Goal: Task Accomplishment & Management: Complete application form

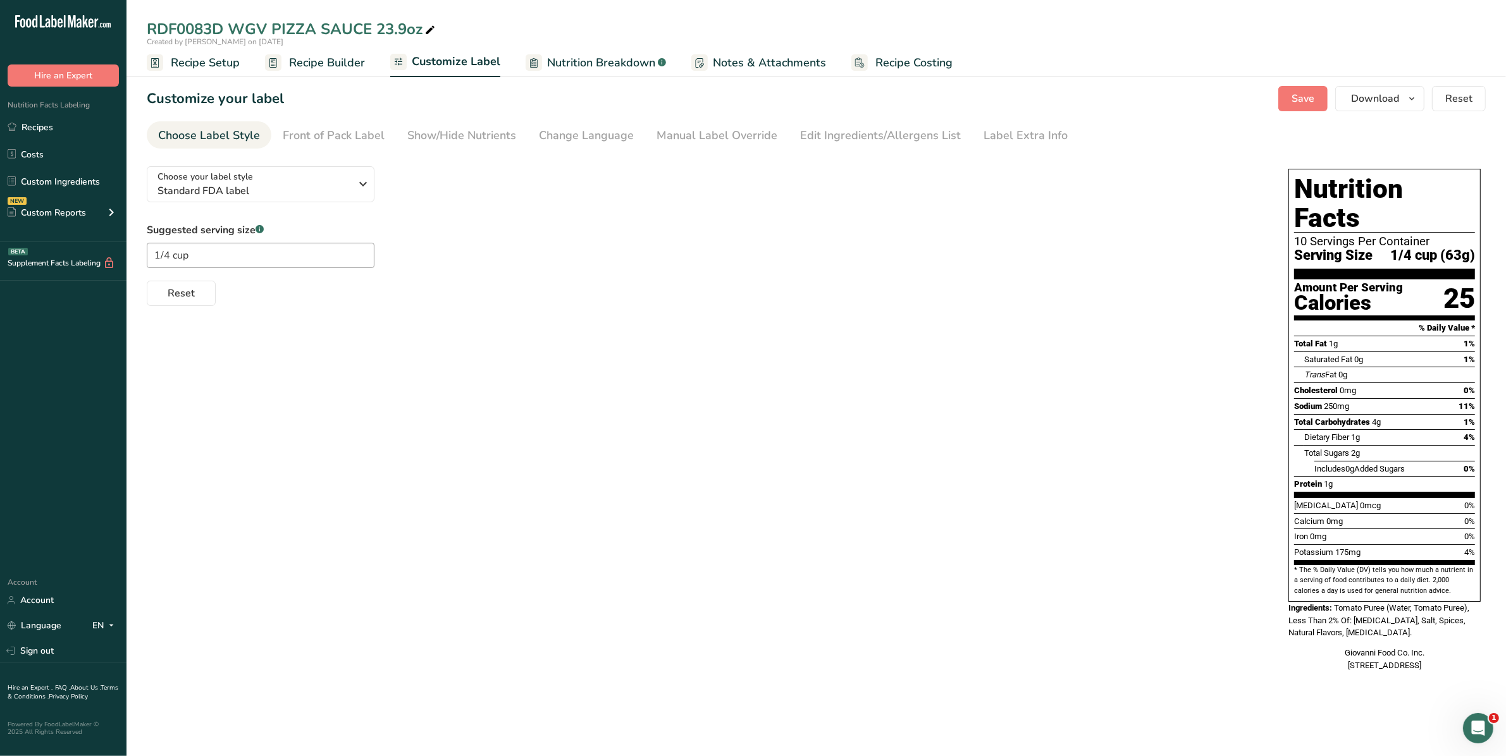
drag, startPoint x: 68, startPoint y: 131, endPoint x: 68, endPoint y: 147, distance: 16.5
click at [68, 131] on link "Recipes" at bounding box center [63, 127] width 126 height 24
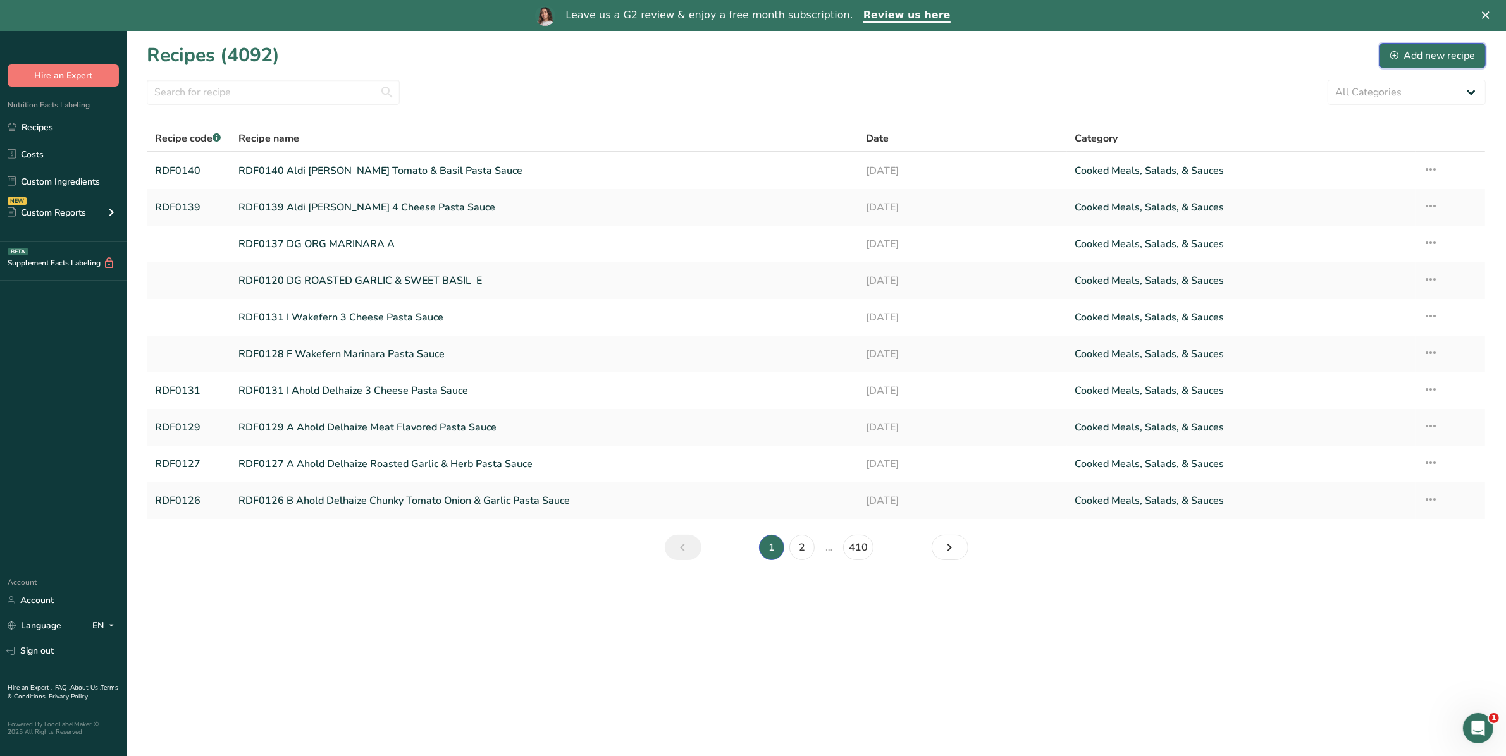
click at [1414, 52] on div "Add new recipe" at bounding box center [1432, 55] width 85 height 15
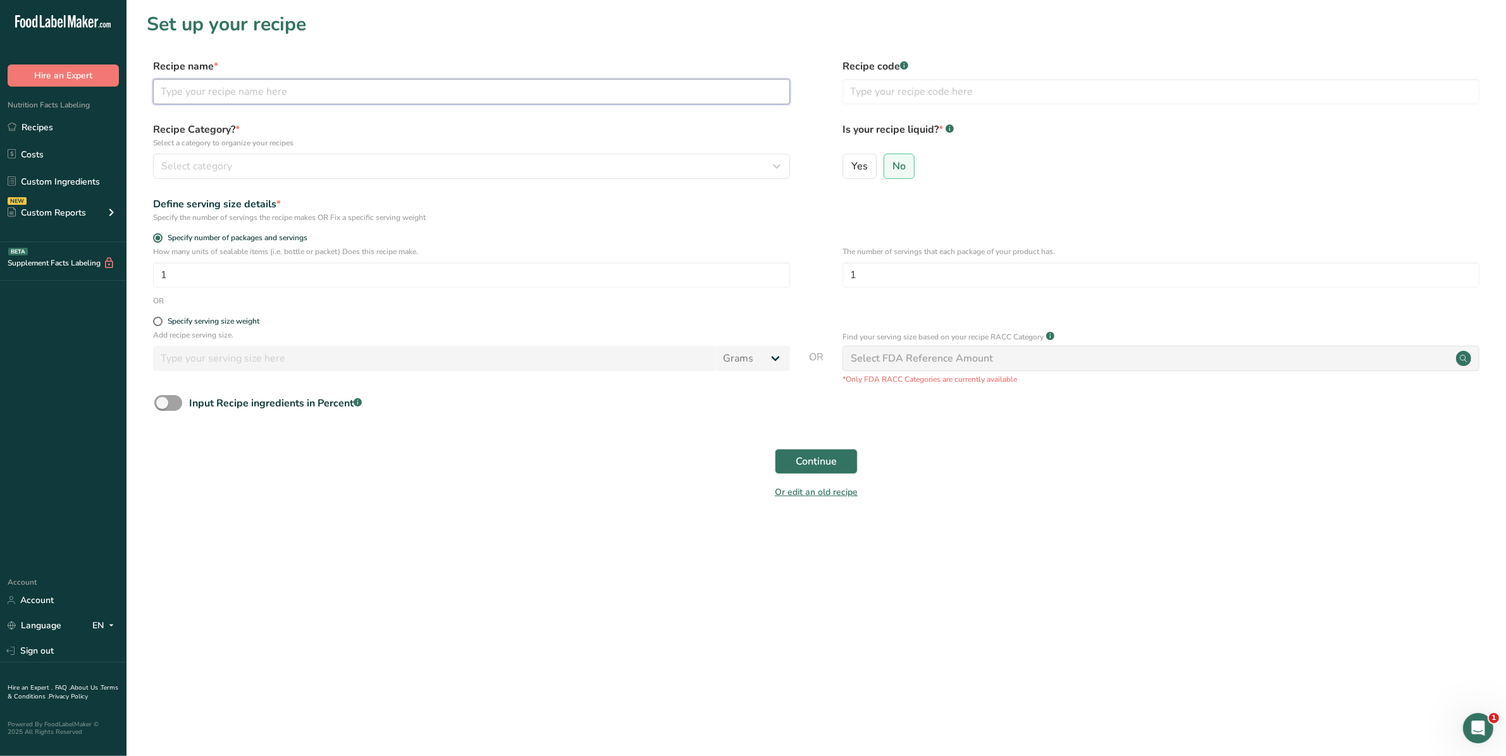
click at [223, 83] on input "text" at bounding box center [471, 91] width 637 height 25
click at [309, 94] on input "RDF0138 [PERSON_NAME]" at bounding box center [471, 91] width 637 height 25
type input "RDF0138 Aldi [PERSON_NAME] Marinara Sauce"
click at [1022, 95] on input "text" at bounding box center [1160, 91] width 637 height 25
type input "RDF0138"
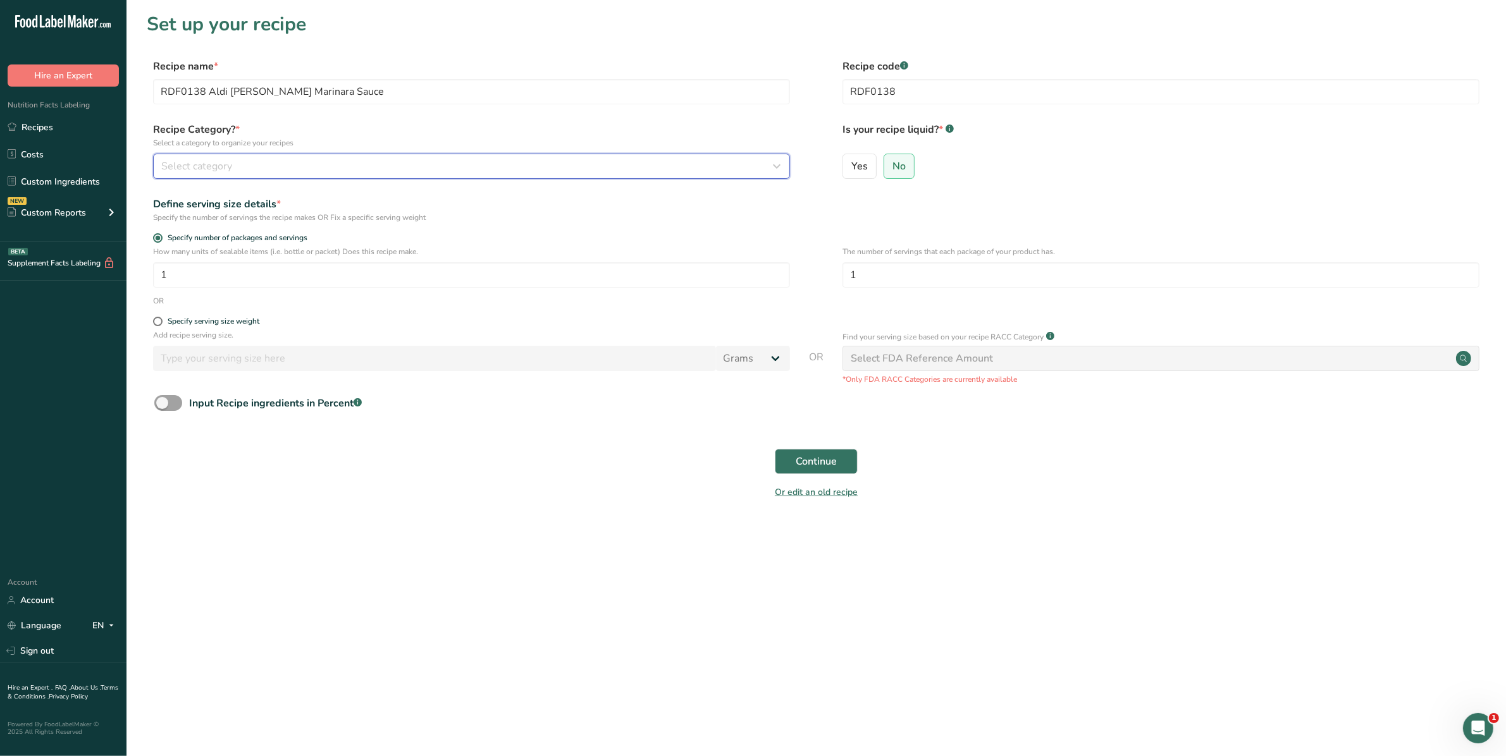
click at [275, 168] on div "Select category" at bounding box center [467, 166] width 613 height 15
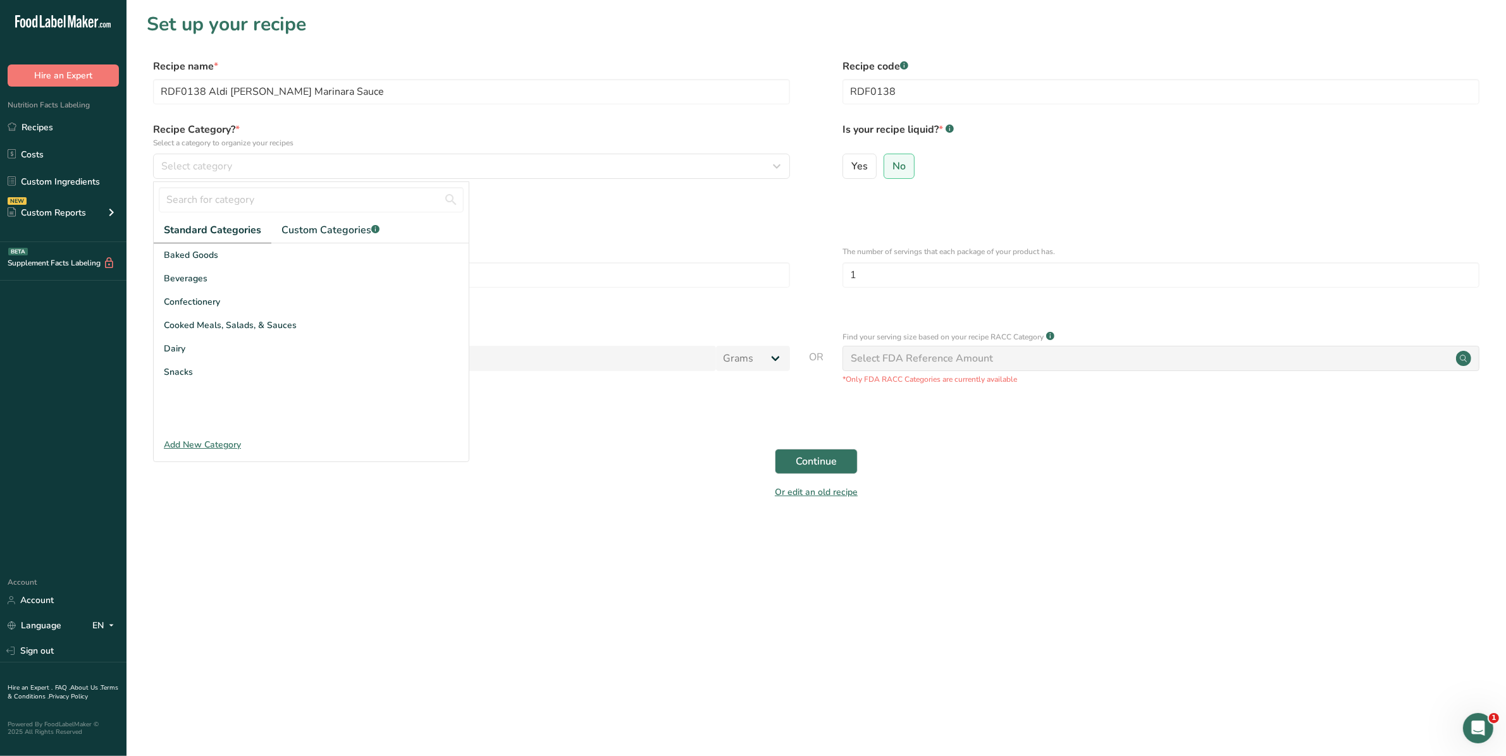
click at [269, 333] on div "Cooked Meals, Salads, & Sauces" at bounding box center [311, 325] width 315 height 23
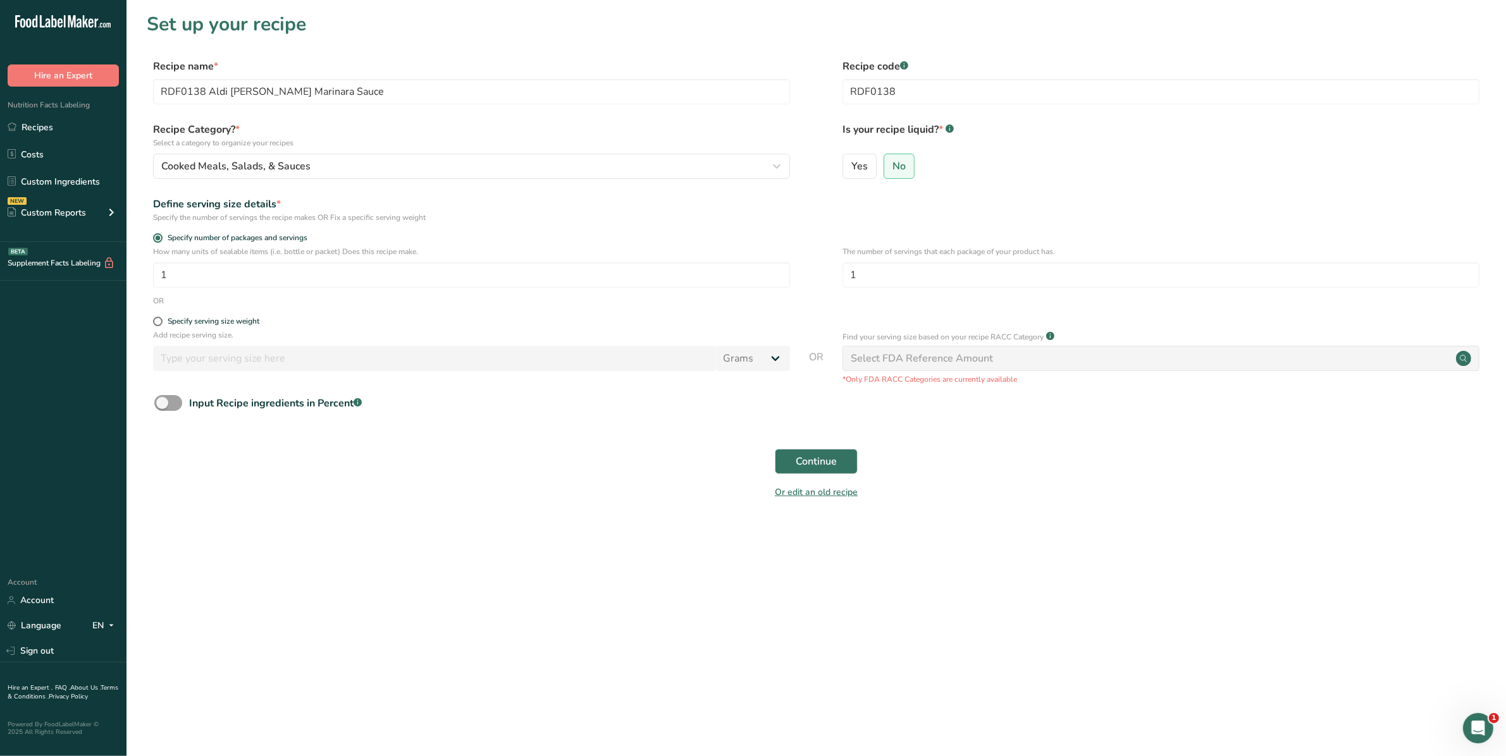
click at [161, 321] on span at bounding box center [157, 321] width 9 height 9
click at [161, 321] on input "Specify serving size weight" at bounding box center [157, 321] width 8 height 8
radio input "true"
radio input "false"
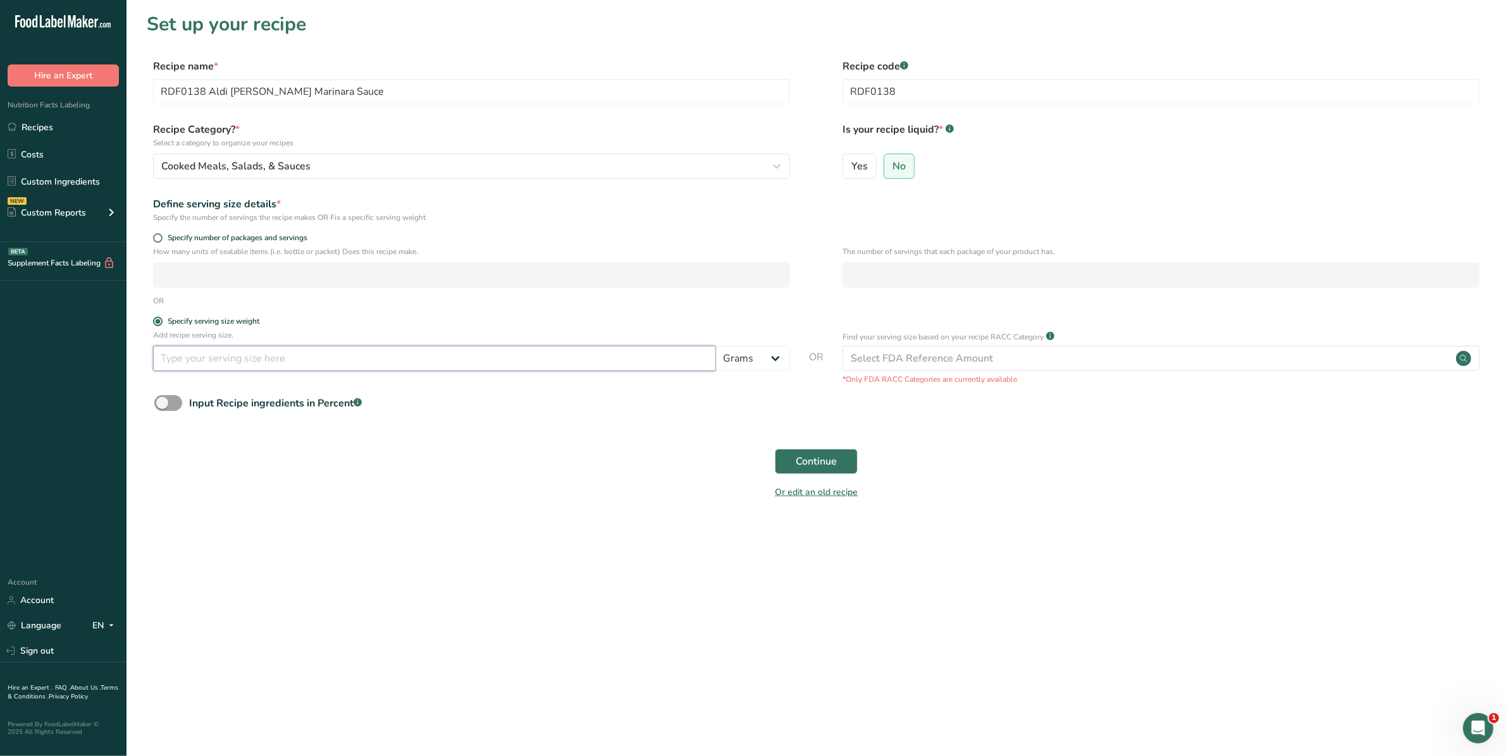
click at [190, 366] on input "number" at bounding box center [434, 358] width 563 height 25
type input "125"
click at [983, 354] on div "Select FDA Reference Amount" at bounding box center [922, 358] width 142 height 15
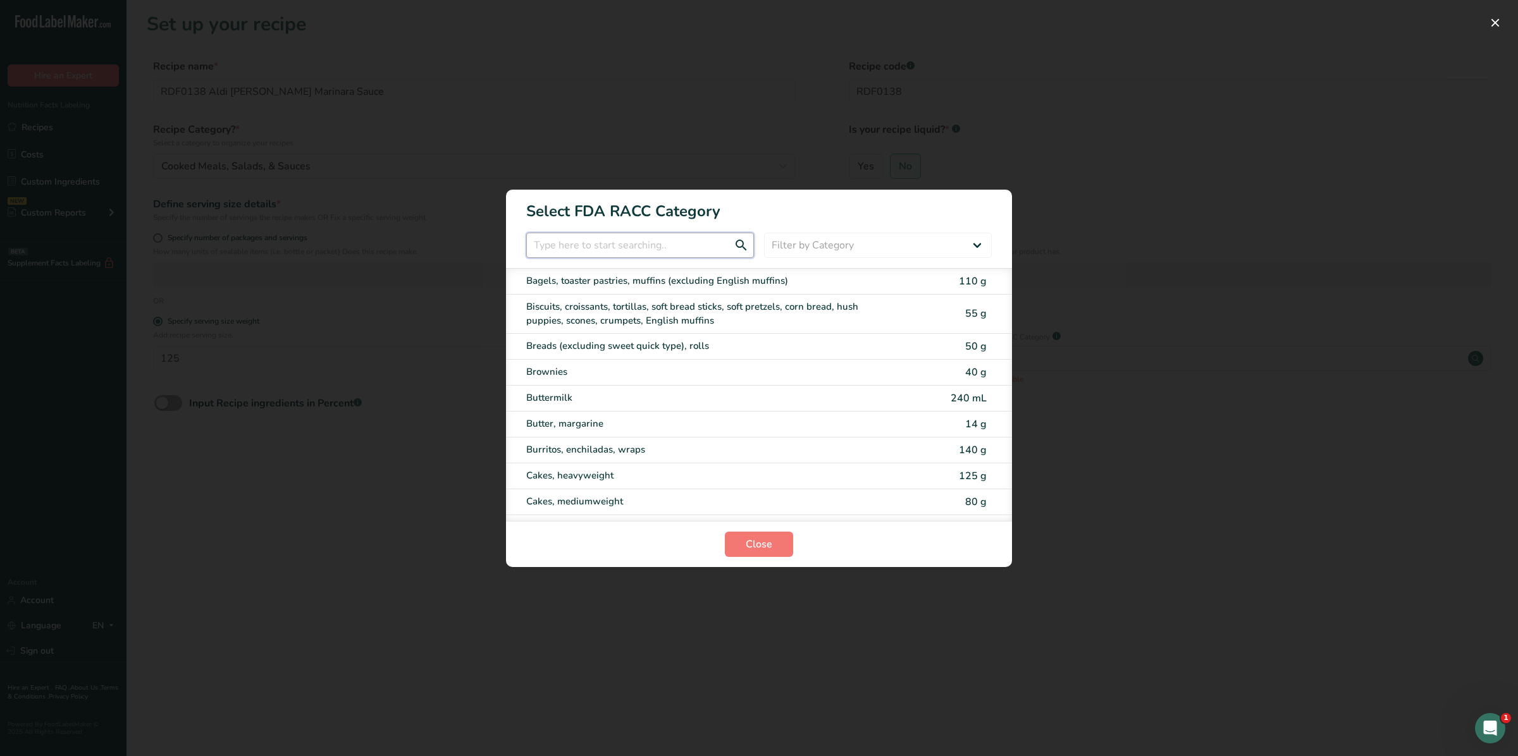
click at [631, 252] on input "RACC Category Selection Modal" at bounding box center [640, 245] width 228 height 25
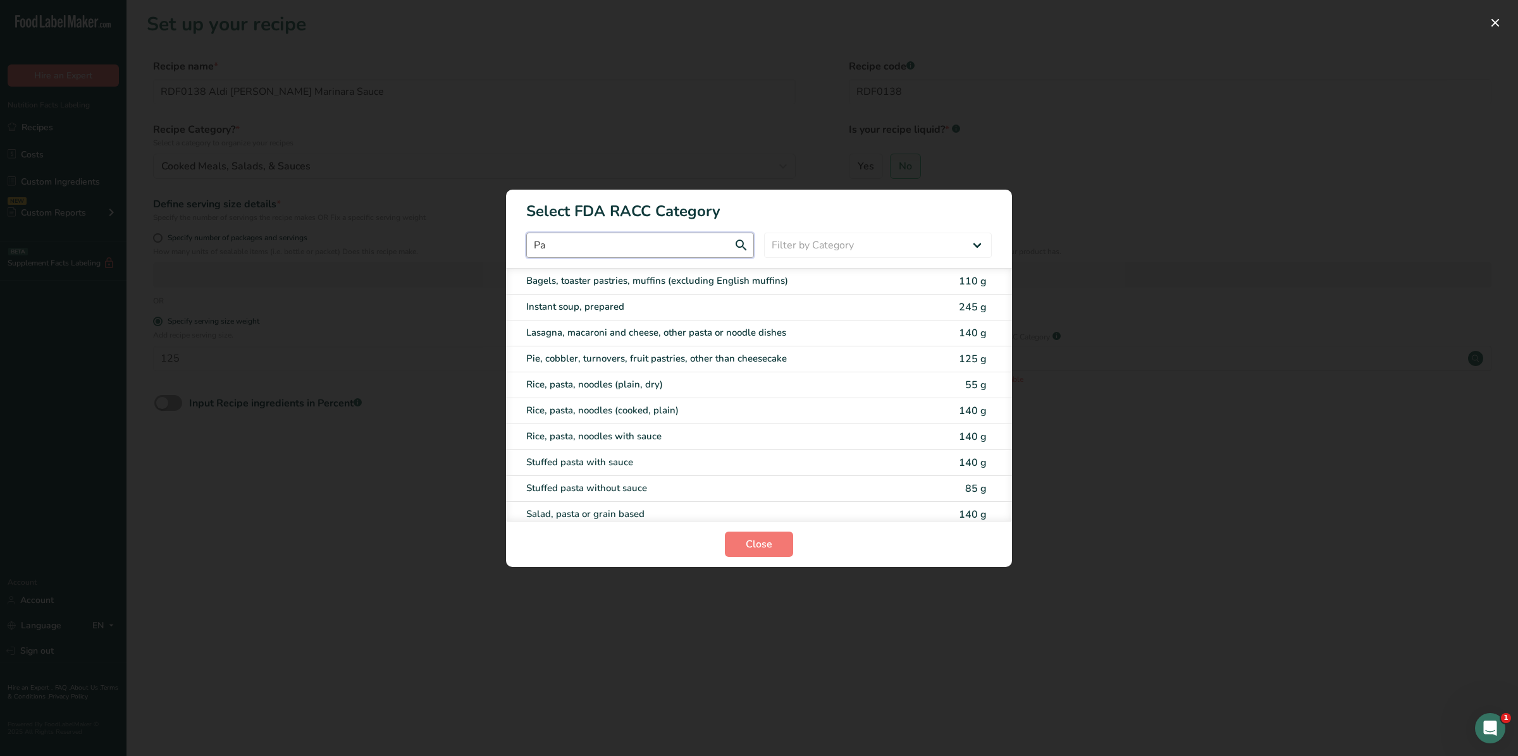
type input "P"
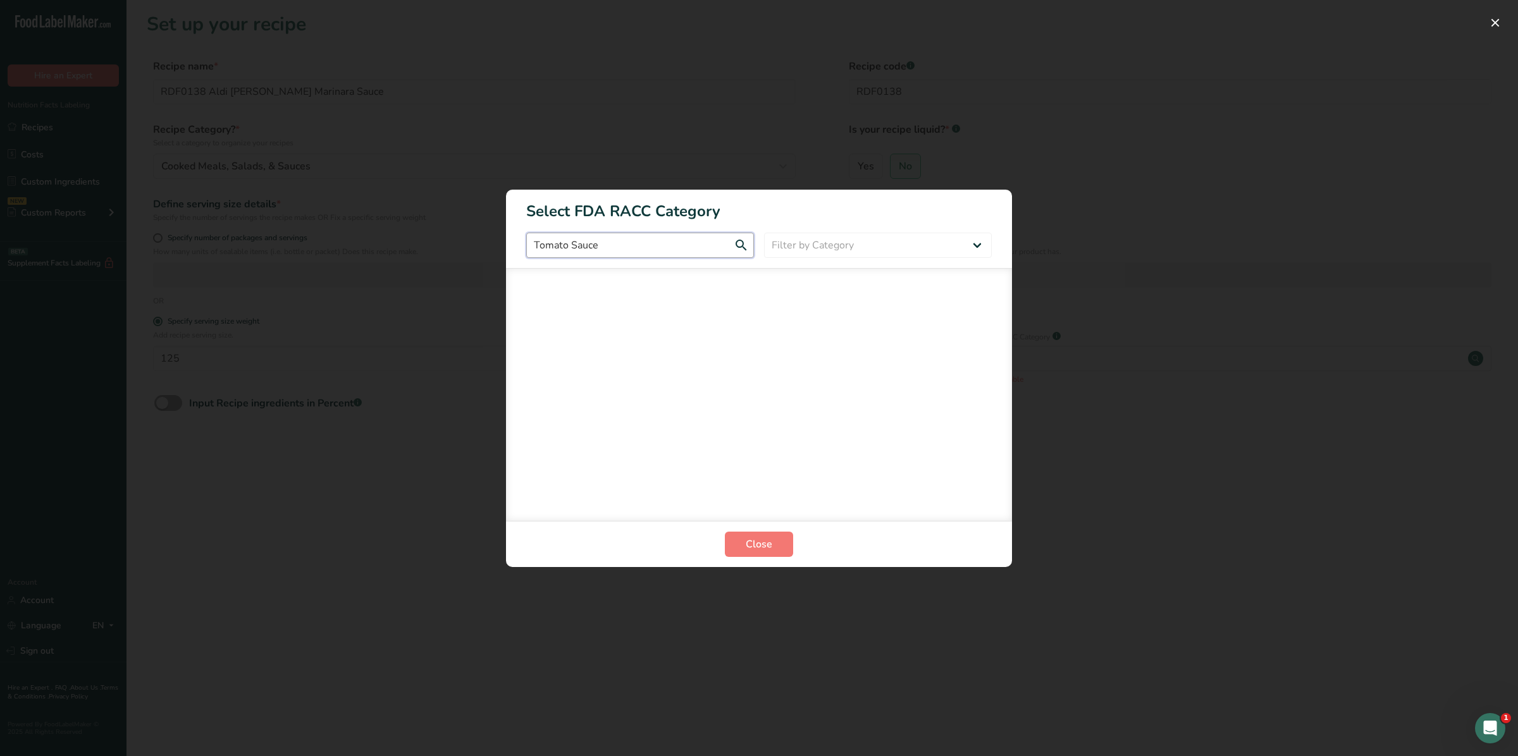
type input "Tomato Sauce"
click at [757, 548] on span "Close" at bounding box center [759, 544] width 27 height 15
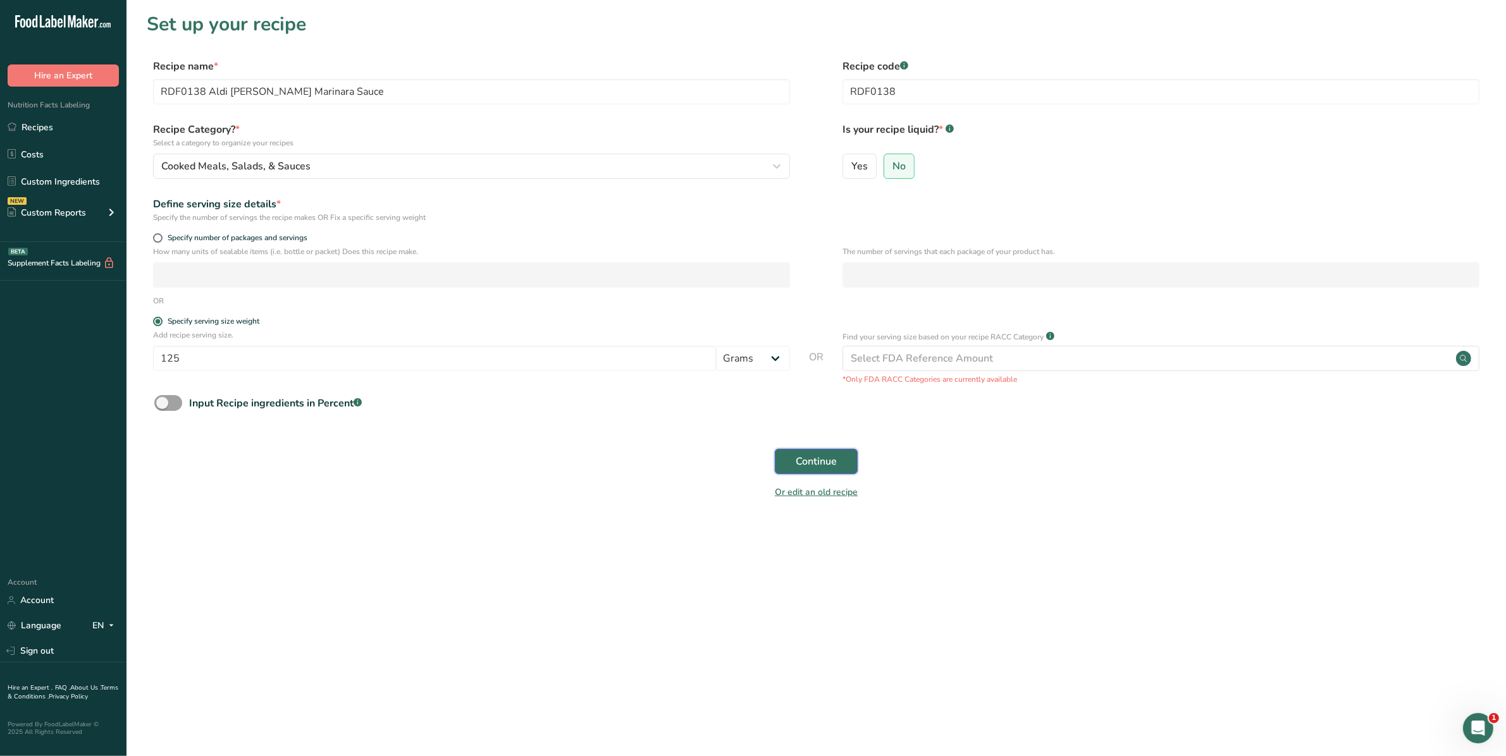
drag, startPoint x: 801, startPoint y: 468, endPoint x: 767, endPoint y: 485, distance: 38.2
click at [801, 468] on span "Continue" at bounding box center [816, 461] width 41 height 15
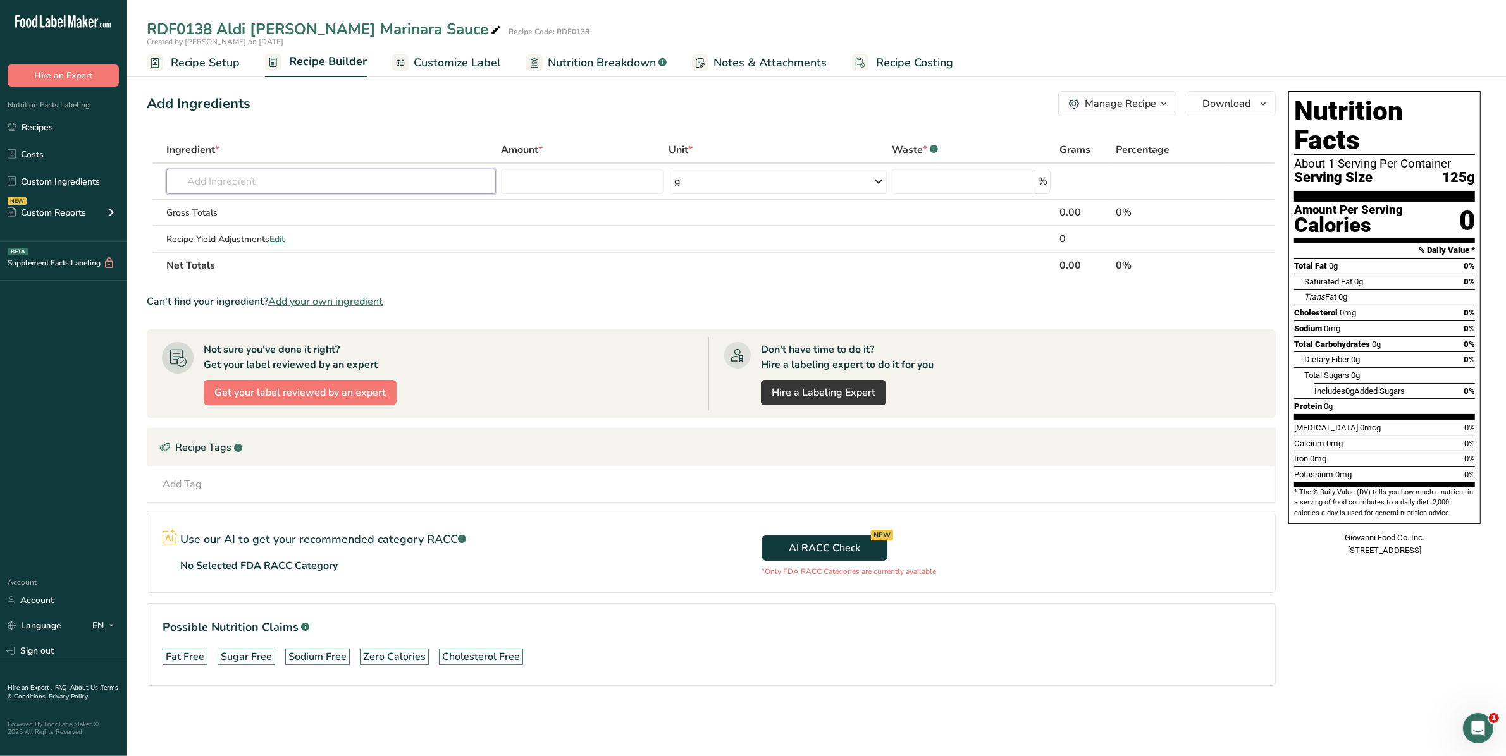
click at [247, 184] on input "text" at bounding box center [331, 181] width 330 height 25
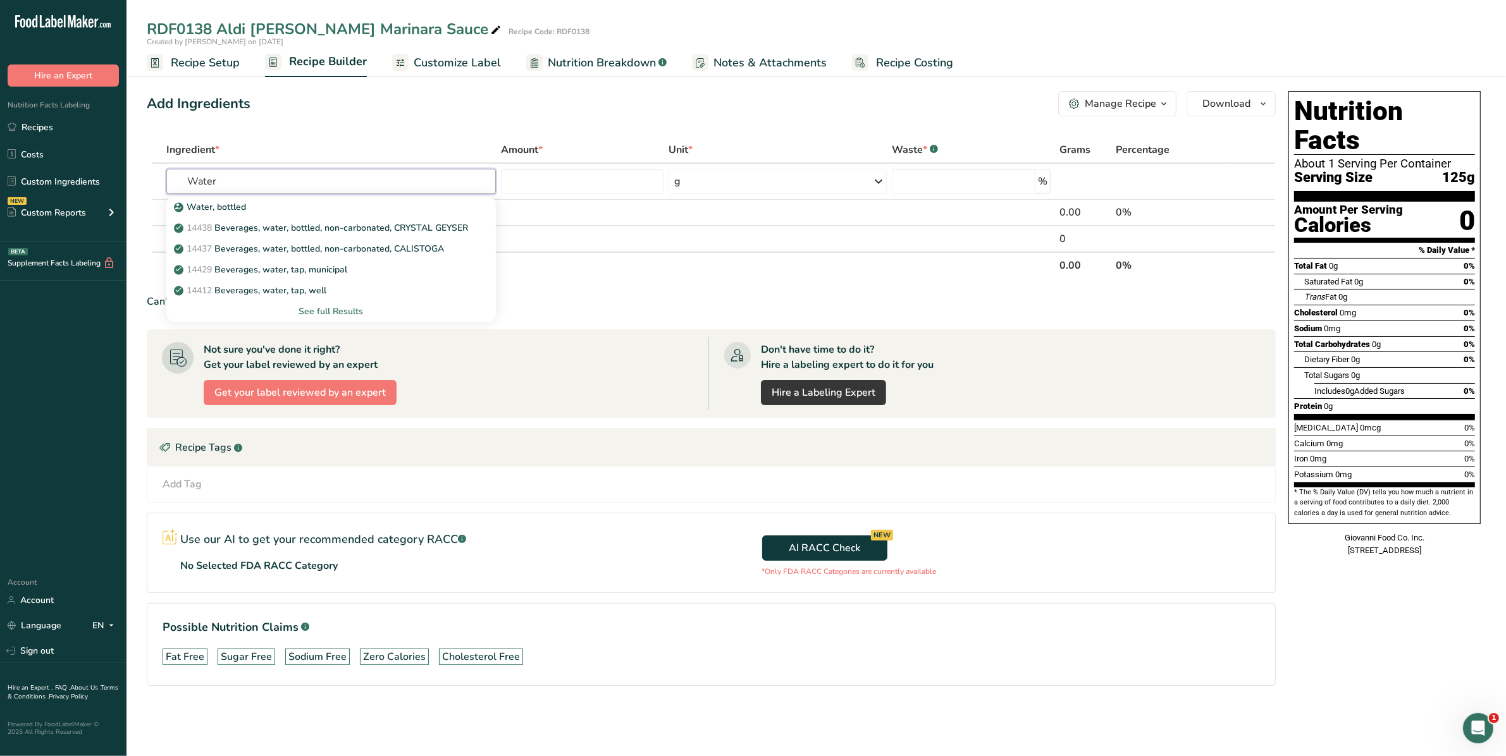
type input "Water"
click at [253, 261] on link "14429 [GEOGRAPHIC_DATA], water, tap, municipal" at bounding box center [331, 269] width 330 height 21
type input "Beverages, water, tap, municipal"
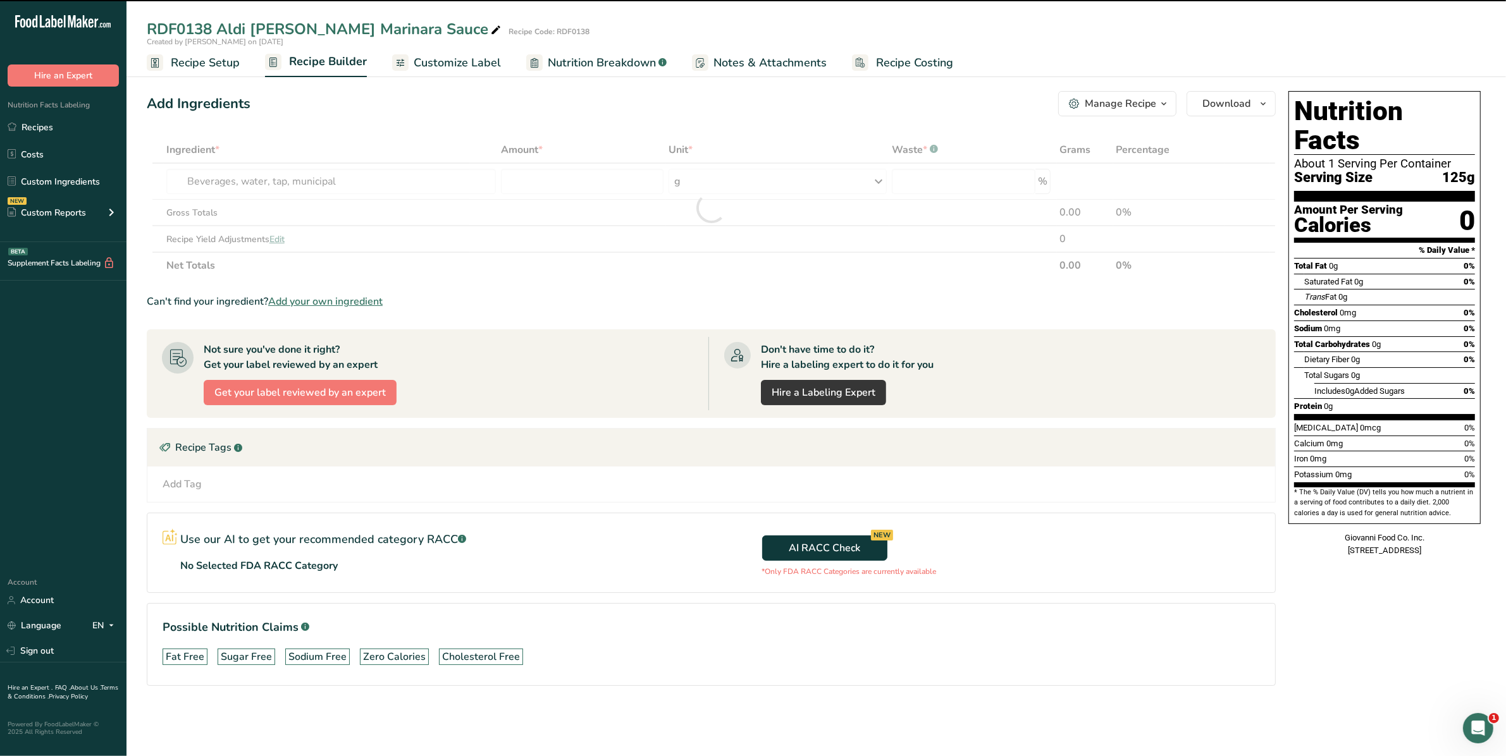
type input "0"
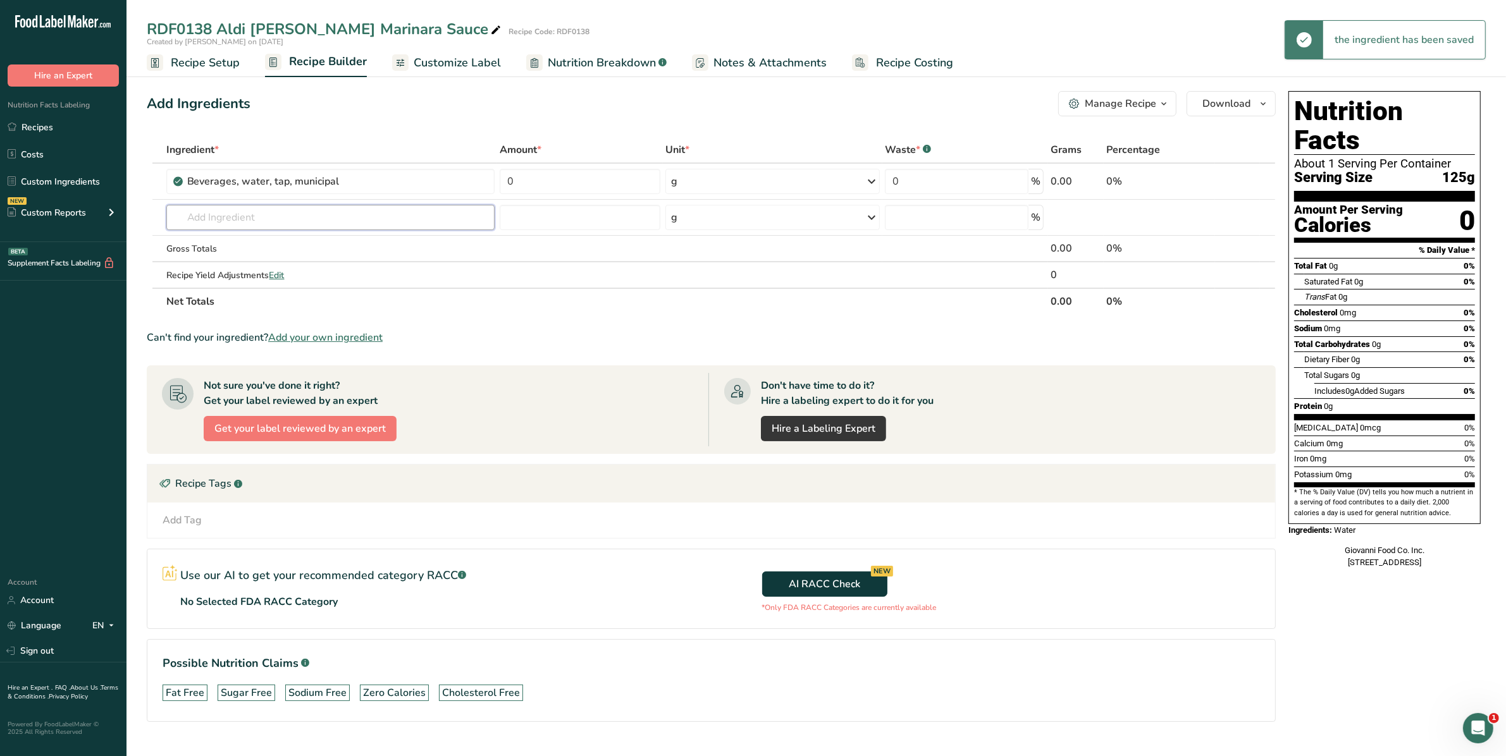
click at [231, 219] on input "text" at bounding box center [330, 217] width 329 height 25
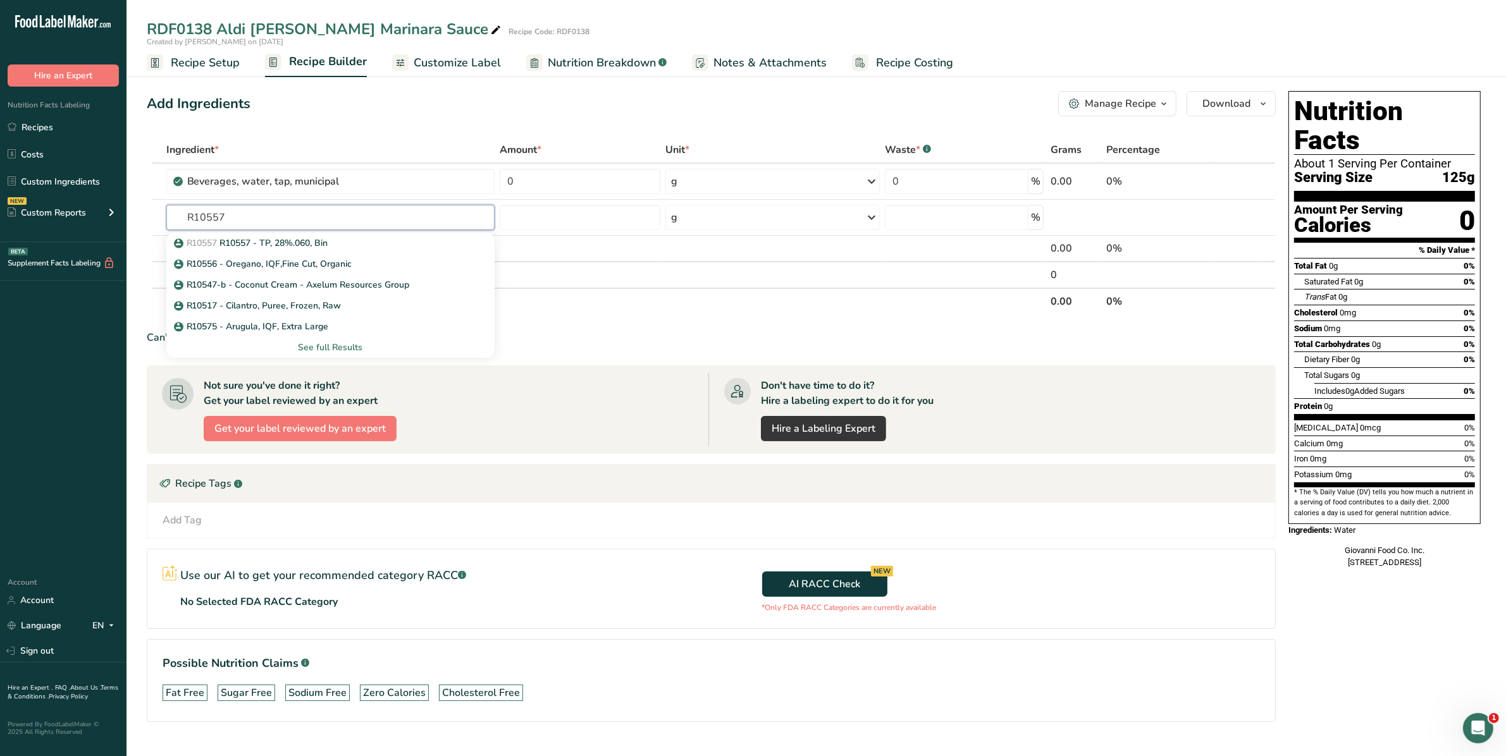
type input "R10557"
click at [231, 241] on p "R10557 R10557 - TP, 28%.060, Bin" at bounding box center [252, 243] width 152 height 13
type input "R10557 - TP, 28%.060, Bin"
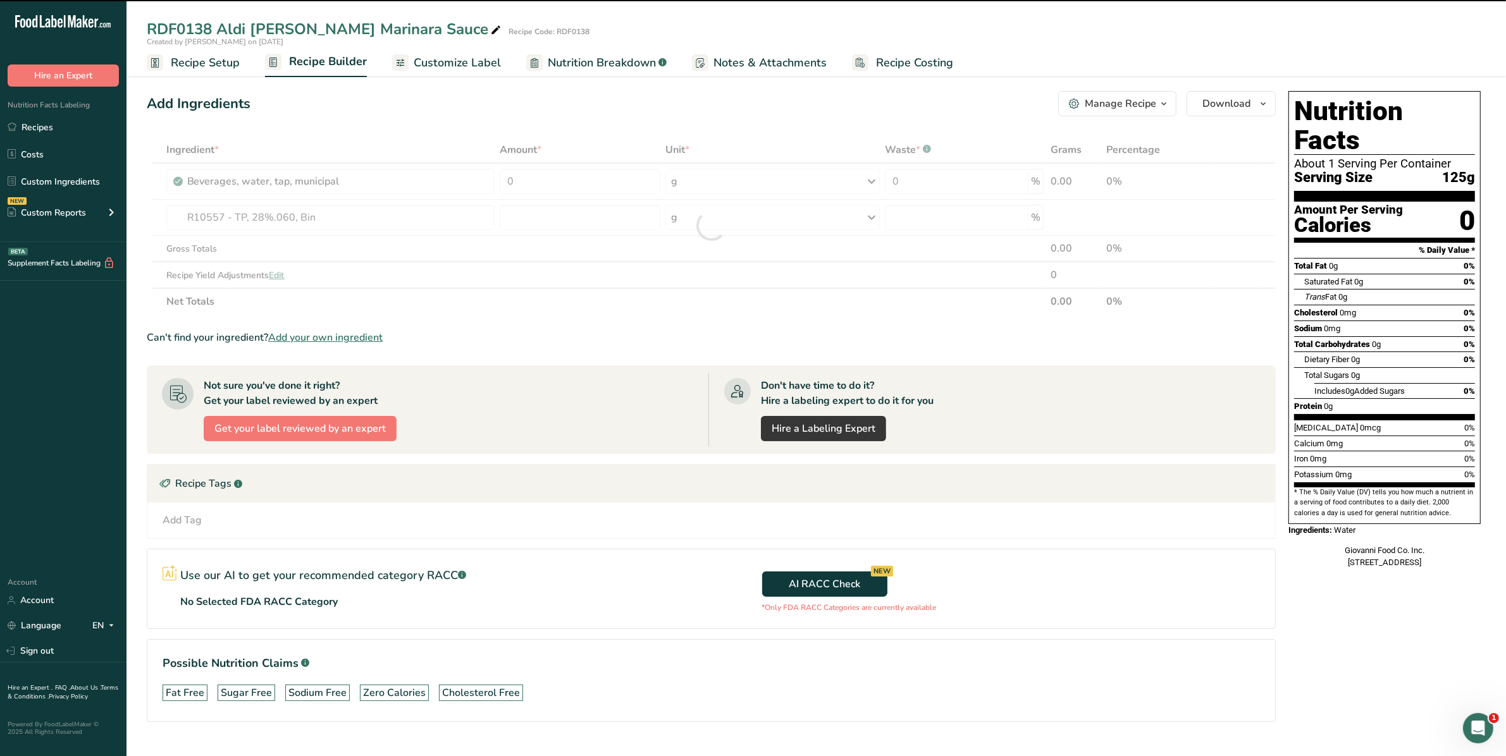
type input "0"
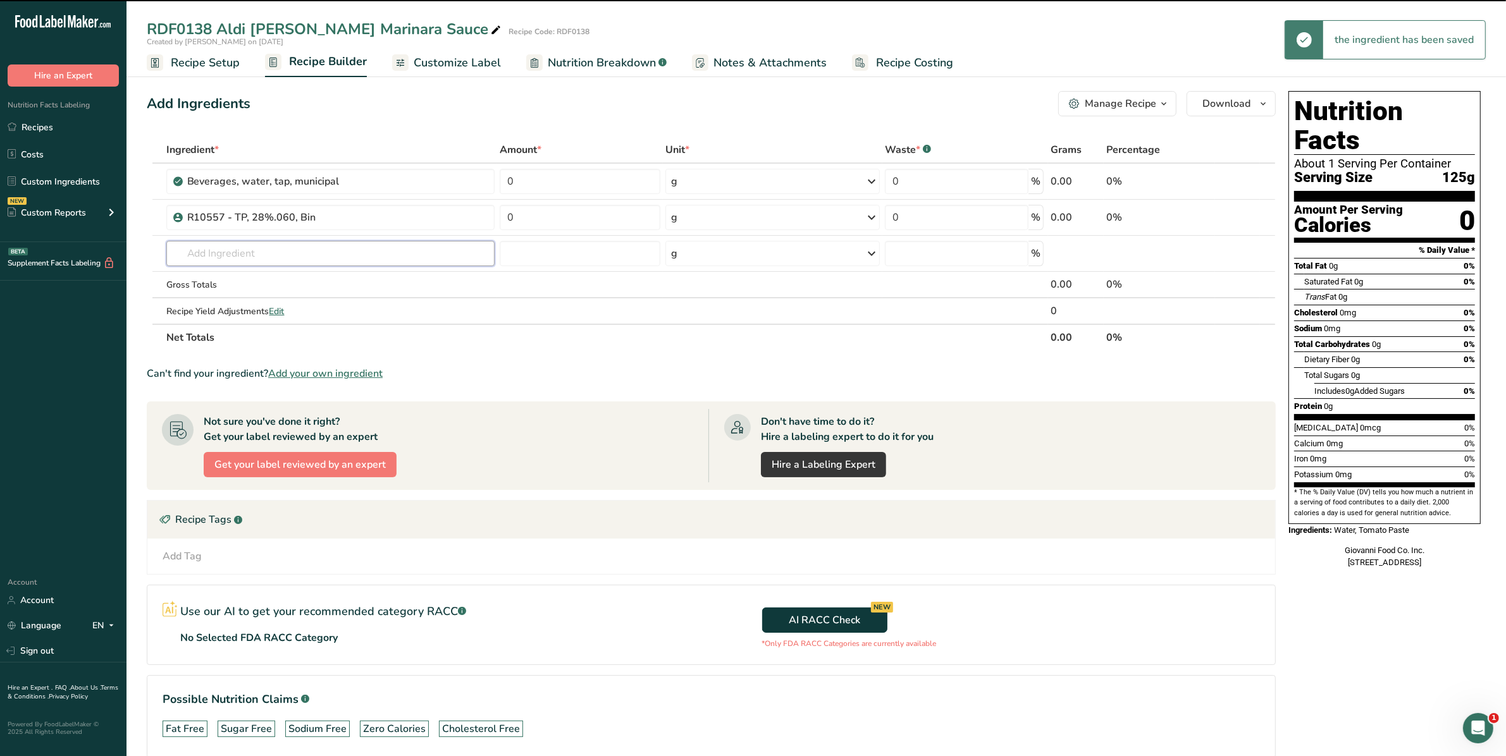
click at [231, 251] on input "text" at bounding box center [330, 253] width 329 height 25
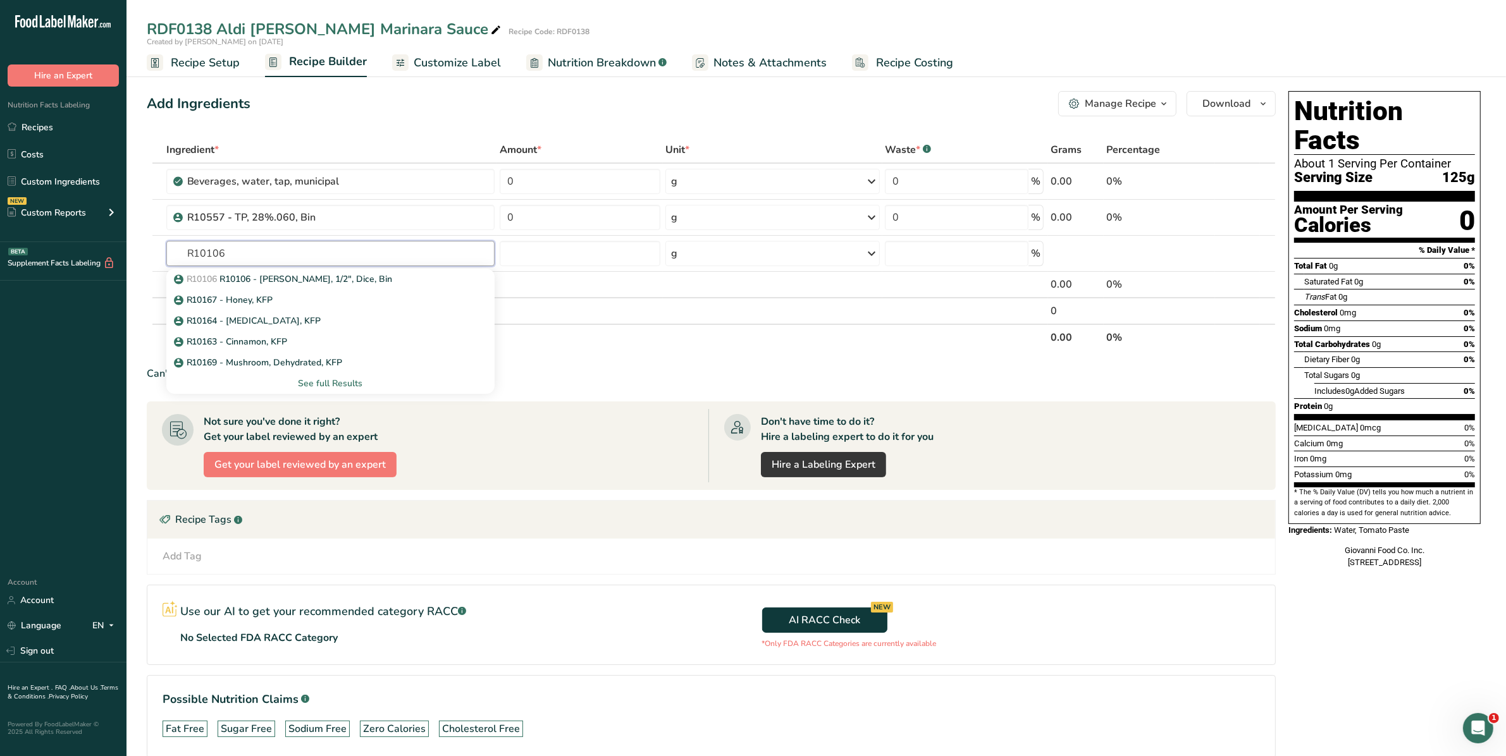
type input "R10106"
click at [253, 274] on p "R10106 R10106 - [PERSON_NAME], 1/2", Dice, Bin" at bounding box center [284, 279] width 216 height 13
type input "R10106 - [PERSON_NAME], 1/2", Dice, Bin"
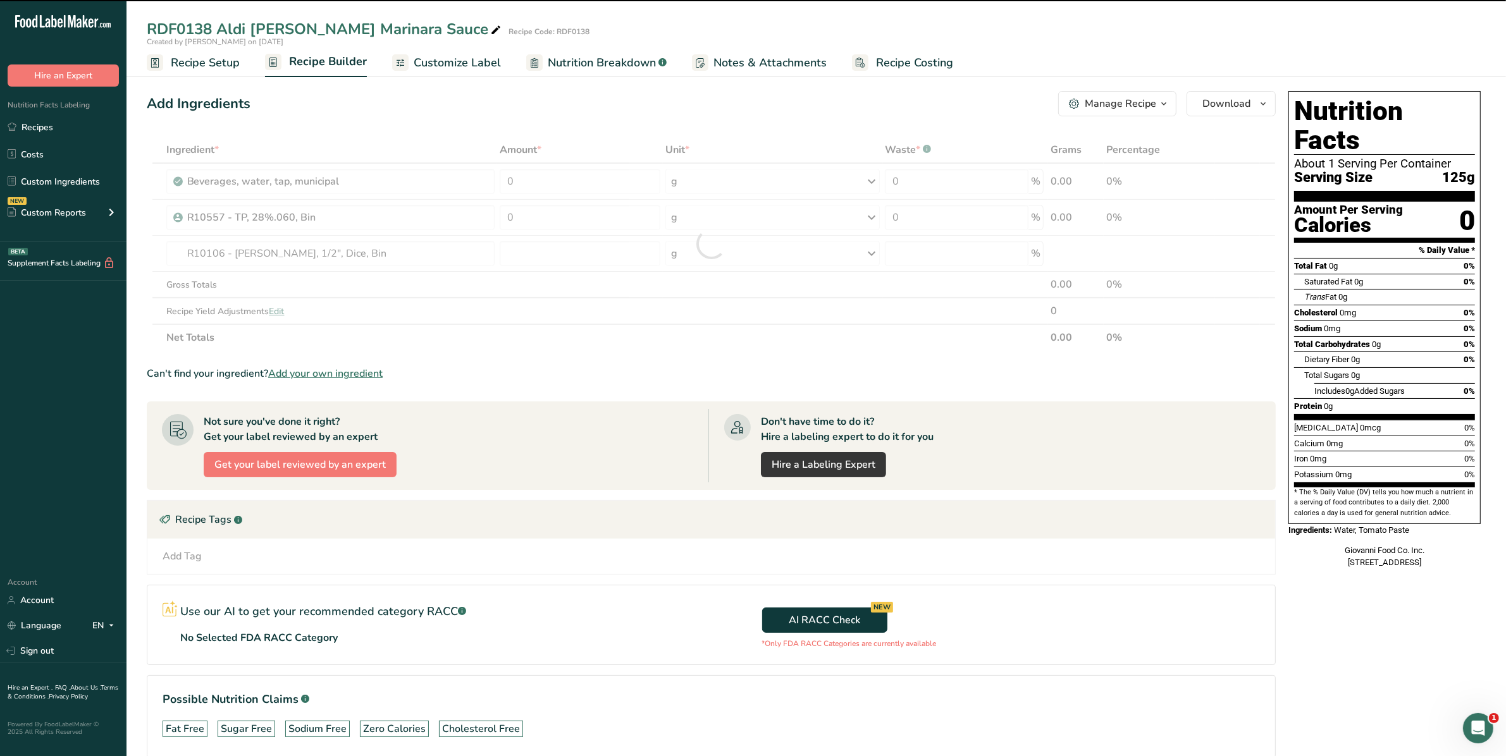
type input "0"
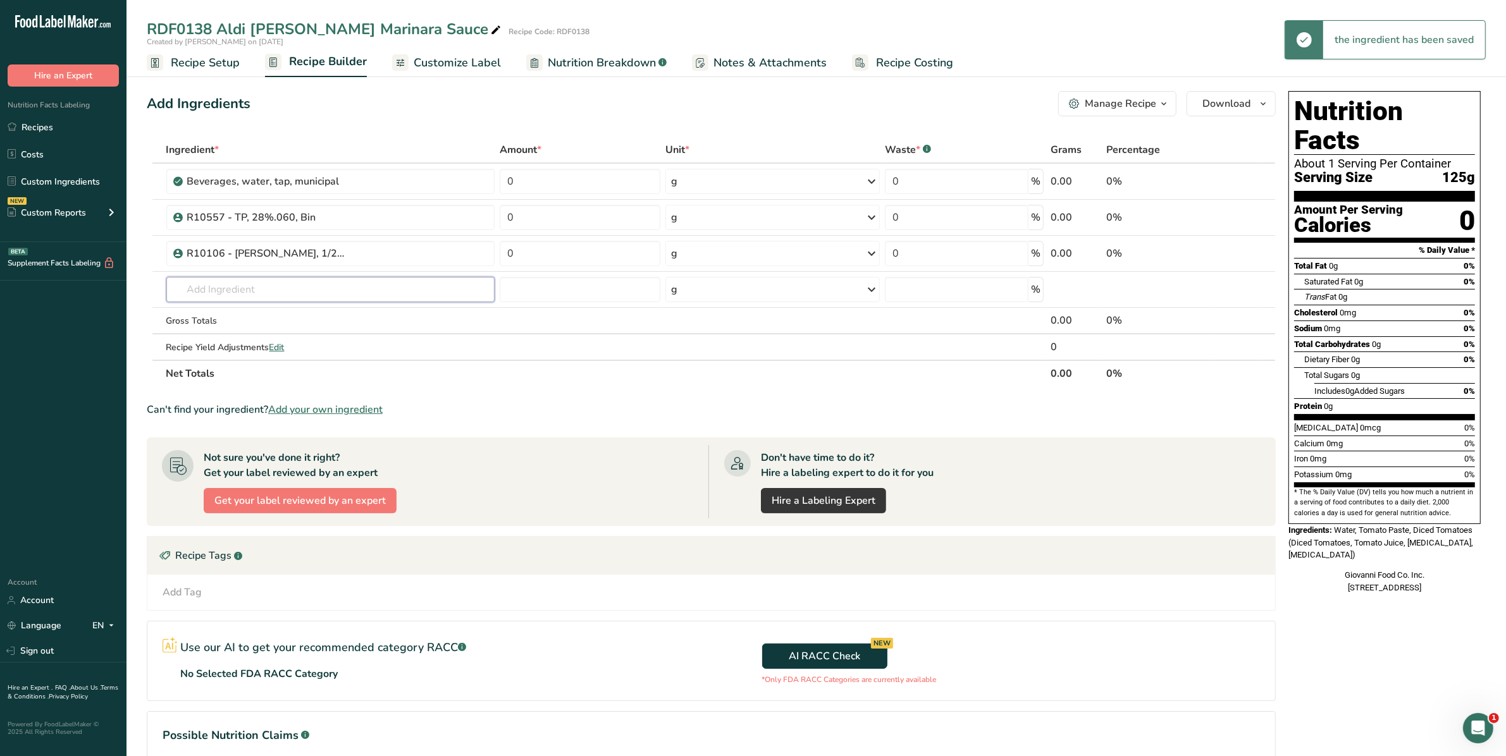
click at [255, 280] on input "text" at bounding box center [330, 289] width 329 height 25
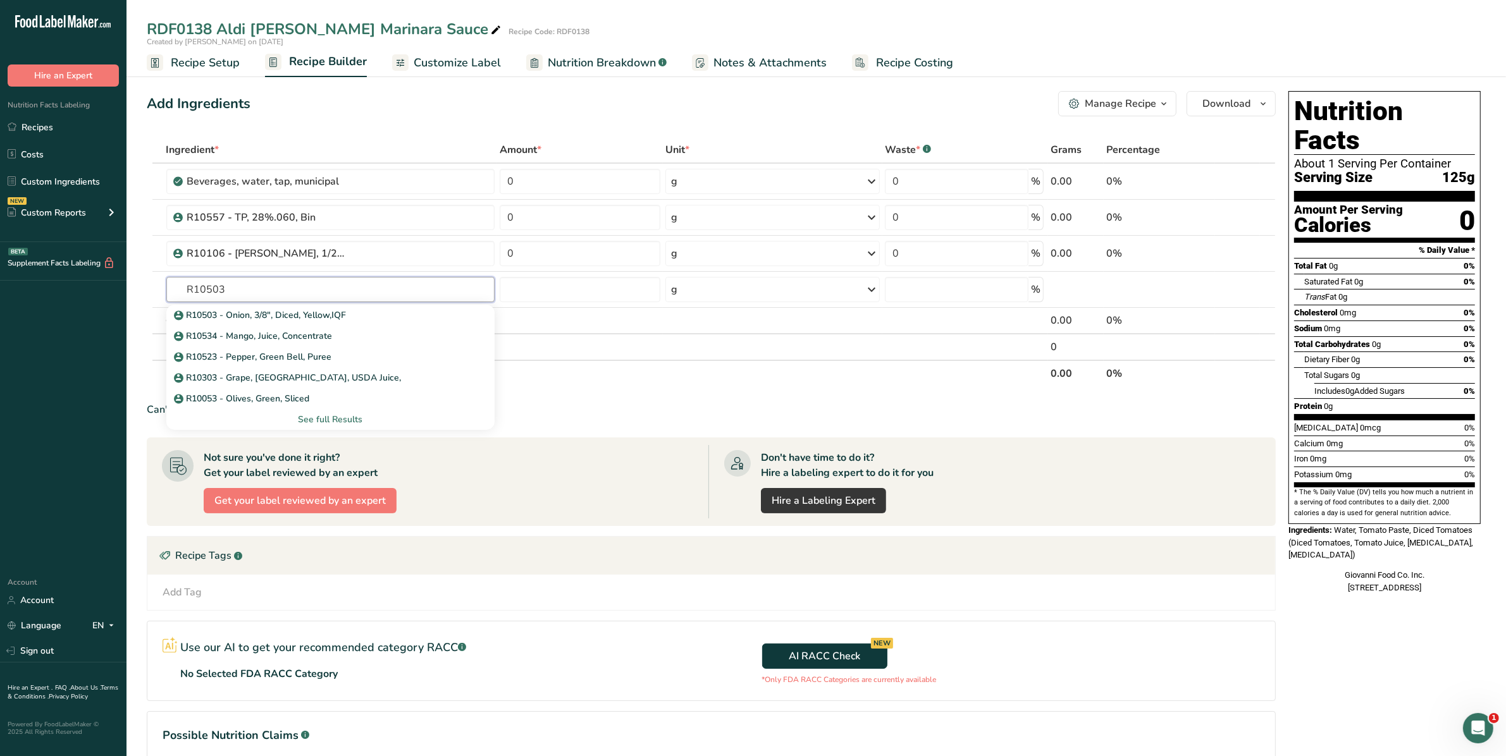
type input "R10503"
click at [261, 313] on p "R10503 - Onion, 3/8", Diced, Yellow,IQF" at bounding box center [261, 315] width 170 height 13
type input "R10503 - Onion, 3/8", Diced, Yellow,IQF"
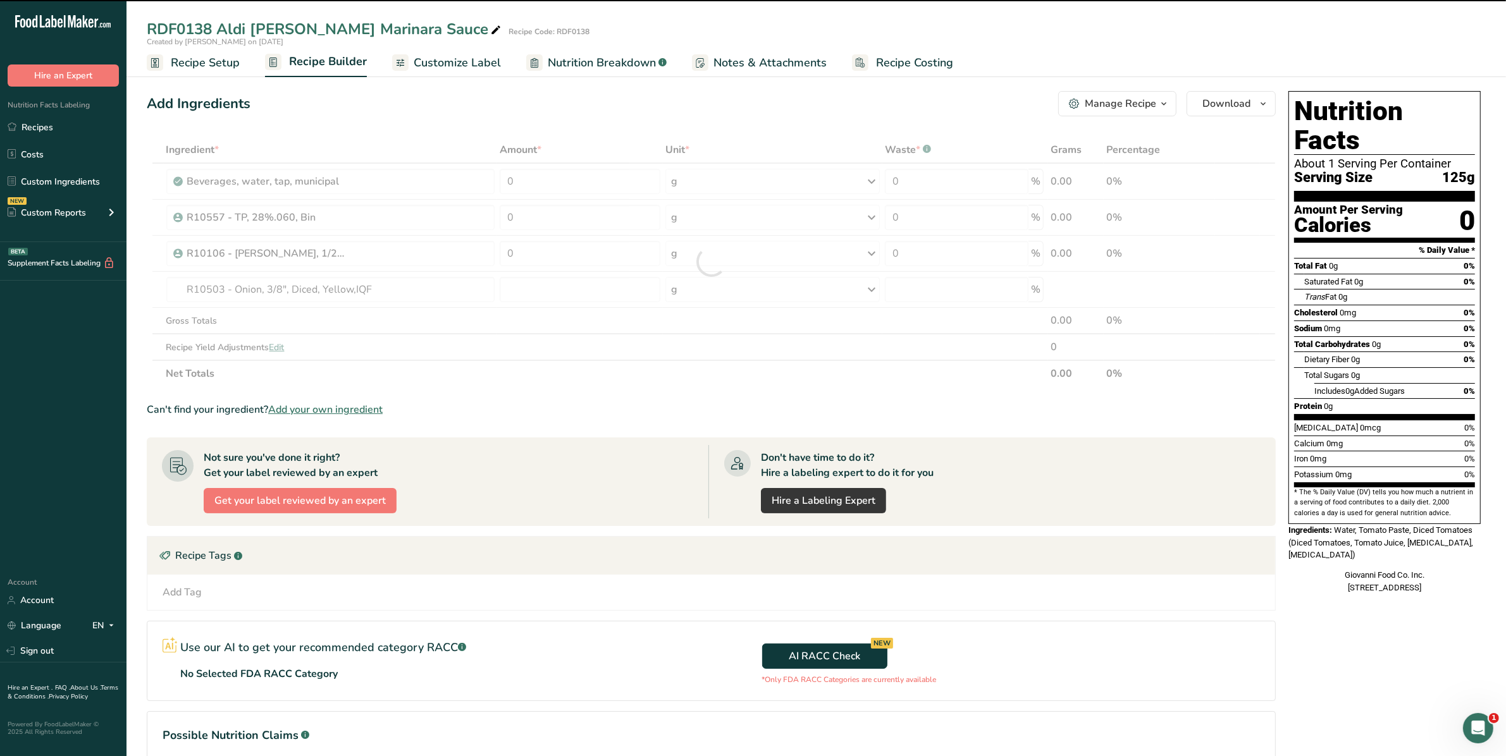
type input "0"
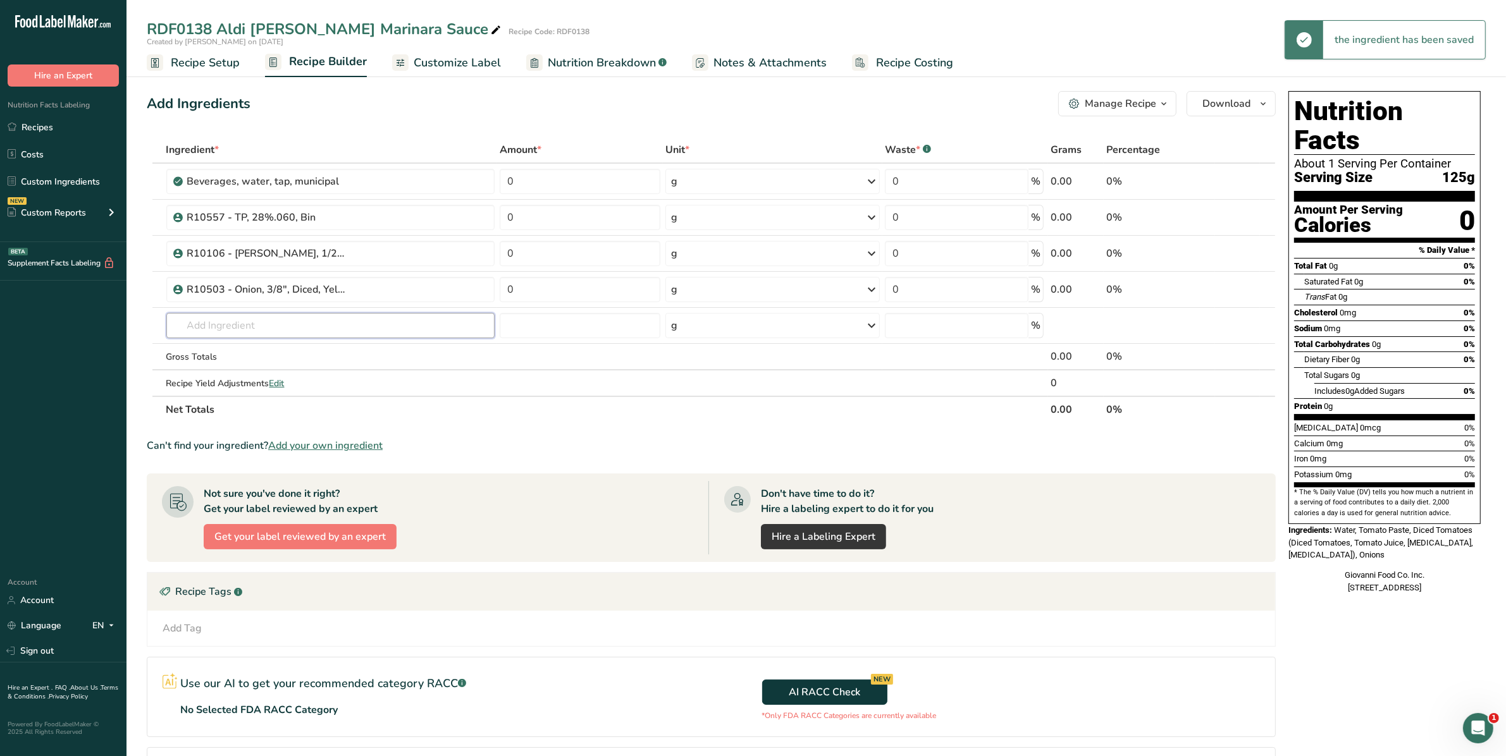
click at [261, 320] on input "text" at bounding box center [330, 325] width 329 height 25
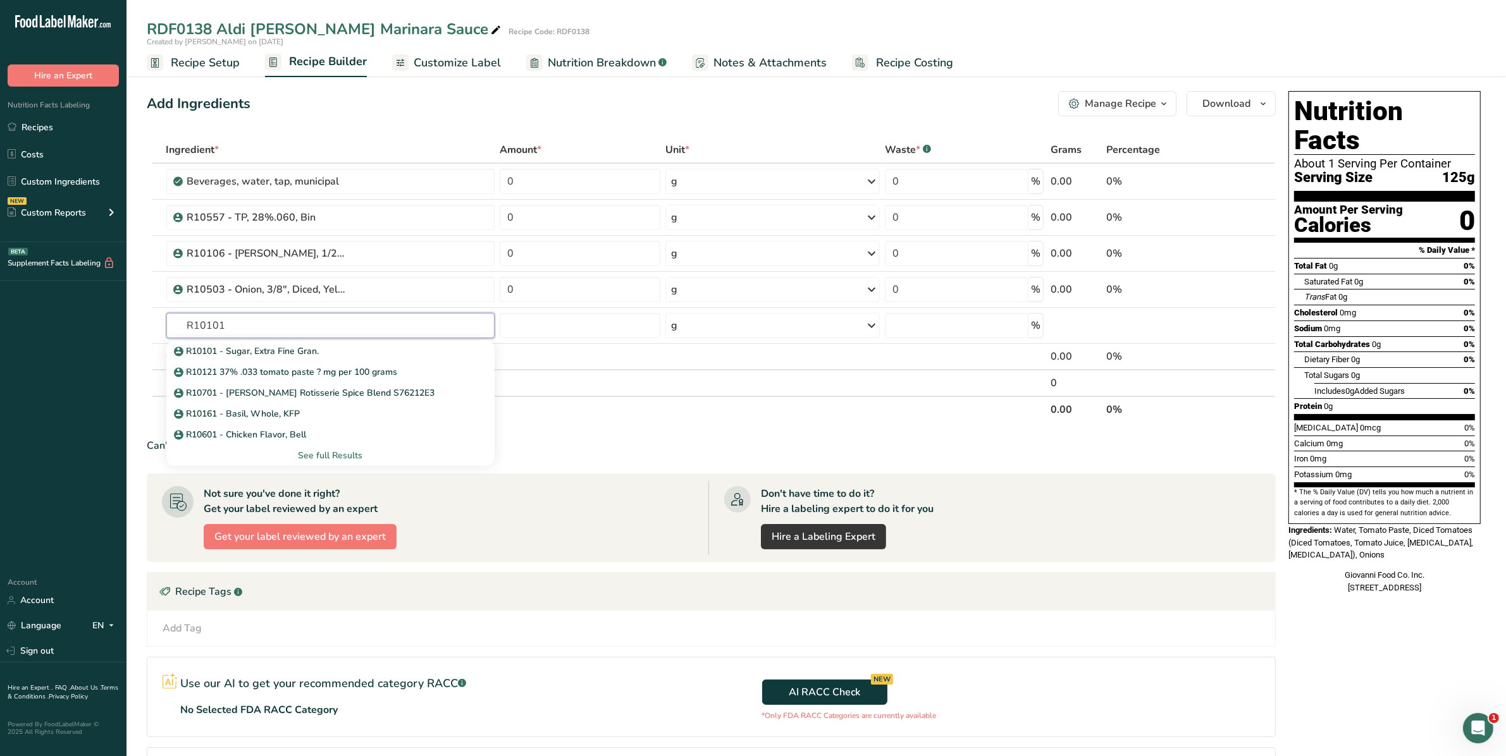
type input "R10101"
click at [259, 341] on link "R10101 - Sugar, Extra Fine Gran." at bounding box center [330, 351] width 329 height 21
type input "R10101 - Sugar, Extra Fine Gran."
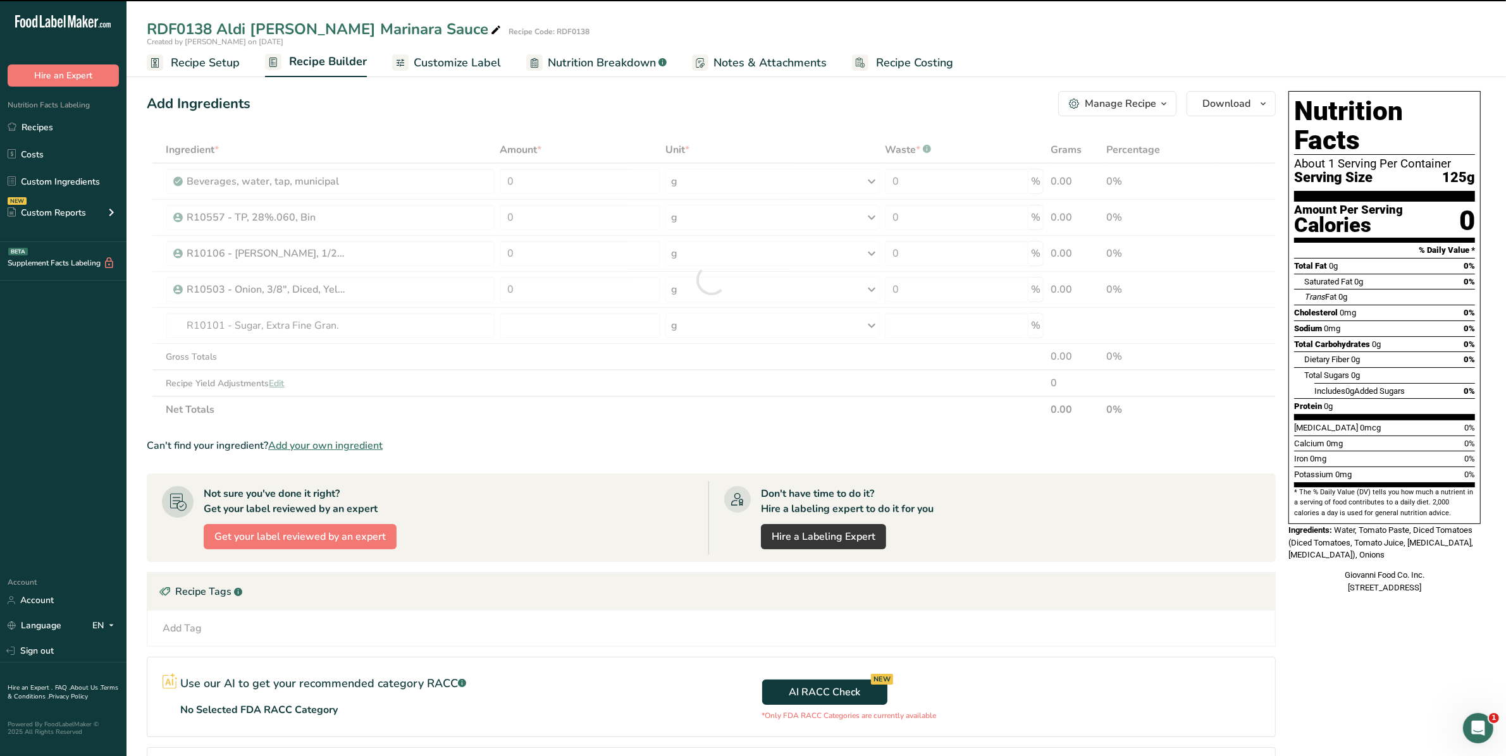
type input "0"
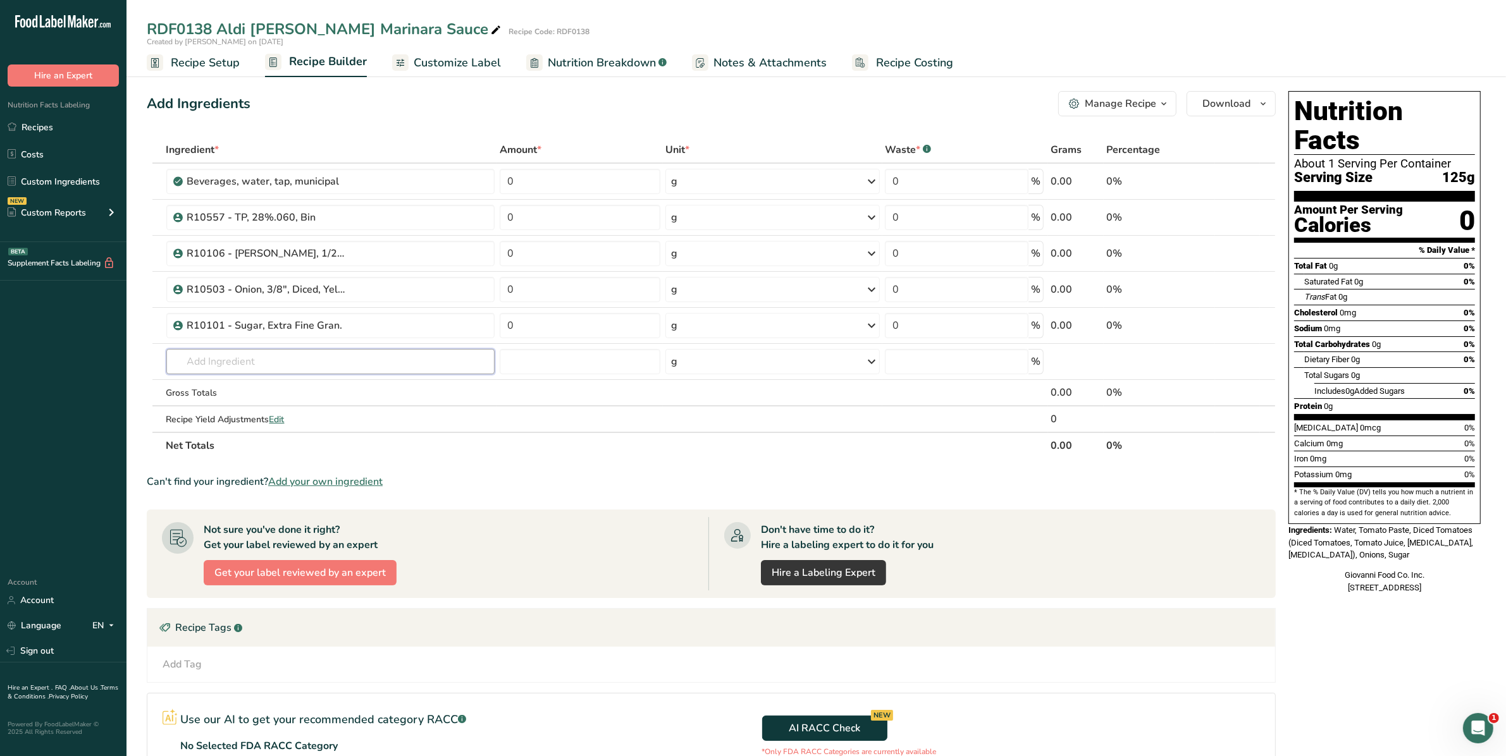
click at [347, 364] on input "text" at bounding box center [330, 361] width 329 height 25
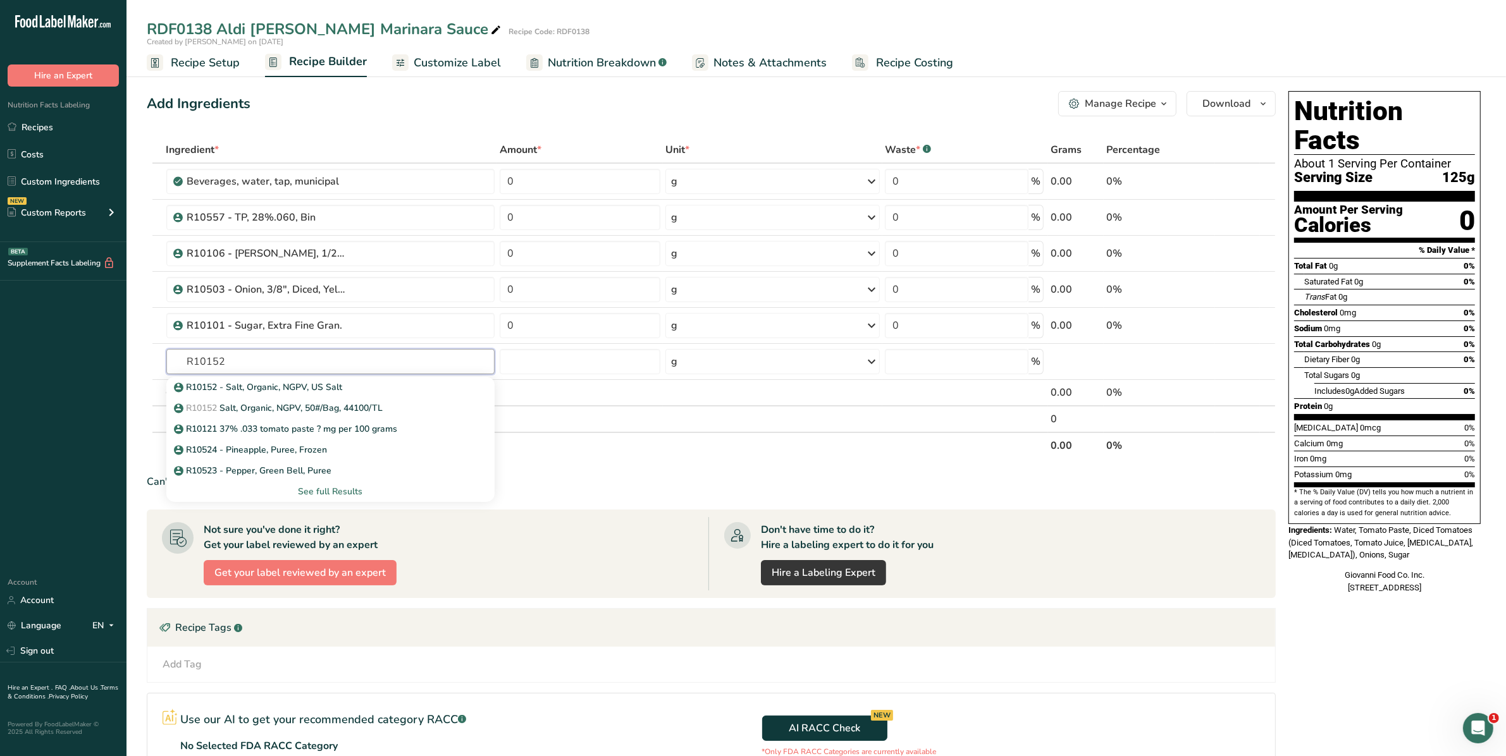
click at [321, 374] on input "R10152" at bounding box center [330, 361] width 329 height 25
type input "R10152"
click at [305, 386] on p "R10152 - Salt, Organic, NGPV, US Salt" at bounding box center [259, 387] width 166 height 13
type input "R10152 - Salt, Organic, NGPV, US Salt"
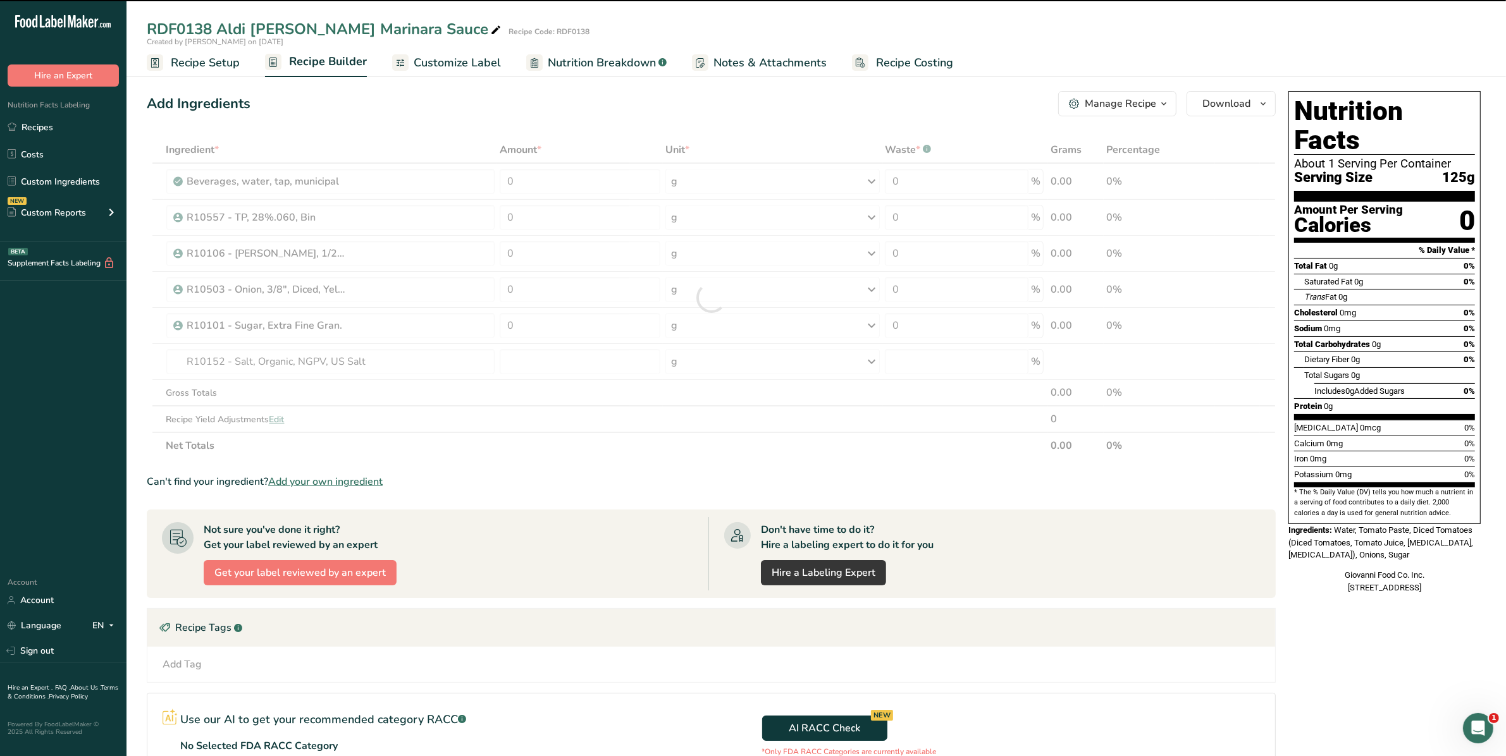
type input "0"
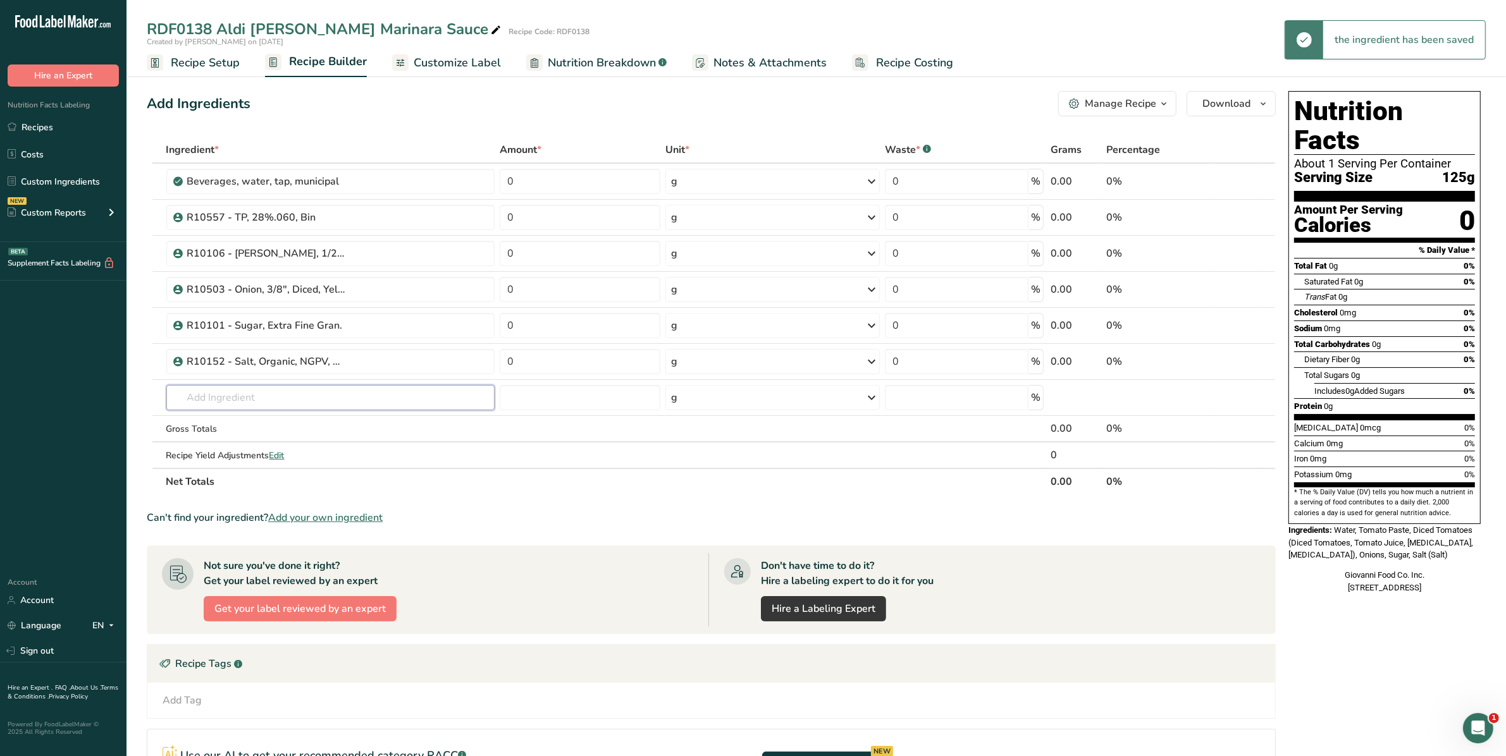
click at [289, 400] on input "text" at bounding box center [330, 397] width 329 height 25
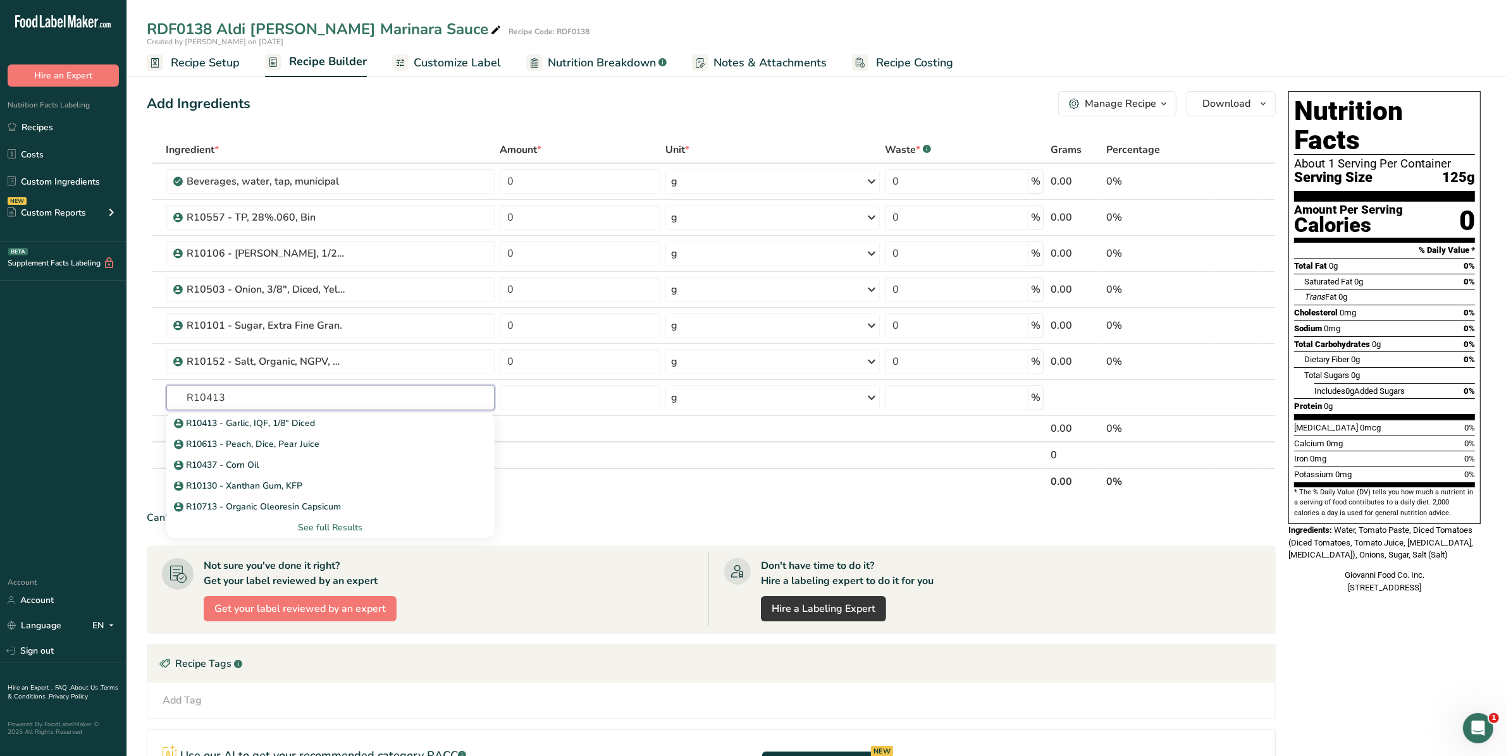
type input "R10413"
click at [282, 417] on p "R10413 - Garlic, IQF, 1/8" Diced" at bounding box center [245, 423] width 139 height 13
type input "R10413 - Garlic, IQF, 1/8" Diced"
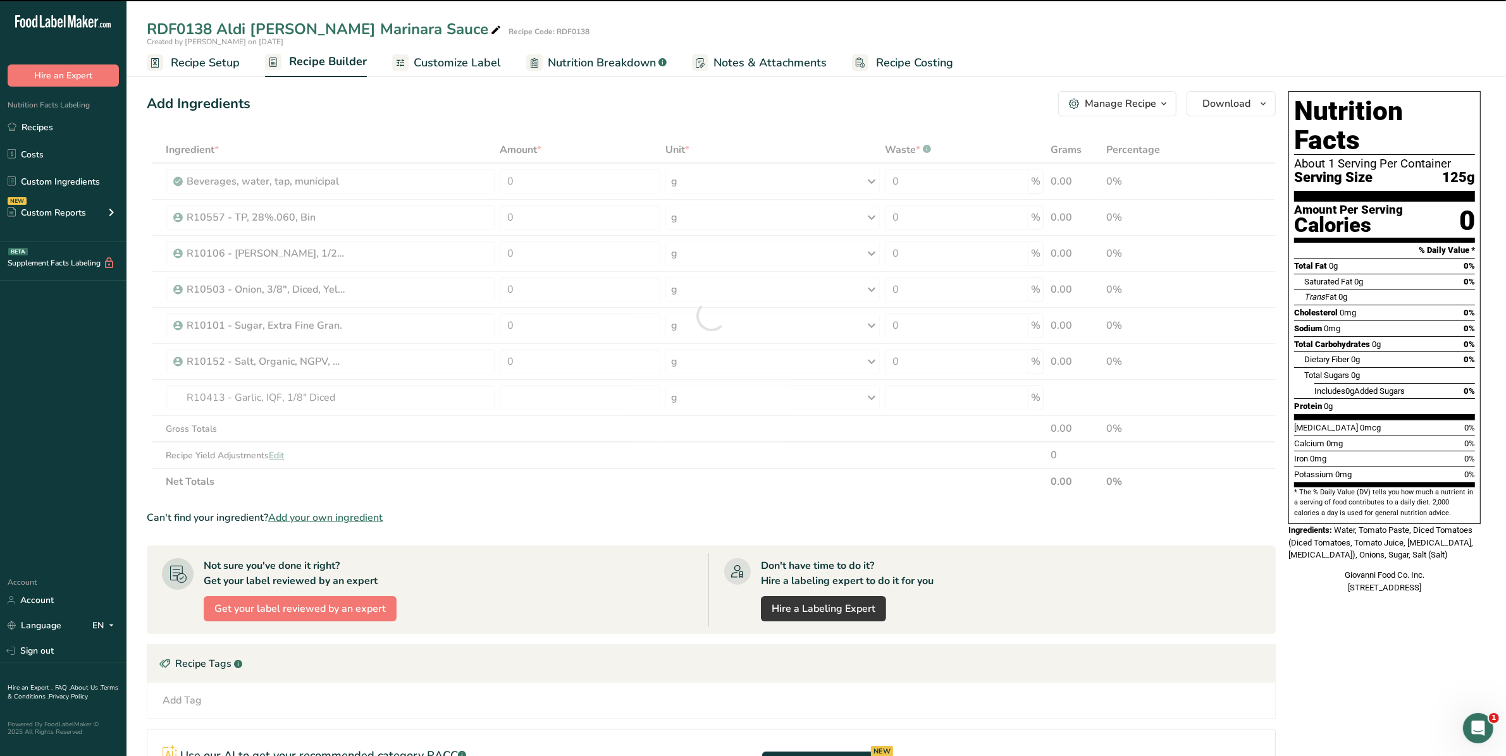
type input "0"
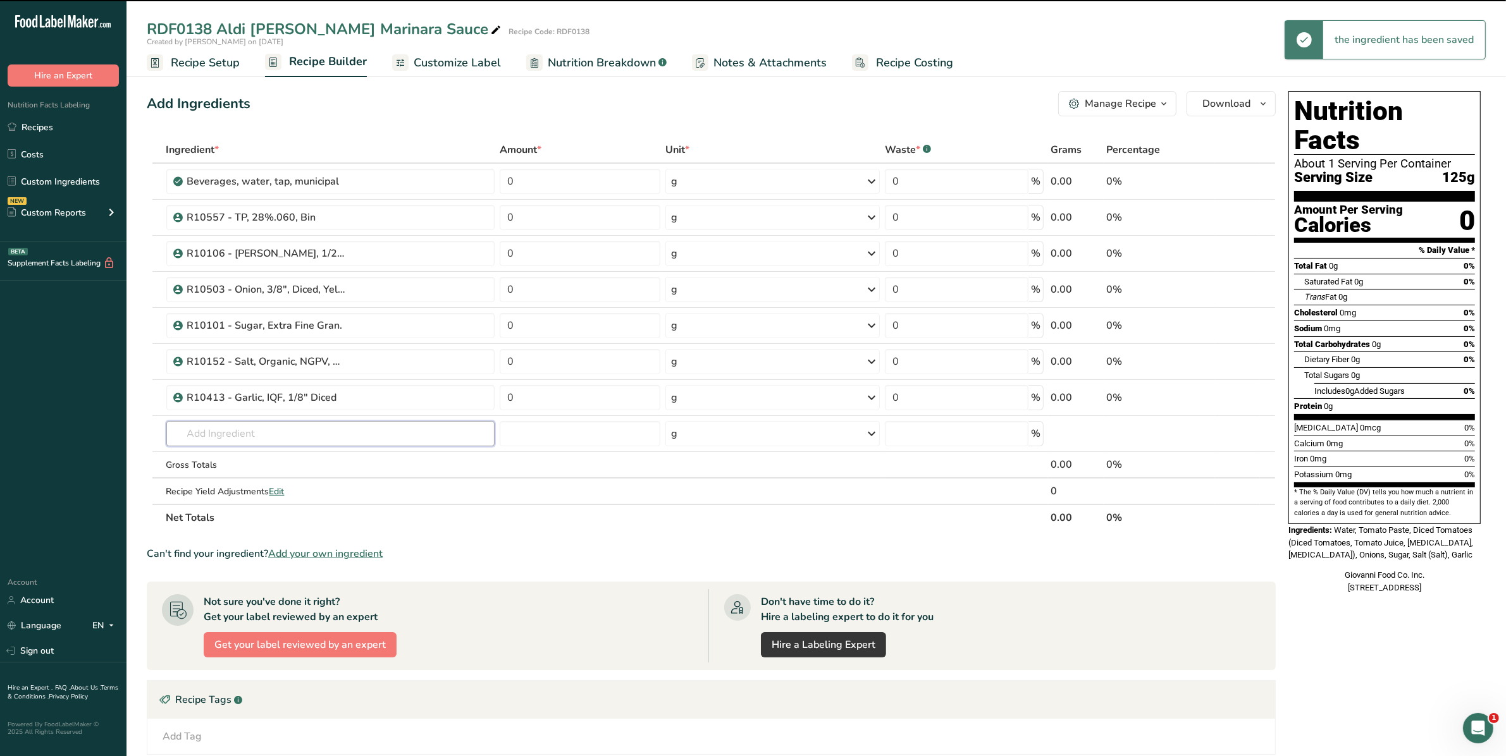
click at [268, 430] on input "text" at bounding box center [330, 433] width 329 height 25
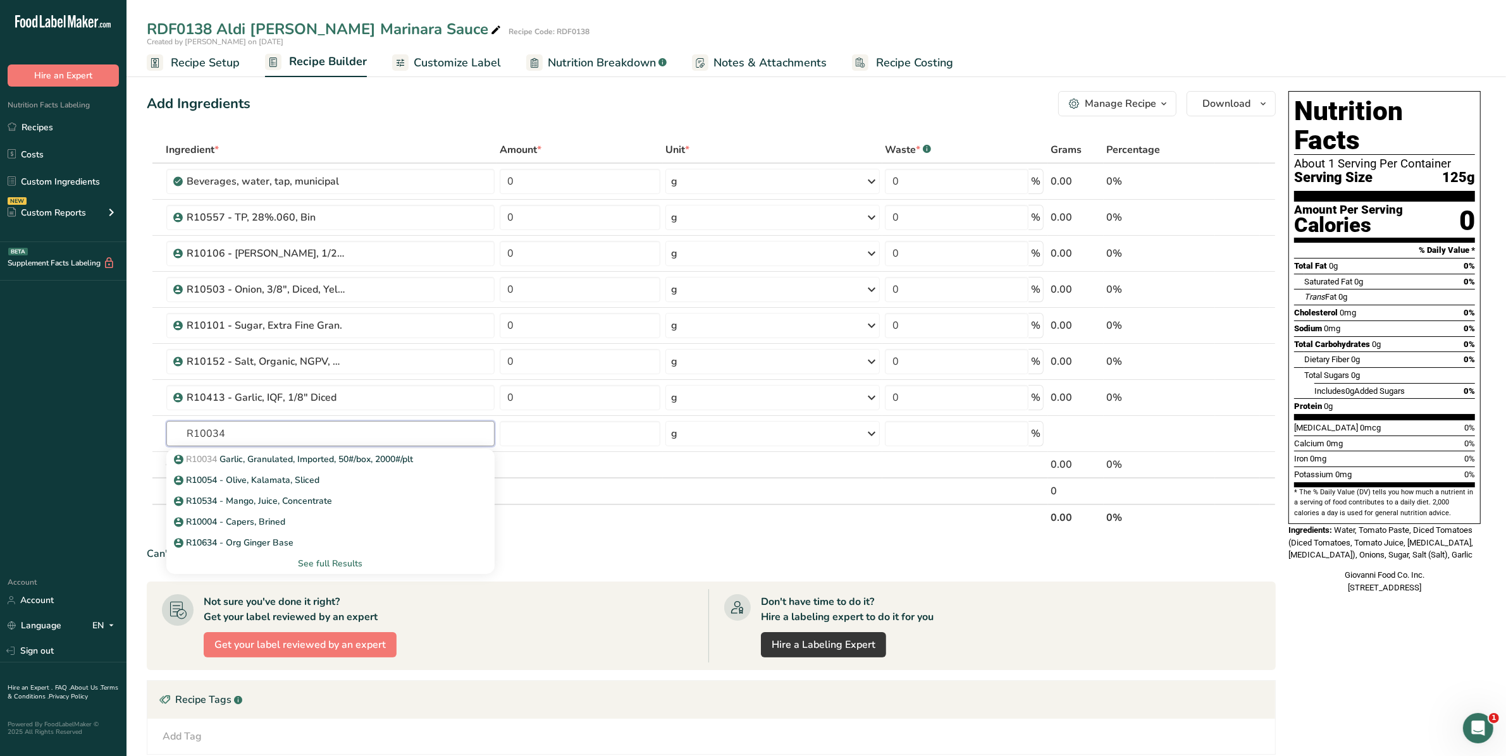
type input "R10034"
click at [263, 452] on link "R10034 Garlic, Granulated, Imported, 50#/box, 2000#/plt" at bounding box center [330, 459] width 329 height 21
type input "Garlic, Granulated, Imported, 50#/box, 2000#/plt"
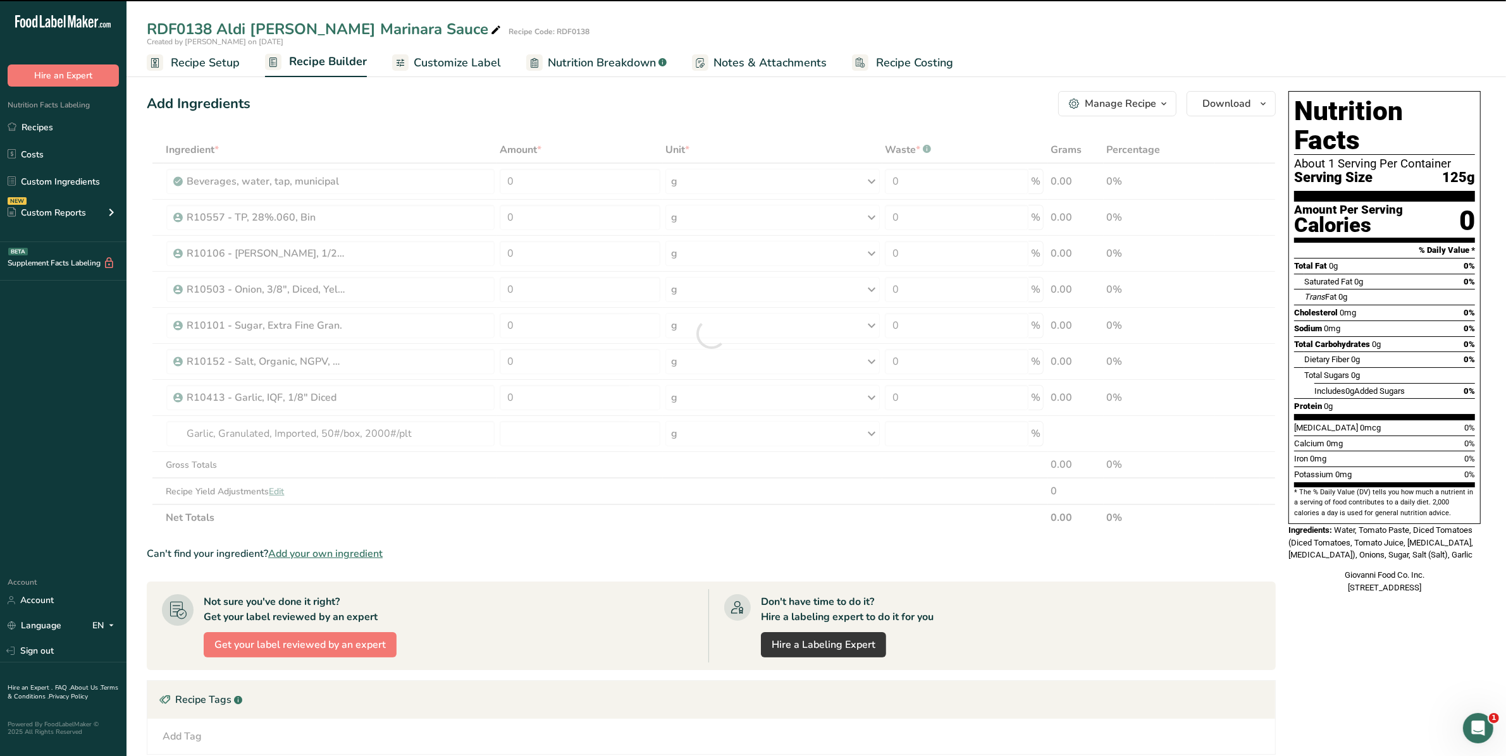
type input "0"
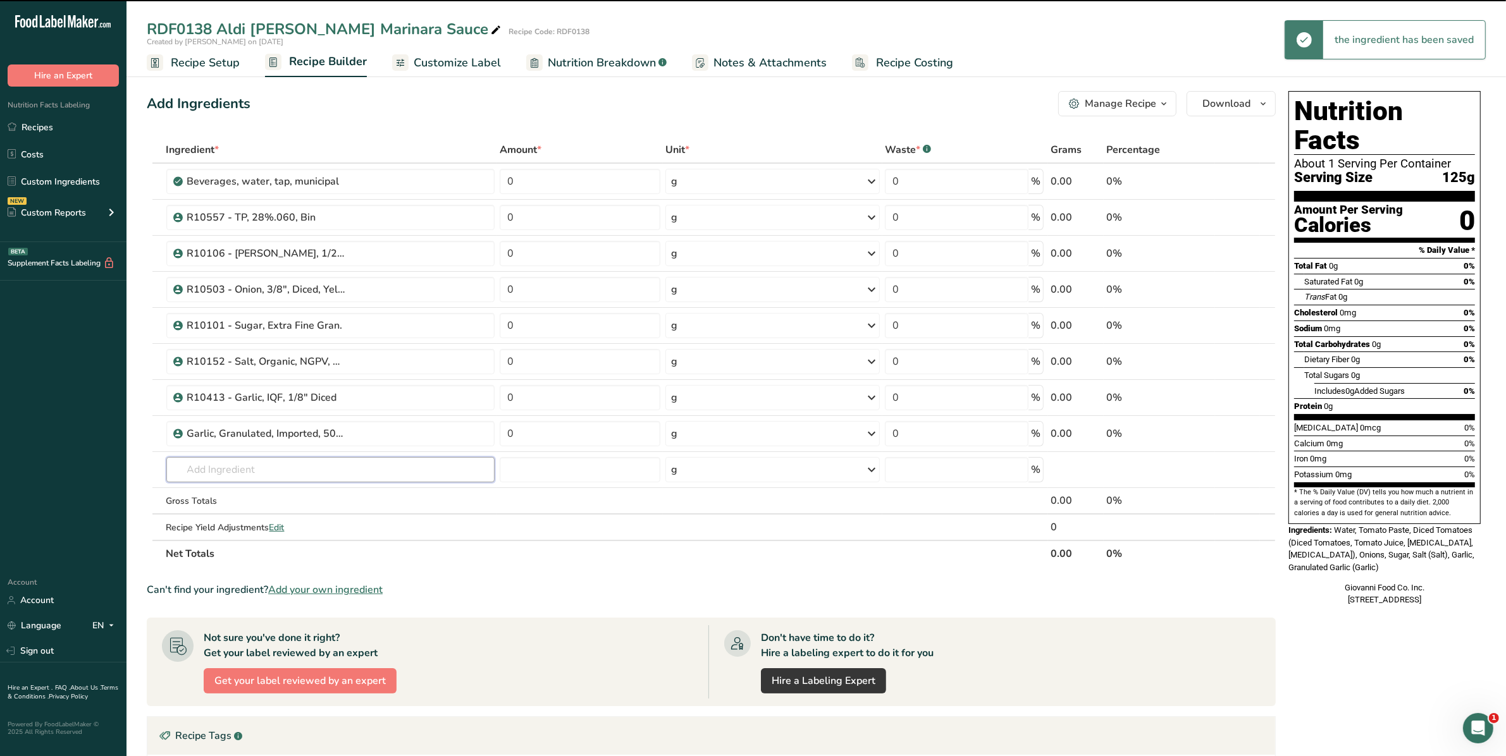
click at [258, 463] on input "text" at bounding box center [330, 469] width 329 height 25
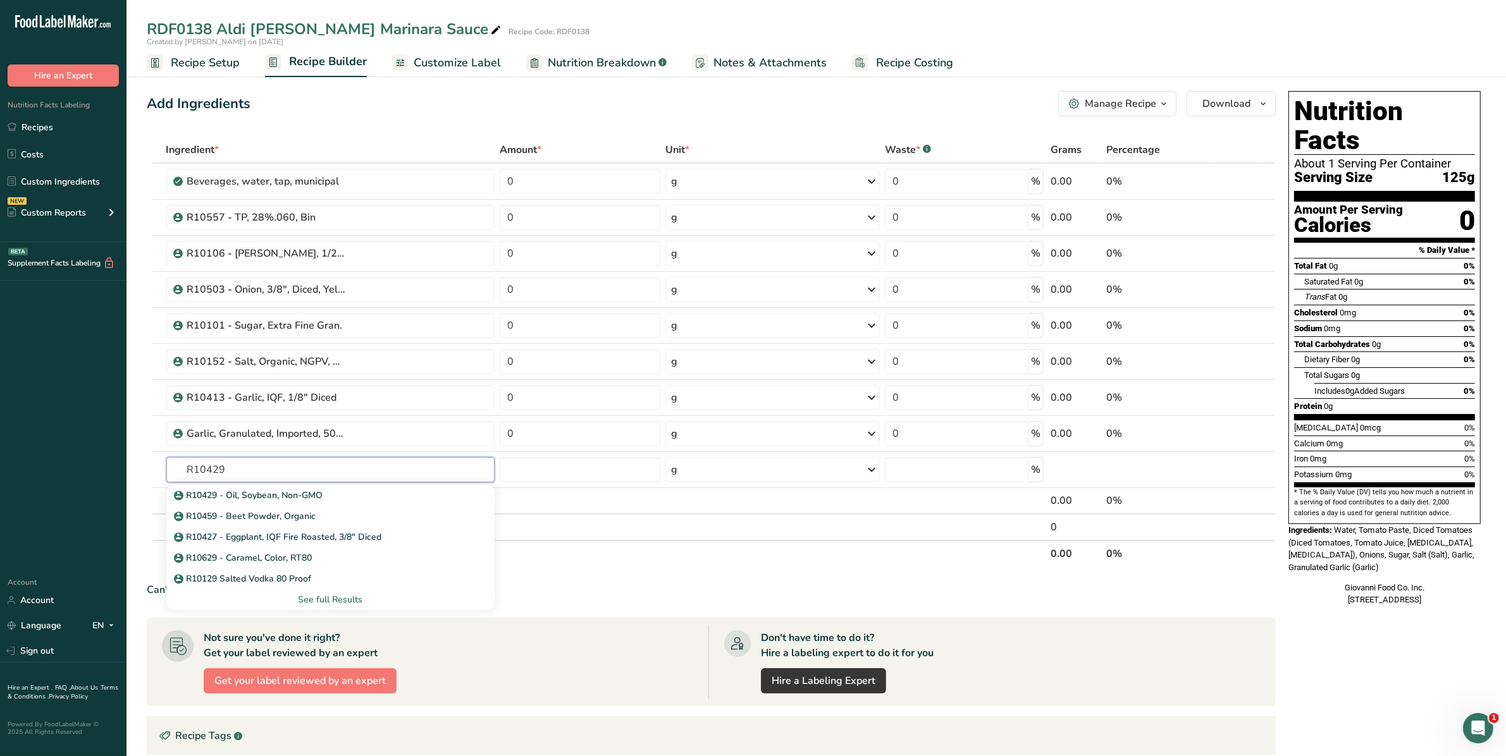
type input "R10429"
click at [235, 494] on p "R10429 - Oil, Soybean, Non-GMO" at bounding box center [249, 495] width 147 height 13
type input "R10429 - Oil, Soybean, Non-GMO"
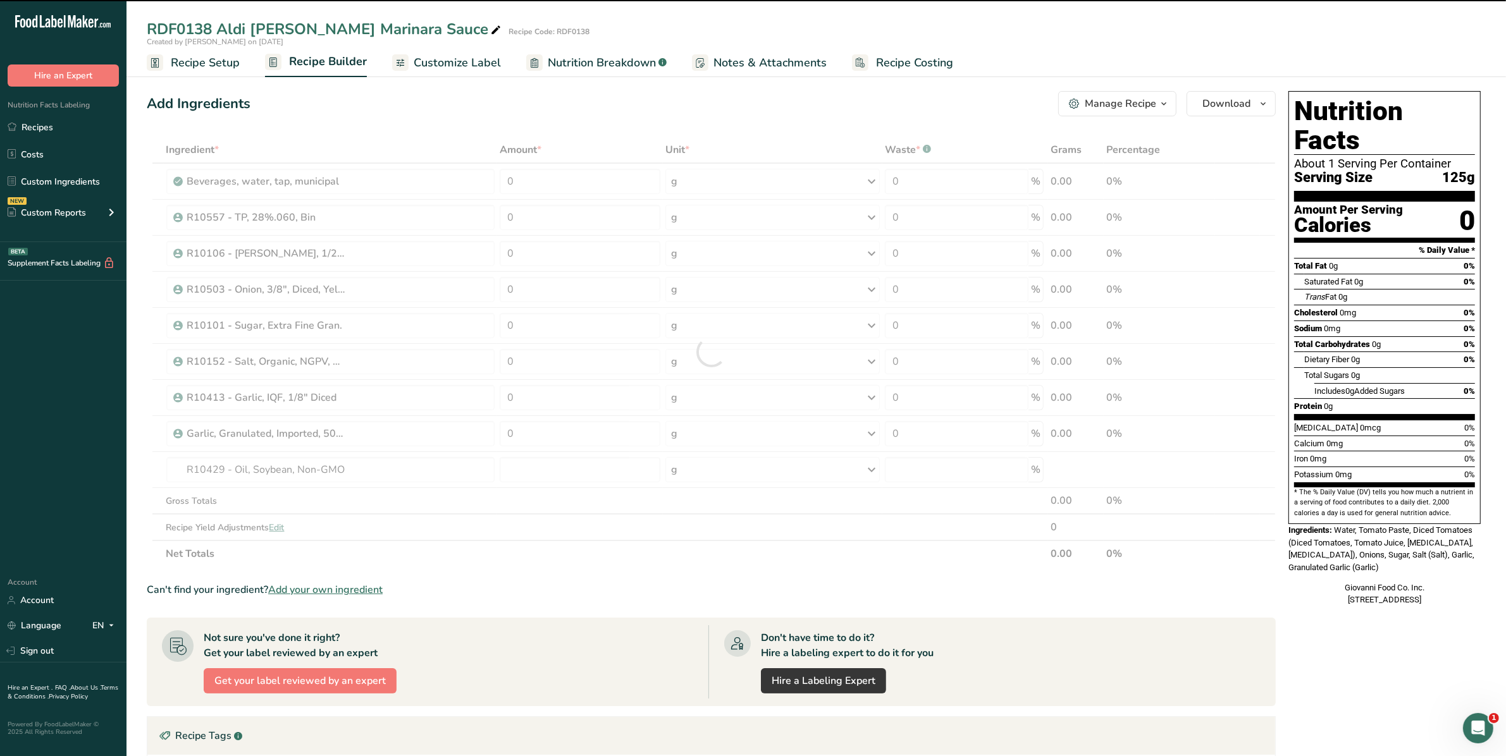
type input "0"
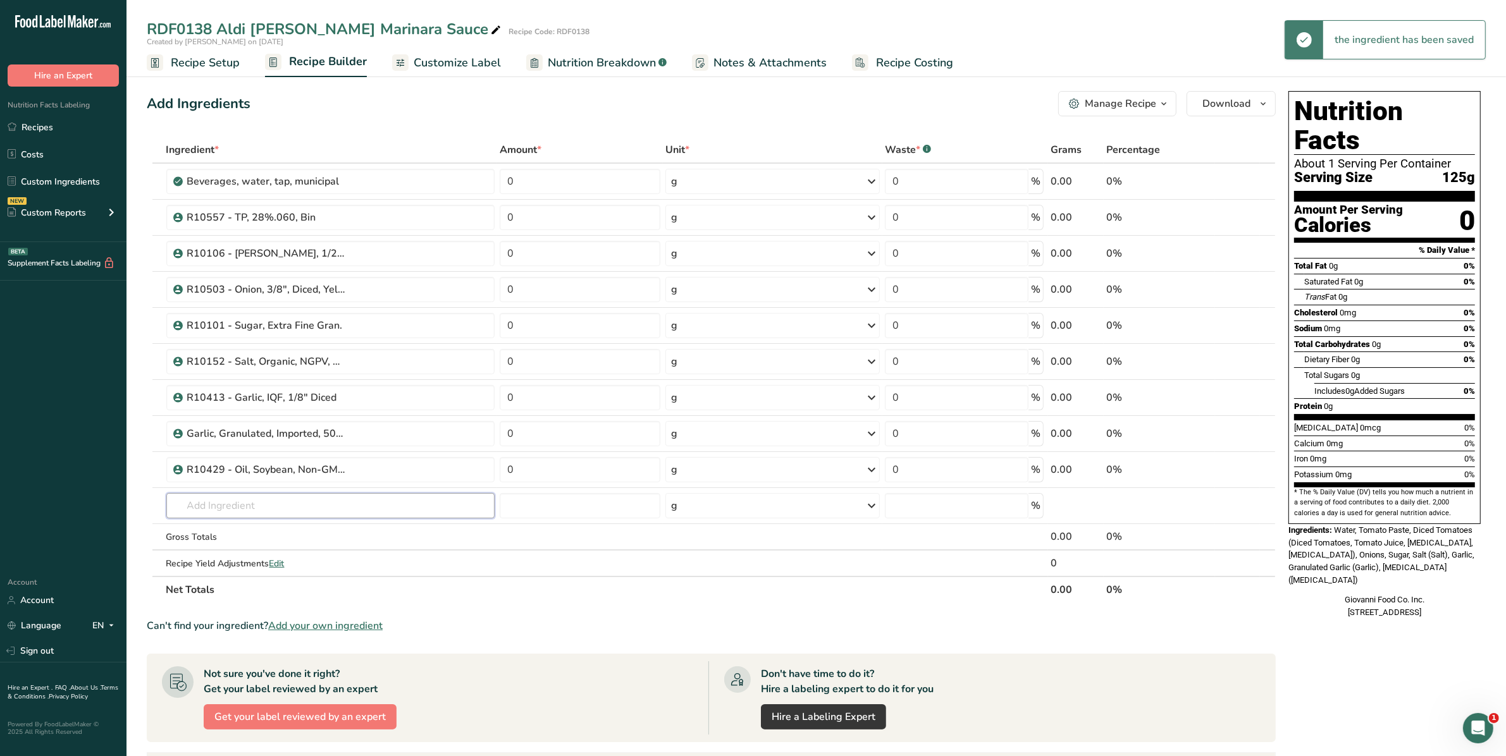
click at [237, 508] on input "text" at bounding box center [330, 505] width 329 height 25
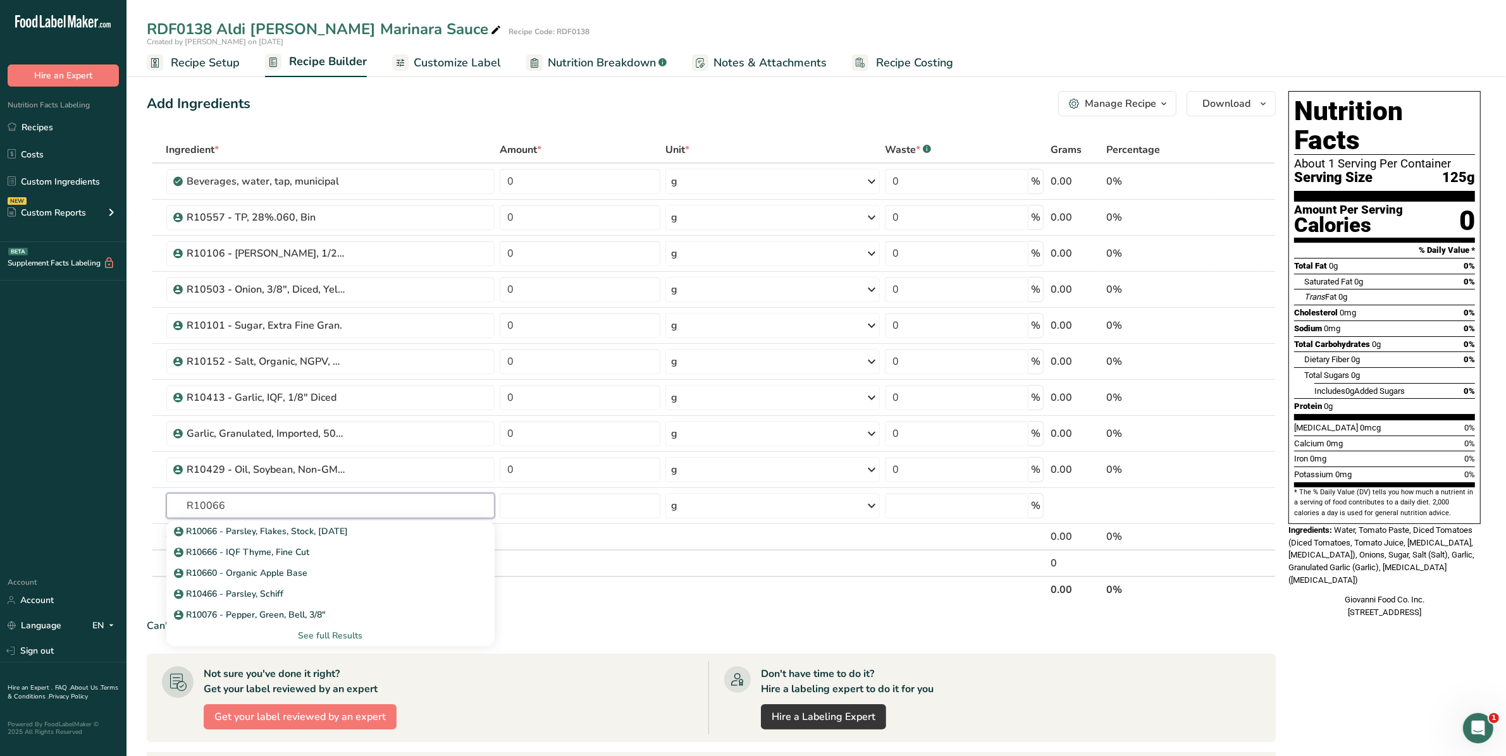
type input "R10066"
click at [240, 522] on link "R10066 - Parsley, Flakes, Stock, [DATE]" at bounding box center [330, 531] width 329 height 21
type input "R10066 - Parsley, Flakes, Stock, [DATE]"
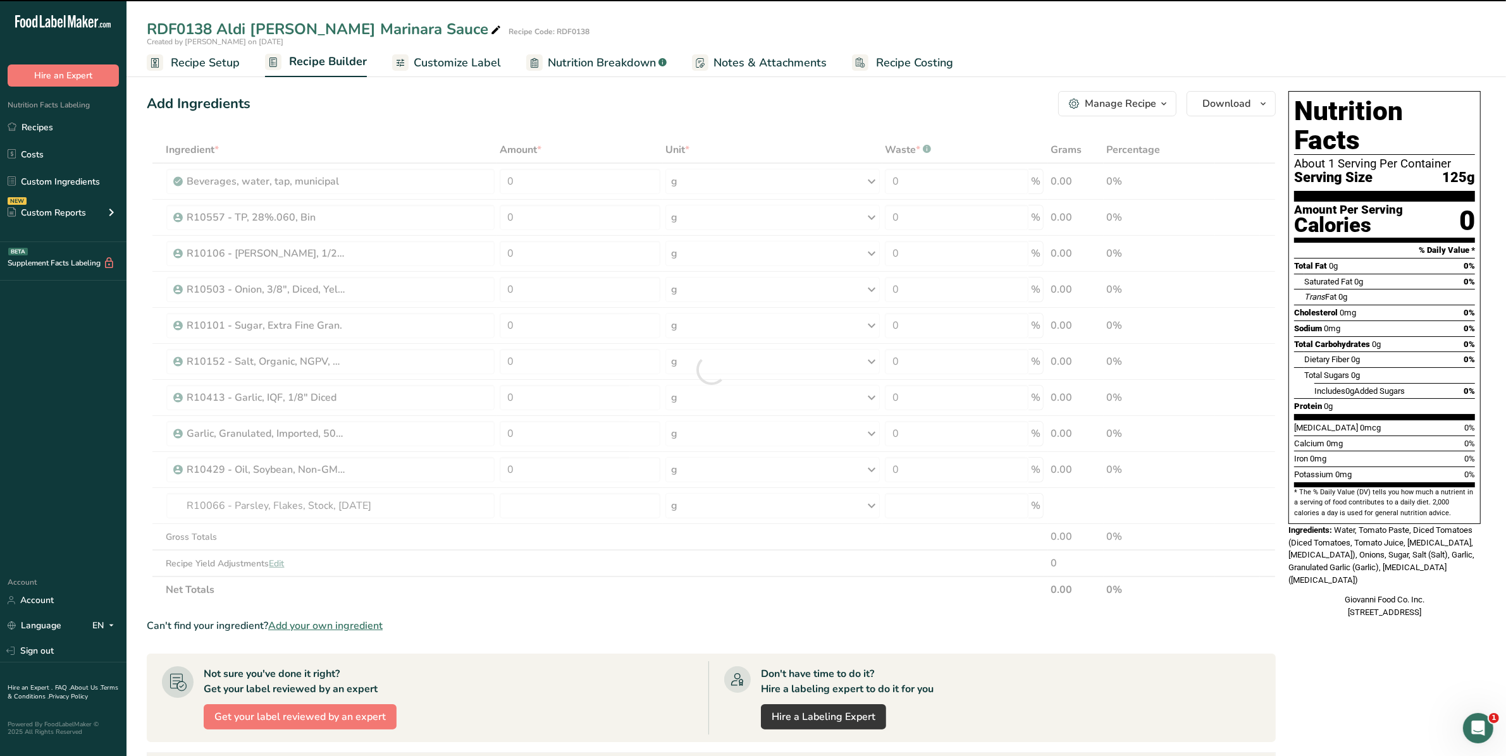
type input "0"
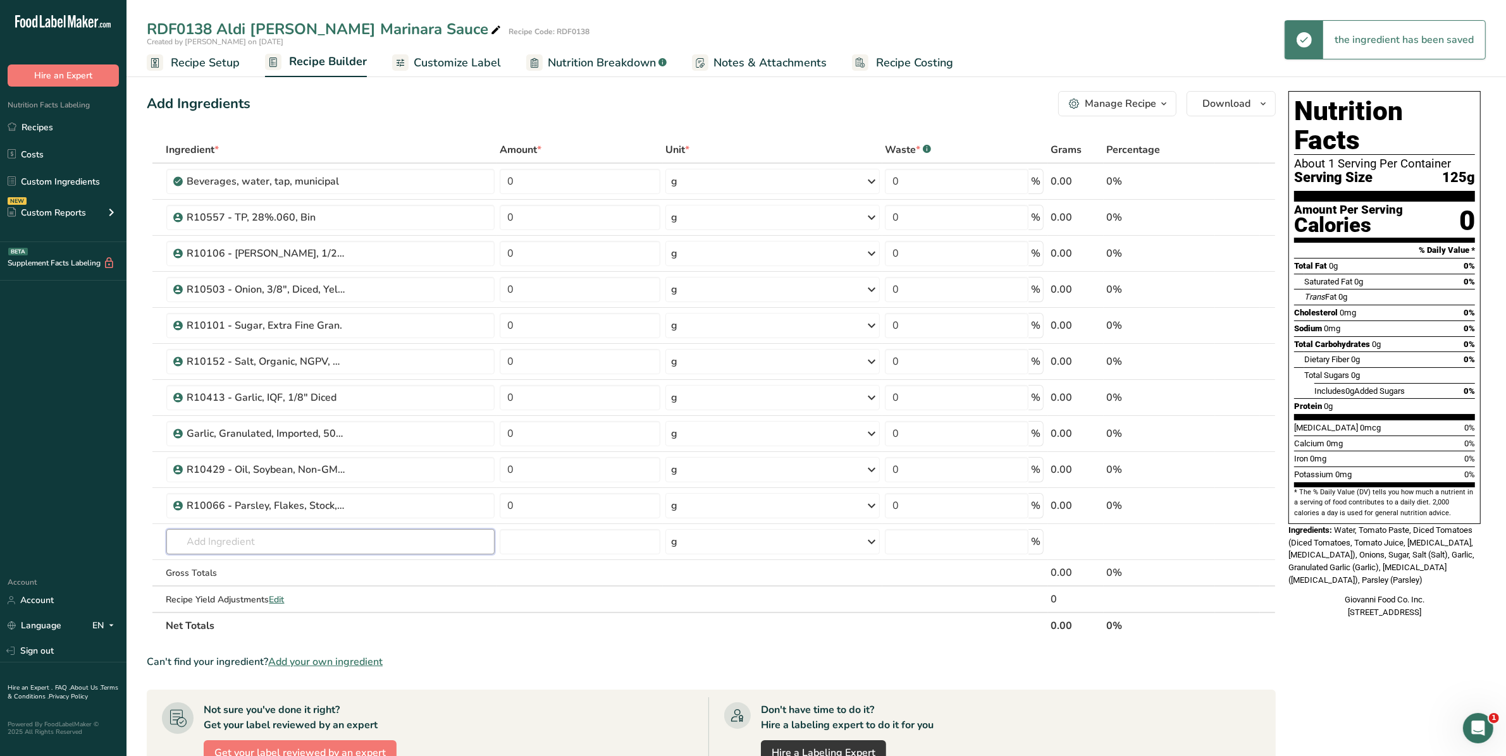
click at [245, 543] on input "text" at bounding box center [330, 541] width 329 height 25
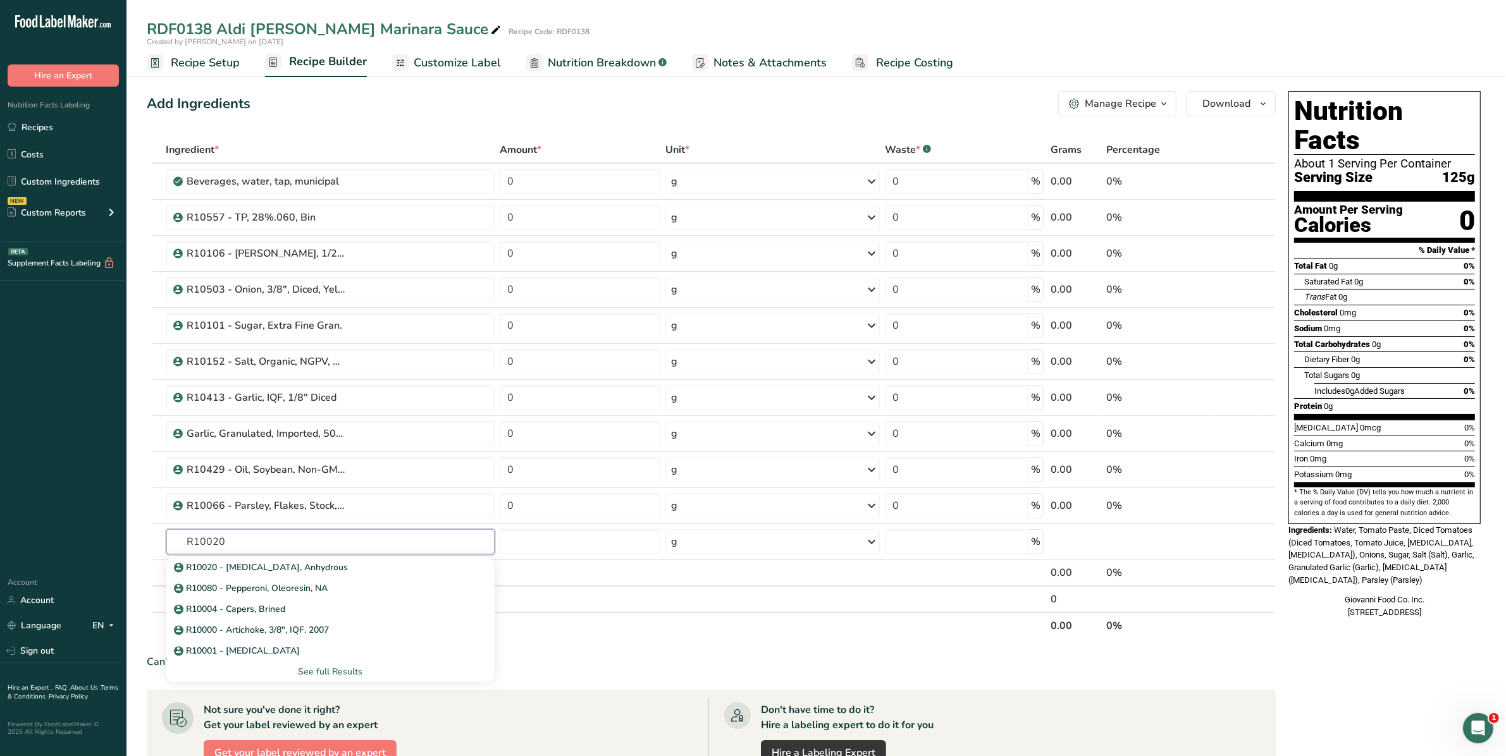
type input "R10020"
click at [239, 570] on p "R10020 - [MEDICAL_DATA], Anhydrous" at bounding box center [262, 567] width 172 height 13
type input "R10020 - [MEDICAL_DATA], Anhydrous"
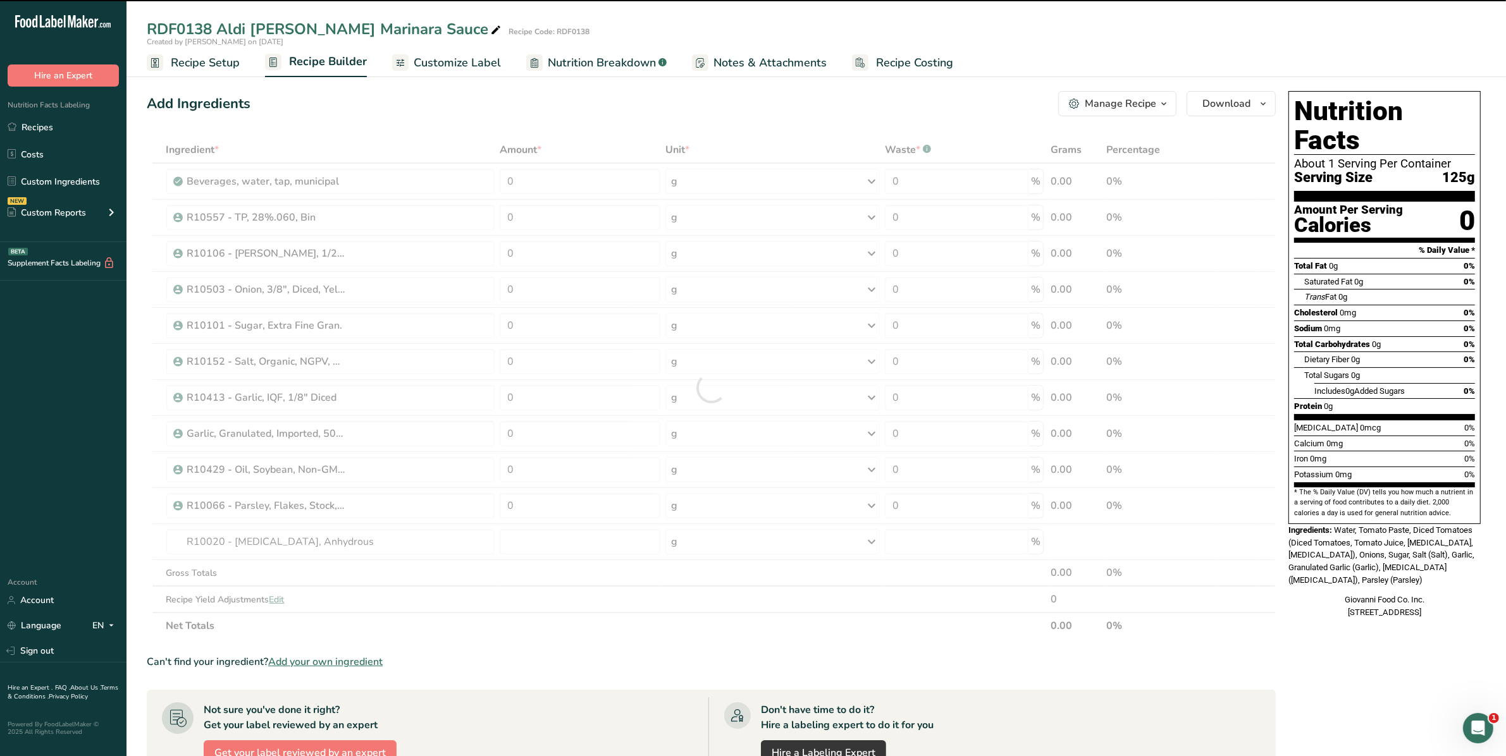
type input "0"
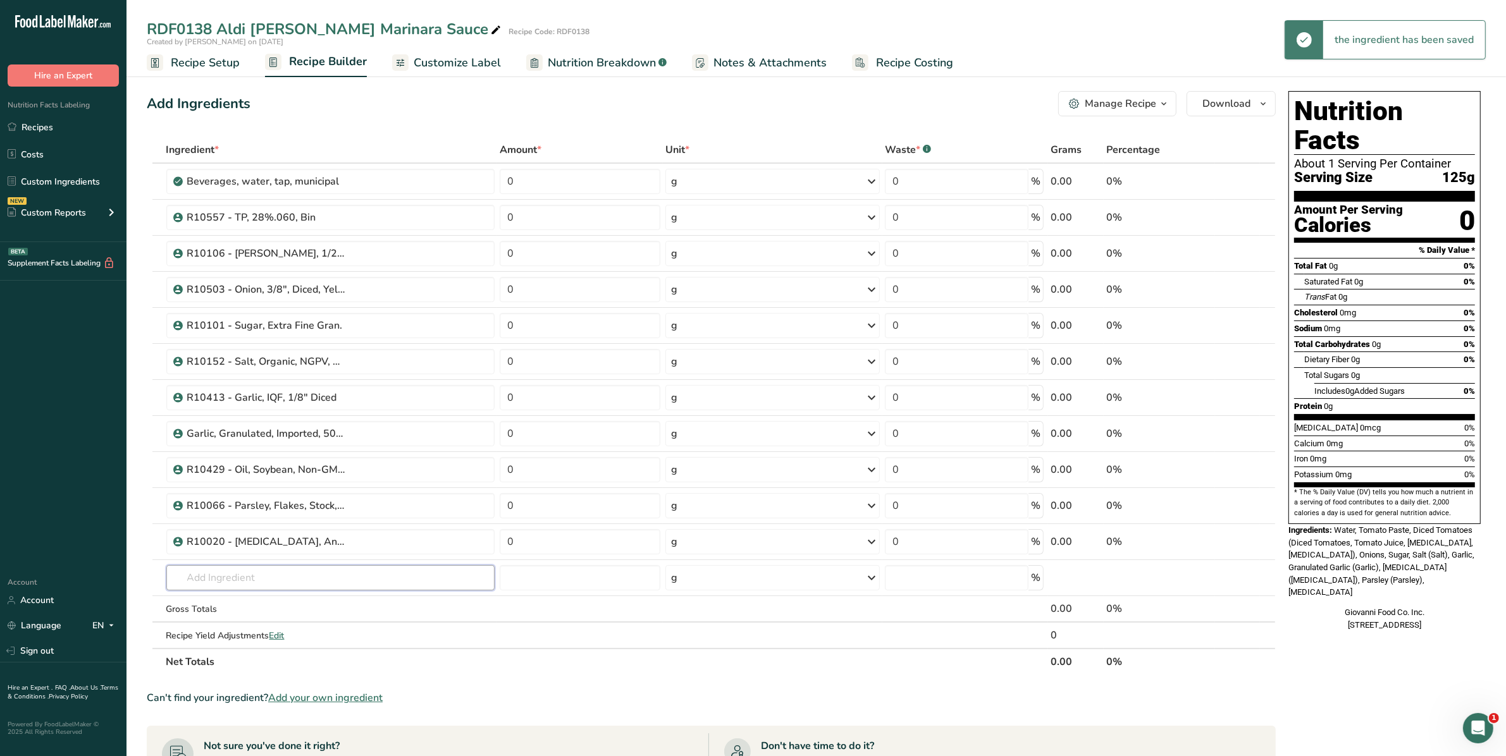
click at [239, 570] on input "text" at bounding box center [330, 577] width 329 height 25
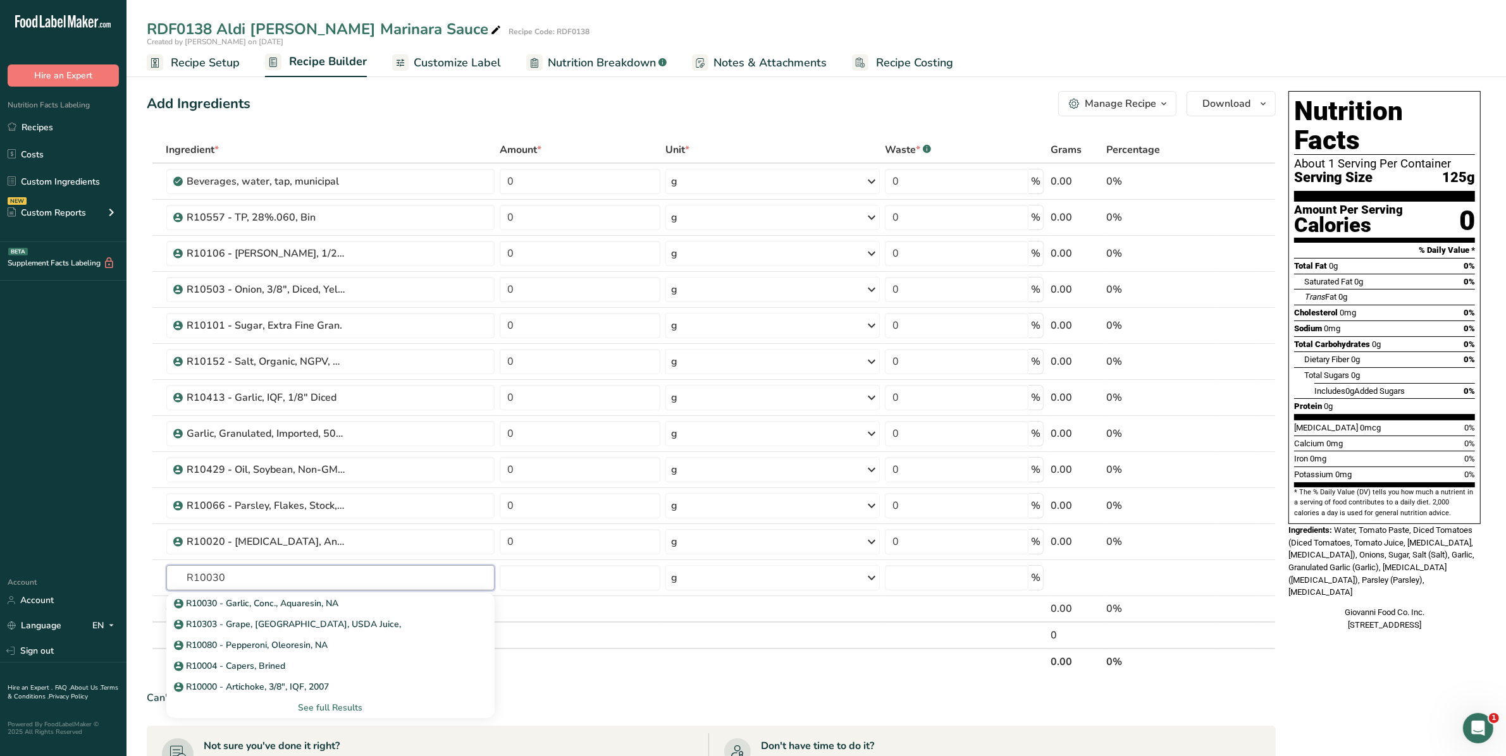
type input "R10030"
click at [238, 605] on p "R10030 - Garlic, Conc., Aquaresin, NA" at bounding box center [257, 603] width 163 height 13
type input "R10030 - Garlic, Conc., Aquaresin, NA"
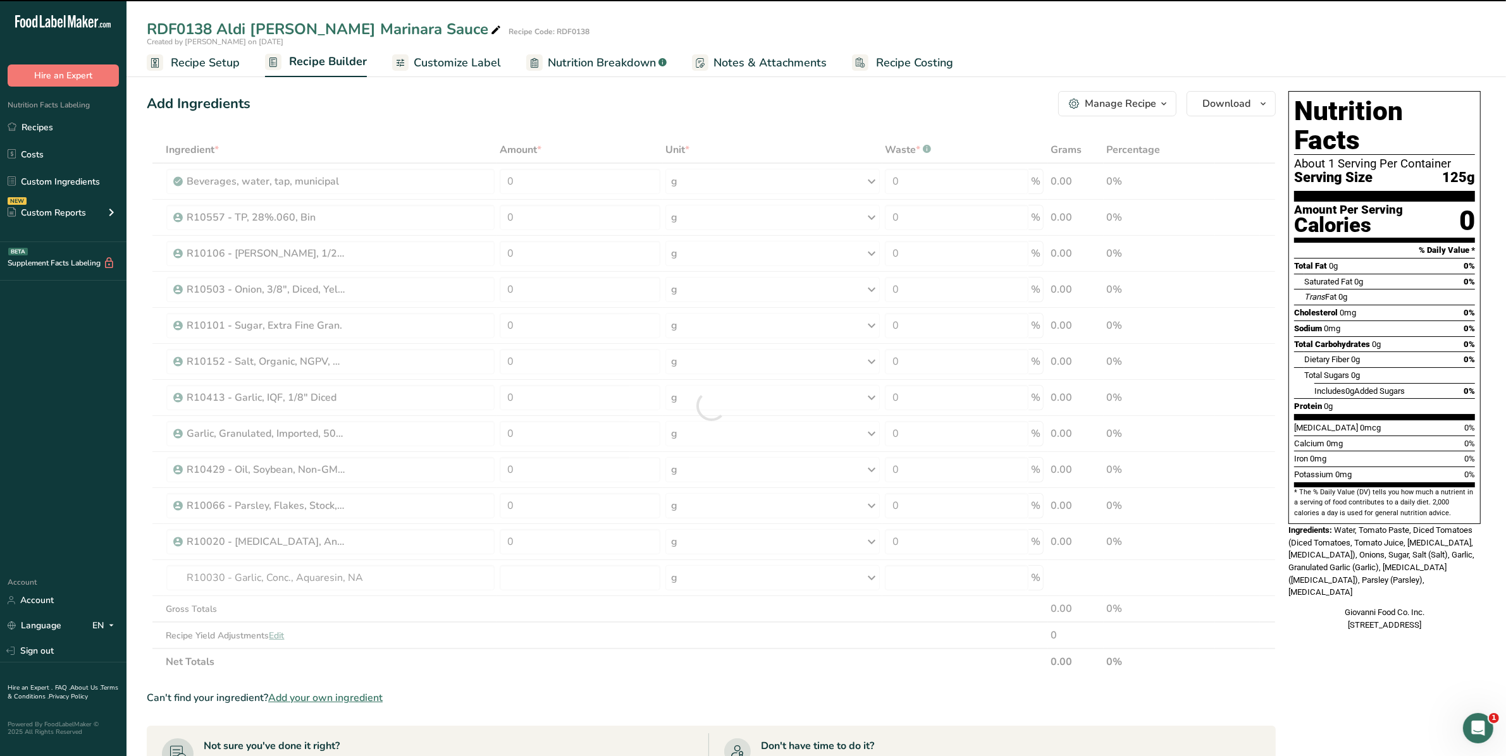
type input "0"
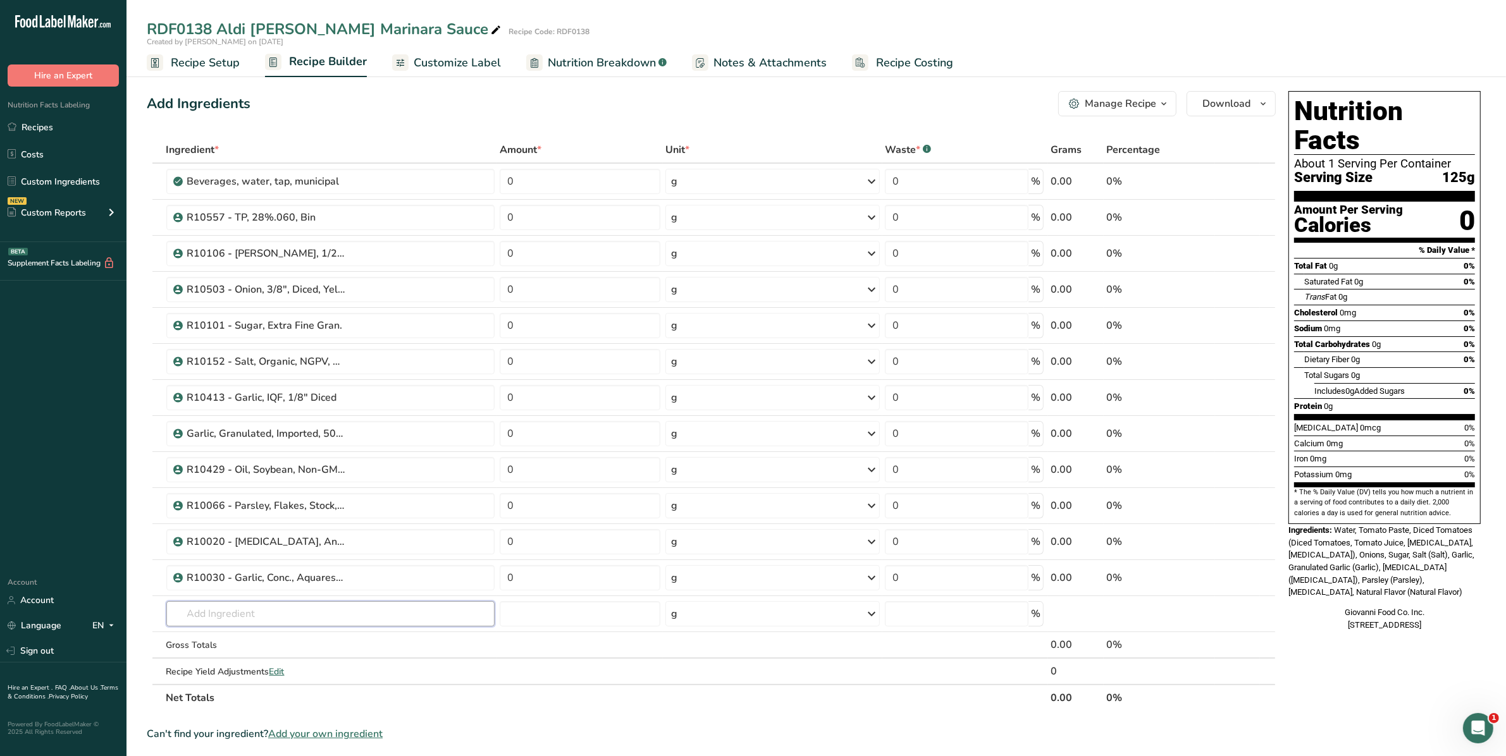
click at [295, 610] on input "text" at bounding box center [330, 613] width 329 height 25
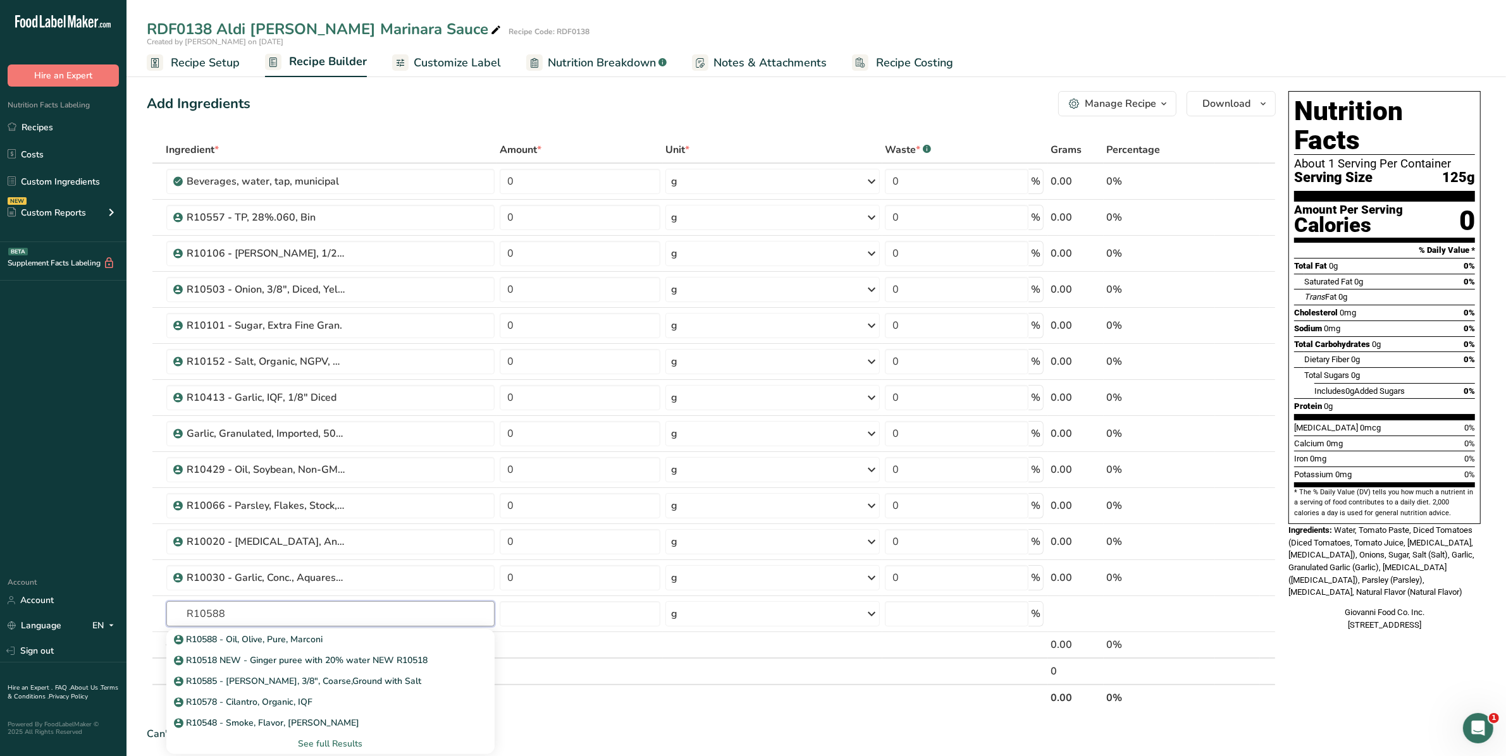
type input "R10588"
click at [278, 634] on p "R10588 - Oil, Olive, Pure, Marconi" at bounding box center [249, 639] width 147 height 13
type input "R10588 - Oil, Olive, Pure, Marconi"
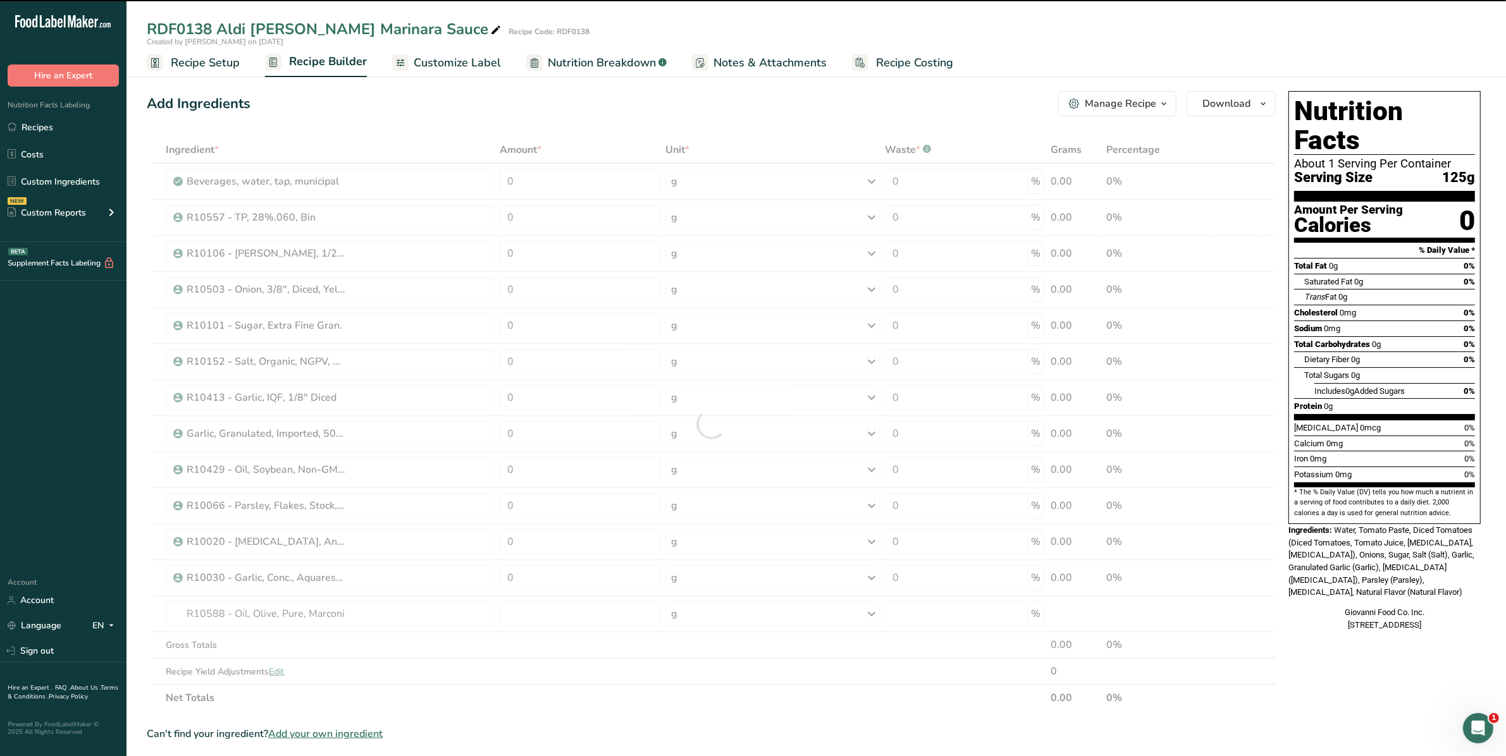
type input "0"
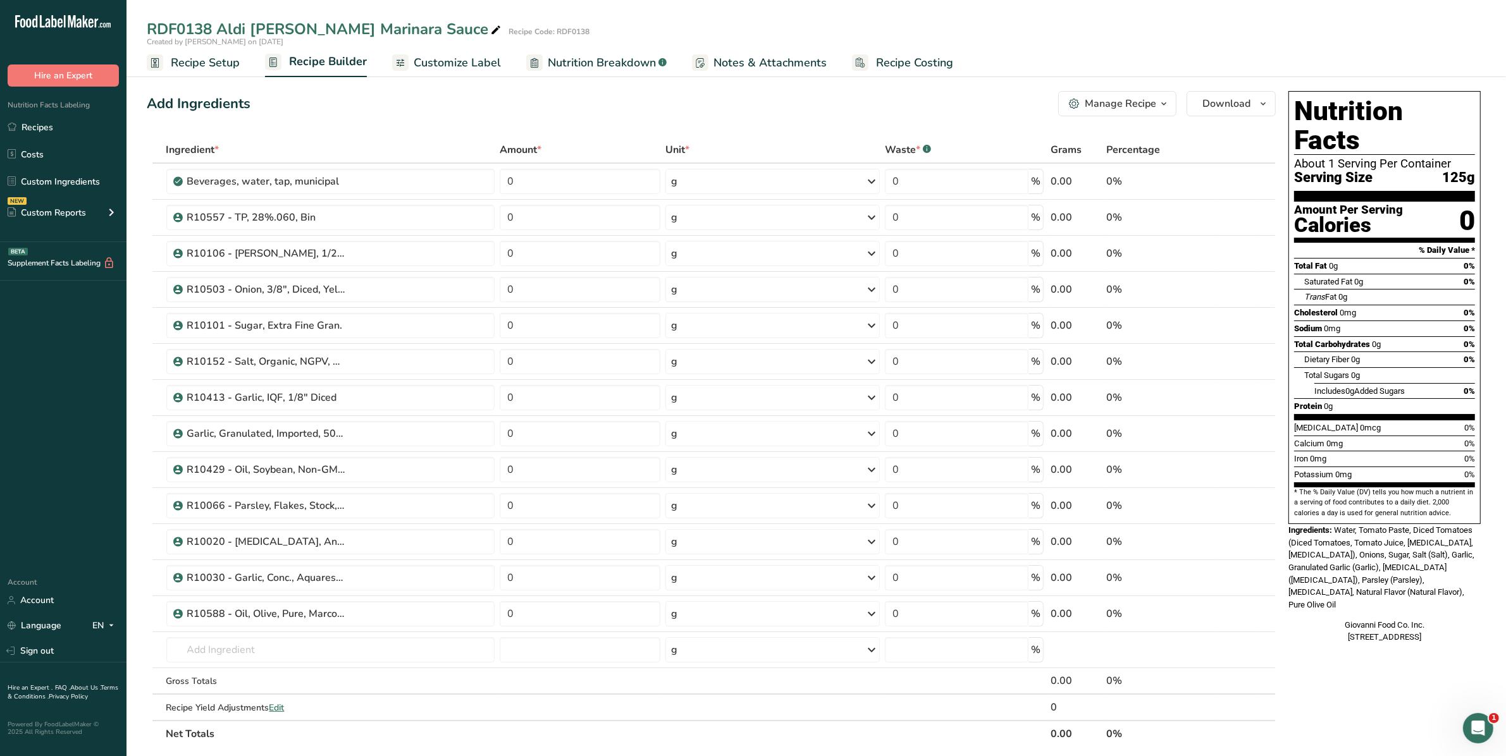
click at [1265, 606] on icon at bounding box center [1267, 606] width 15 height 9
click at [1265, 571] on icon at bounding box center [1267, 570] width 15 height 9
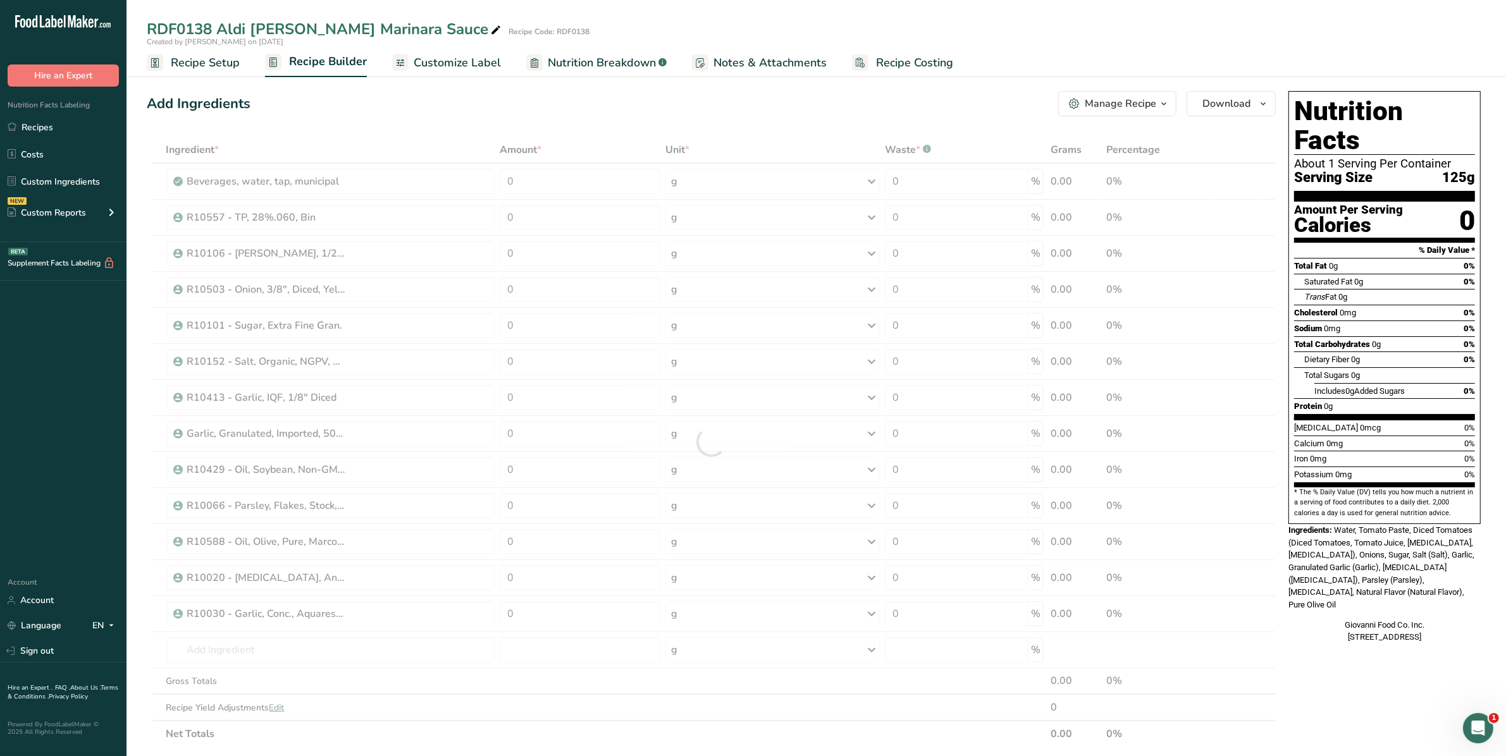
click at [1265, 570] on div at bounding box center [711, 442] width 1129 height 611
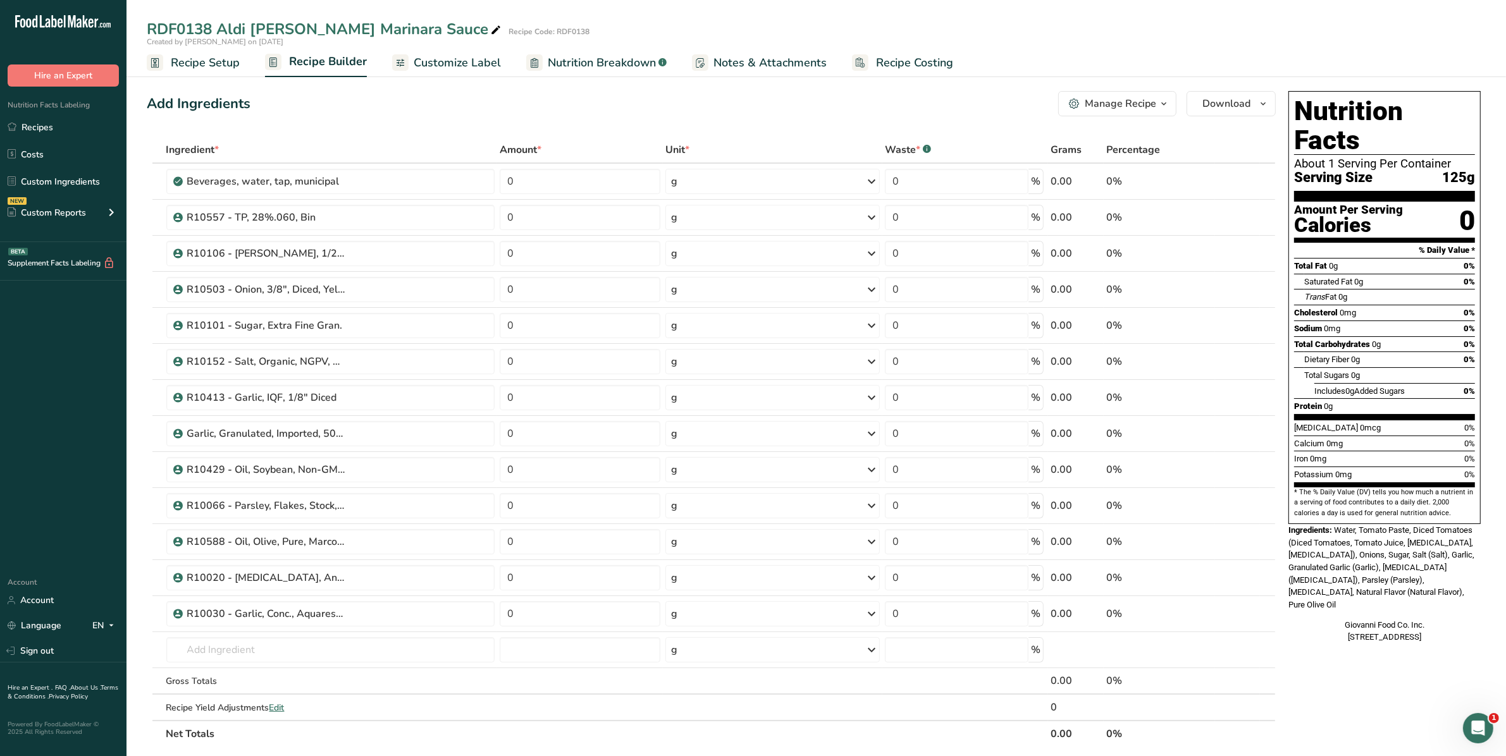
click at [1265, 536] on icon at bounding box center [1267, 534] width 15 height 9
click at [1264, 536] on icon at bounding box center [1267, 534] width 15 height 9
click at [1266, 464] on icon at bounding box center [1267, 462] width 15 height 9
click at [1269, 424] on icon at bounding box center [1267, 426] width 15 height 9
drag, startPoint x: 523, startPoint y: 367, endPoint x: 476, endPoint y: 364, distance: 47.5
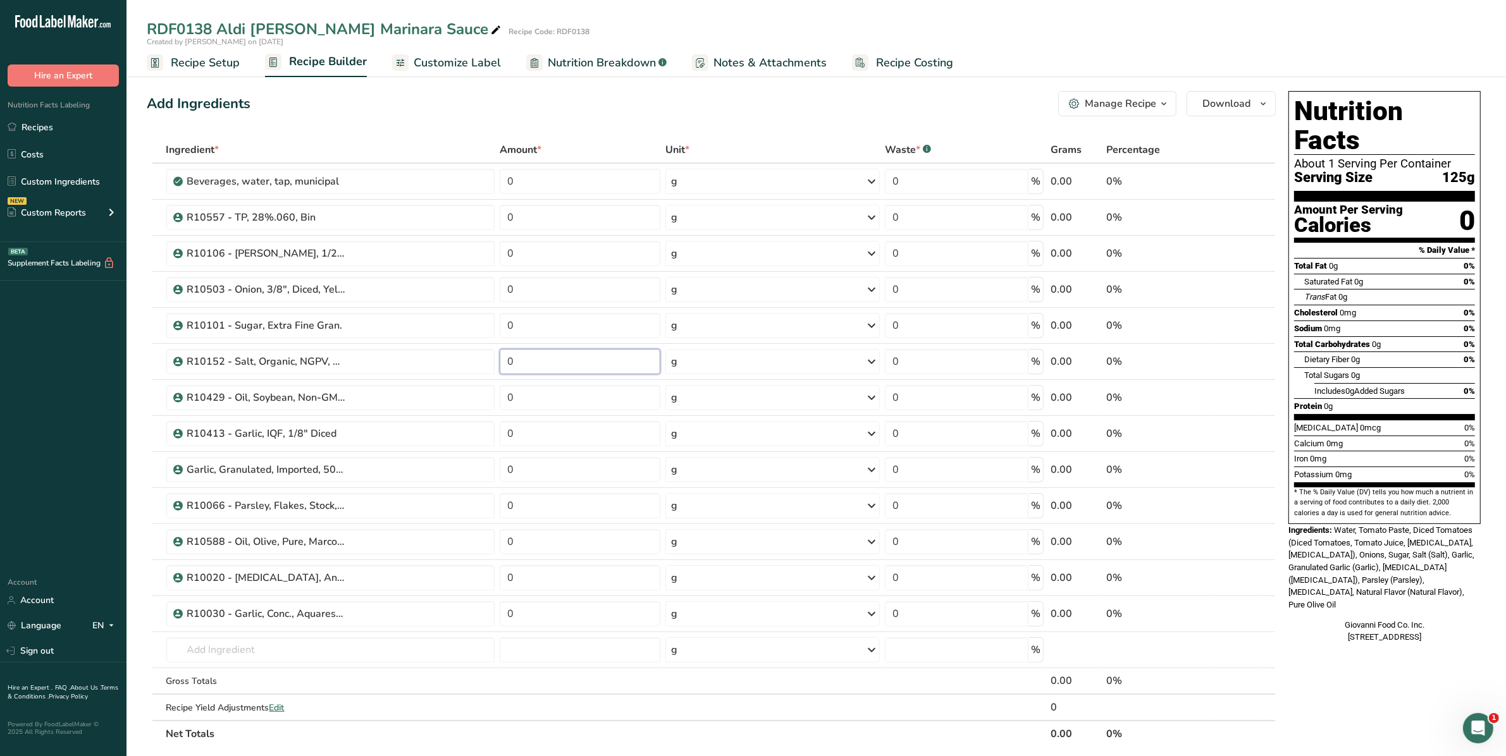
click at [476, 364] on tr "R10152 - Salt, Organic, NGPV, [GEOGRAPHIC_DATA] Salt 0 g Weight Units g kg mg S…" at bounding box center [711, 362] width 1128 height 36
type input "3"
type input "6.229"
click at [582, 416] on div "Ingredient * Amount * Unit * Waste * .a-a{fill:#347362;}.b-a{fill:#fff;} Grams …" at bounding box center [711, 442] width 1129 height 611
drag, startPoint x: 528, startPoint y: 539, endPoint x: 467, endPoint y: 539, distance: 61.3
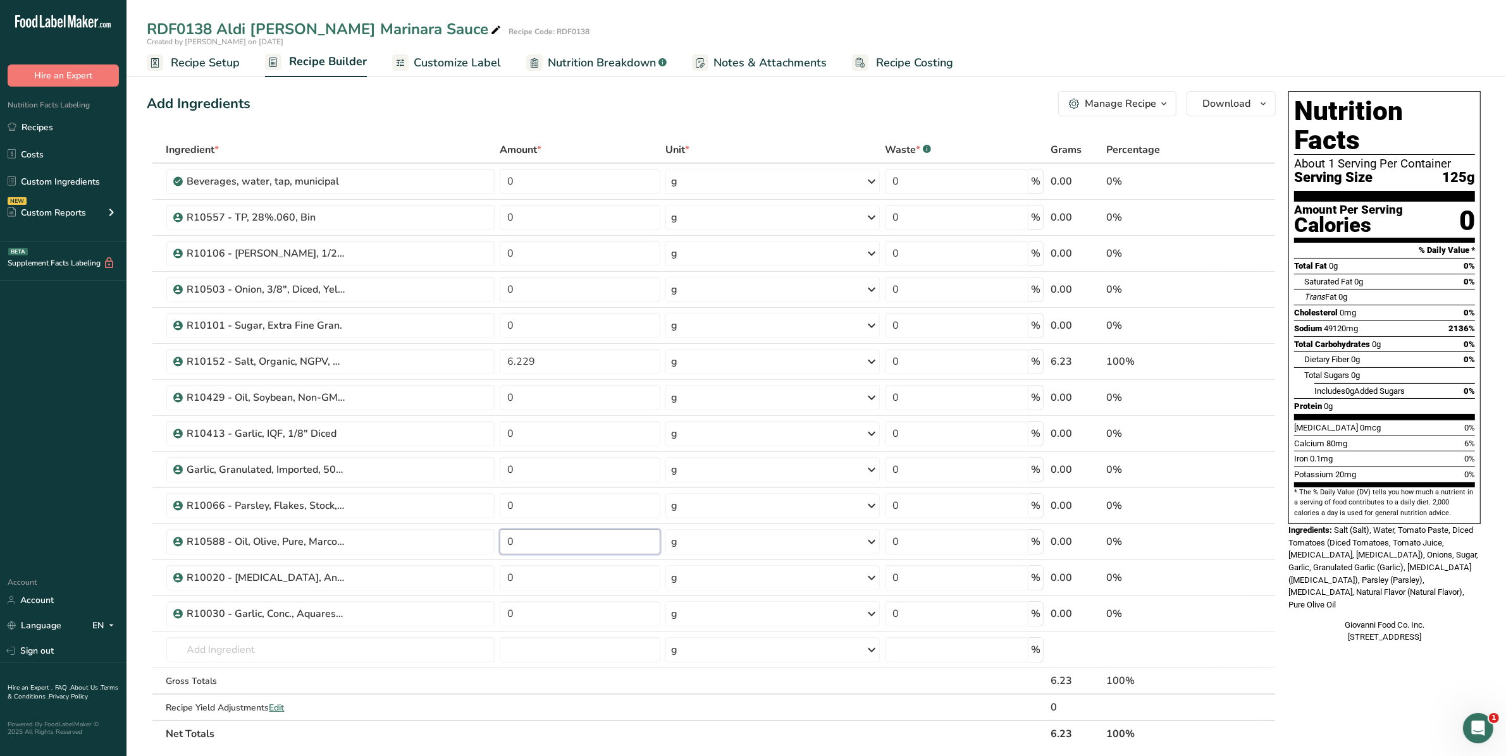
click at [467, 539] on tr "R10588 - Oil, Olive, Pure, Marconi 0 g Weight Units g kg mg See more Volume Uni…" at bounding box center [711, 542] width 1128 height 36
type input "10.880"
click at [579, 682] on div "Ingredient * Amount * Unit * Waste * .a-a{fill:#347362;}.b-a{fill:#fff;} Grams …" at bounding box center [711, 442] width 1129 height 611
drag, startPoint x: 536, startPoint y: 259, endPoint x: 438, endPoint y: 245, distance: 99.7
click at [438, 245] on tr "R10106 - [PERSON_NAME], 1/2", Dice, Bin 0 g Weight Units g kg mg See more Volum…" at bounding box center [711, 254] width 1128 height 36
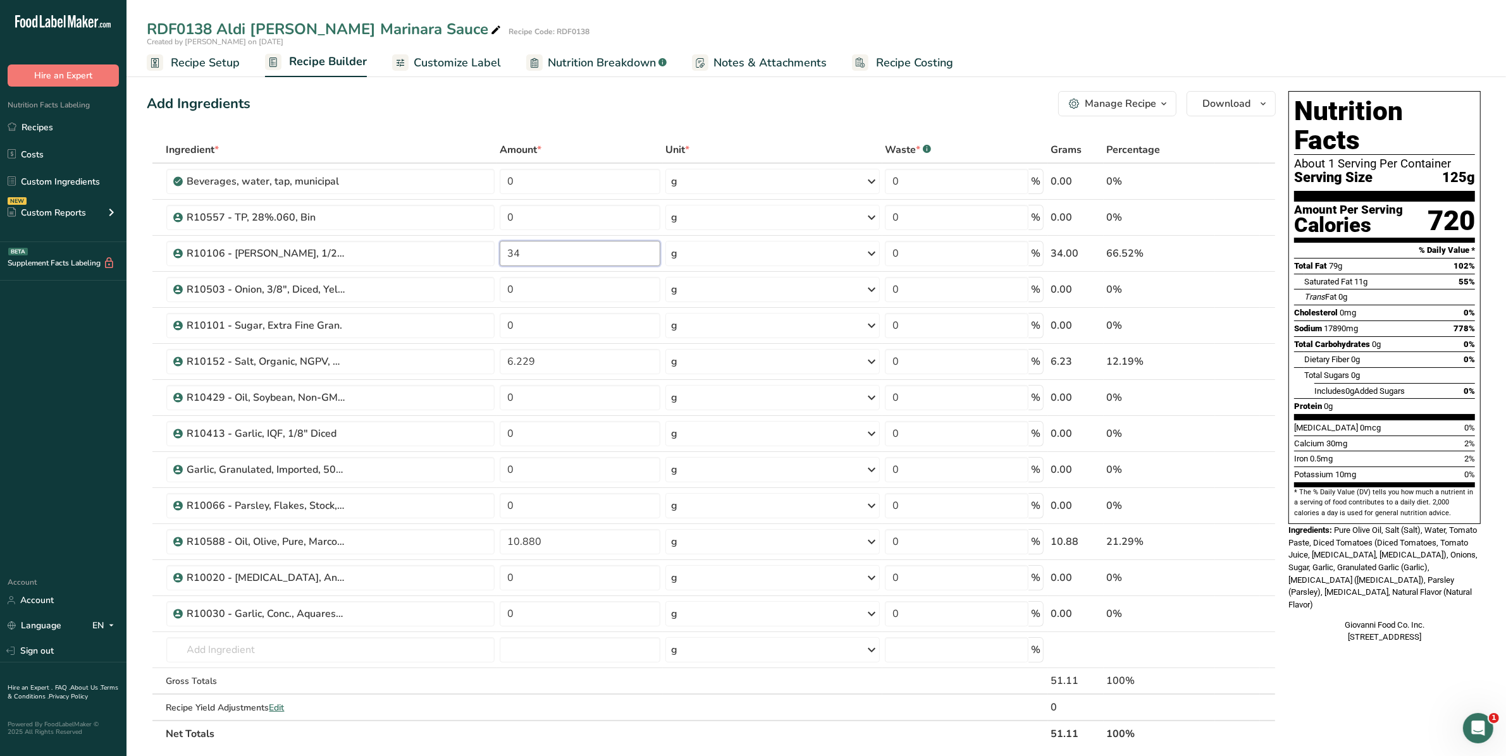
type input "34"
click at [542, 400] on div "Ingredient * Amount * Unit * Waste * .a-a{fill:#347362;}.b-a{fill:#fff;} Grams …" at bounding box center [711, 442] width 1129 height 611
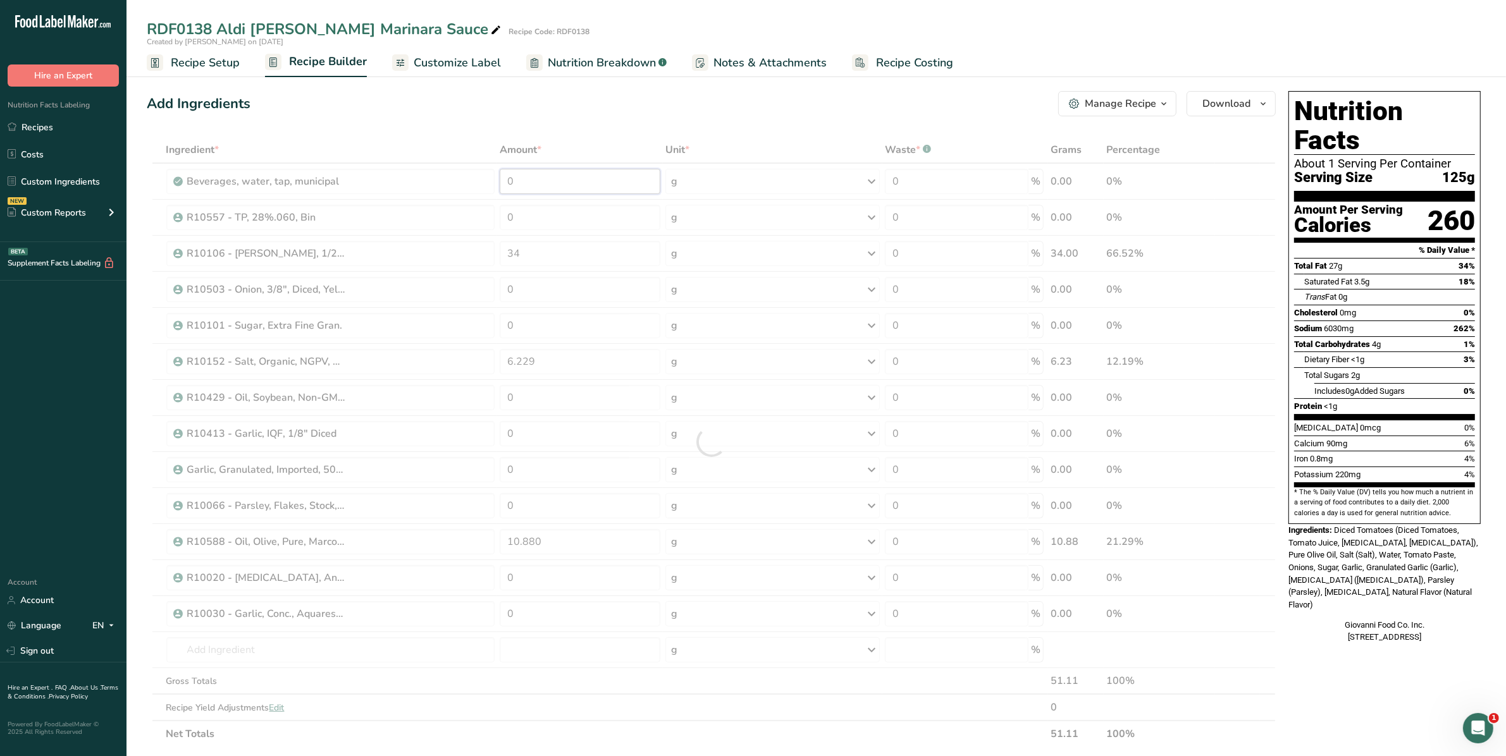
drag, startPoint x: 532, startPoint y: 178, endPoint x: 440, endPoint y: 180, distance: 92.4
click at [440, 180] on div "Ingredient * Amount * Unit * Waste * .a-a{fill:#347362;}.b-a{fill:#fff;} Grams …" at bounding box center [711, 442] width 1129 height 611
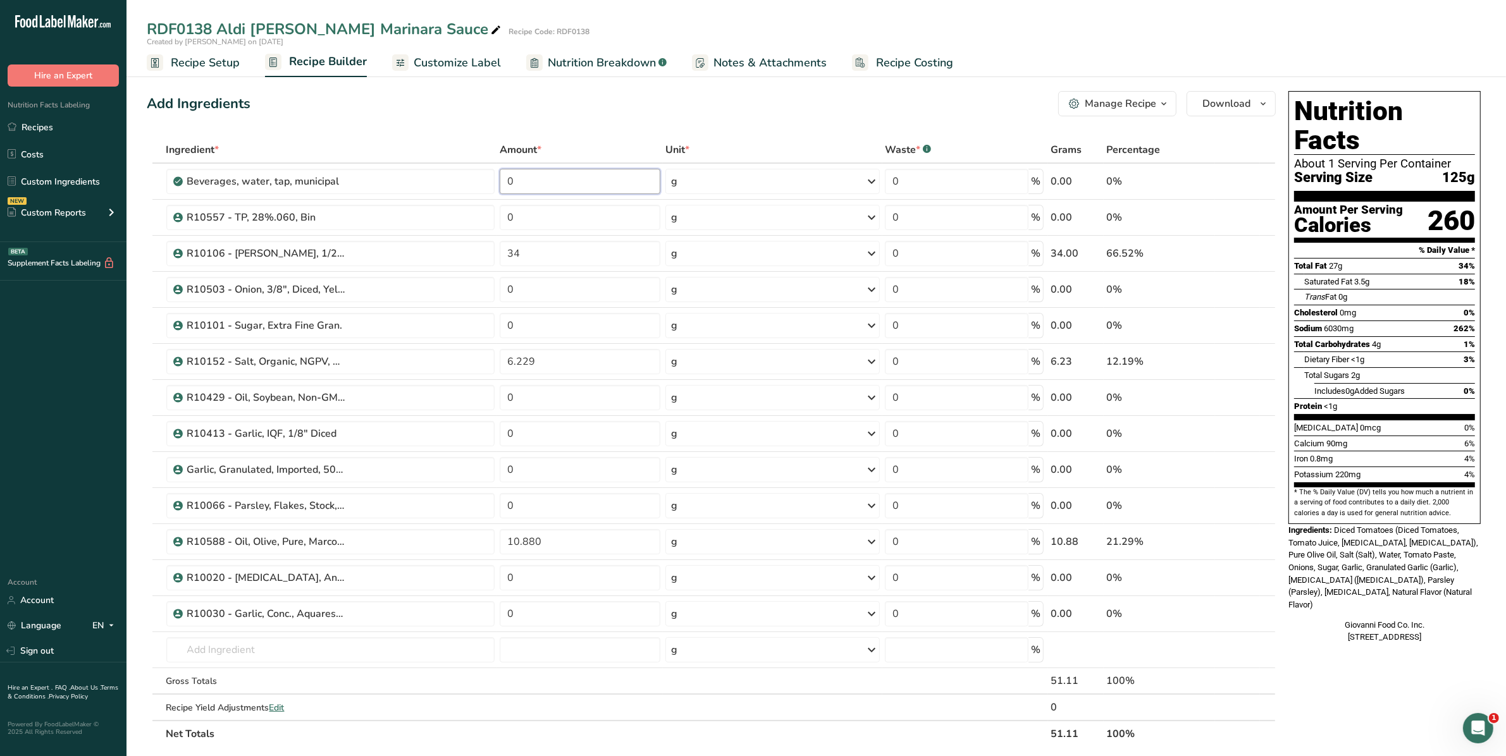
click at [526, 175] on input "0" at bounding box center [580, 181] width 161 height 25
drag, startPoint x: 526, startPoint y: 178, endPoint x: 479, endPoint y: 182, distance: 46.3
click at [487, 182] on tr "Beverages, water, tap, municipal 0 g Portions 1 fl oz 1 bottle 8 fl oz 1 liter …" at bounding box center [711, 182] width 1128 height 36
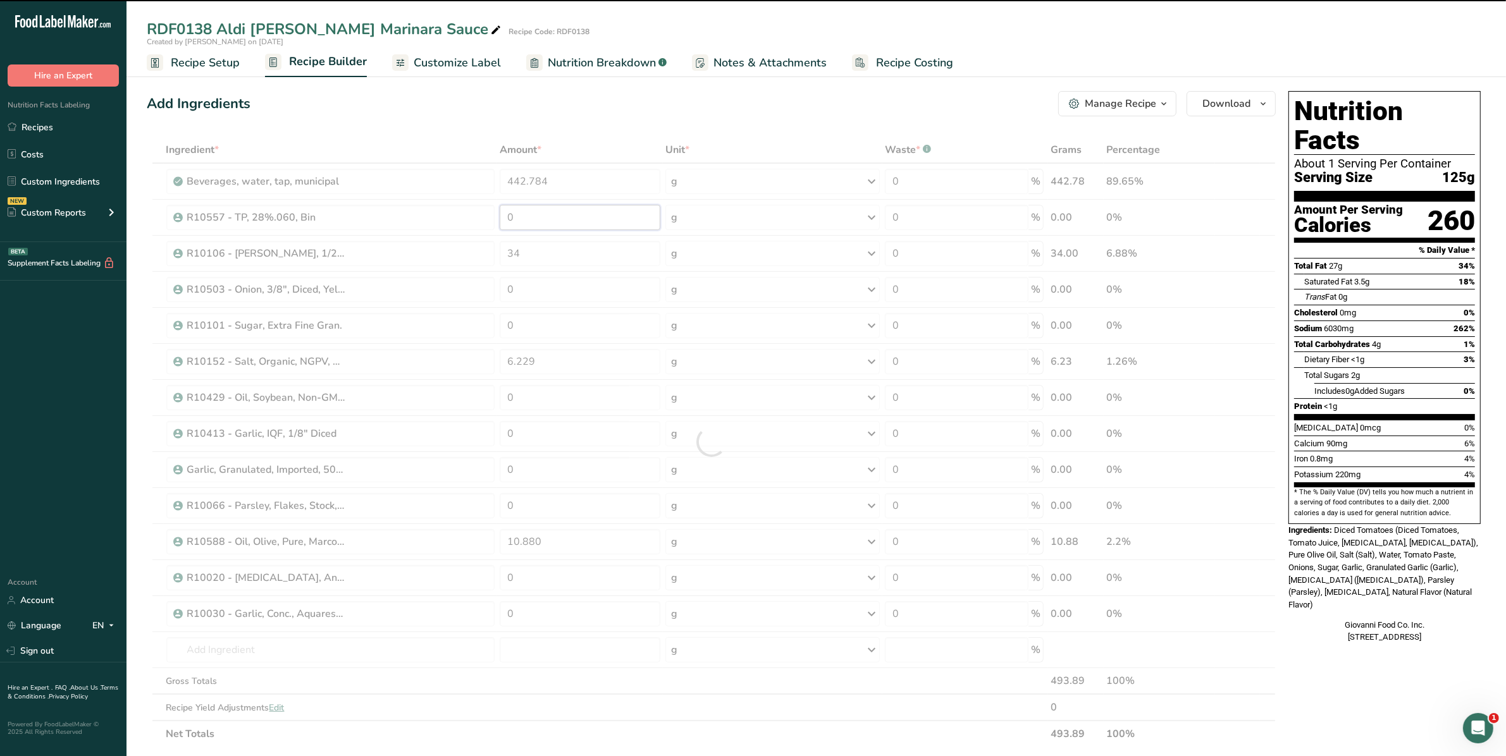
drag, startPoint x: 558, startPoint y: 216, endPoint x: 476, endPoint y: 214, distance: 82.2
click at [476, 214] on div "Ingredient * Amount * Unit * Waste * .a-a{fill:#347362;}.b-a{fill:#fff;} Grams …" at bounding box center [711, 442] width 1129 height 611
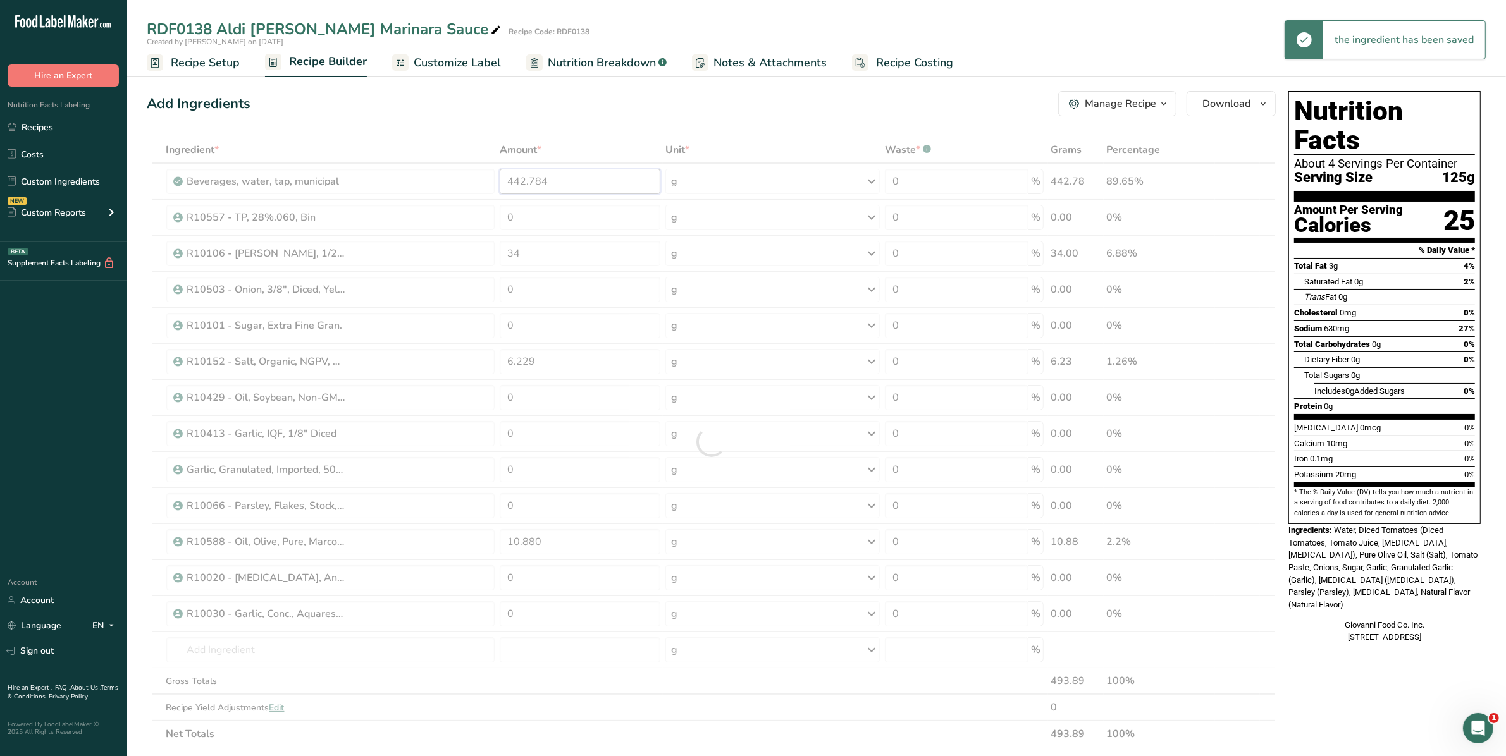
click at [581, 188] on div "Ingredient * Amount * Unit * Waste * .a-a{fill:#347362;}.b-a{fill:#fff;} Grams …" at bounding box center [711, 442] width 1129 height 611
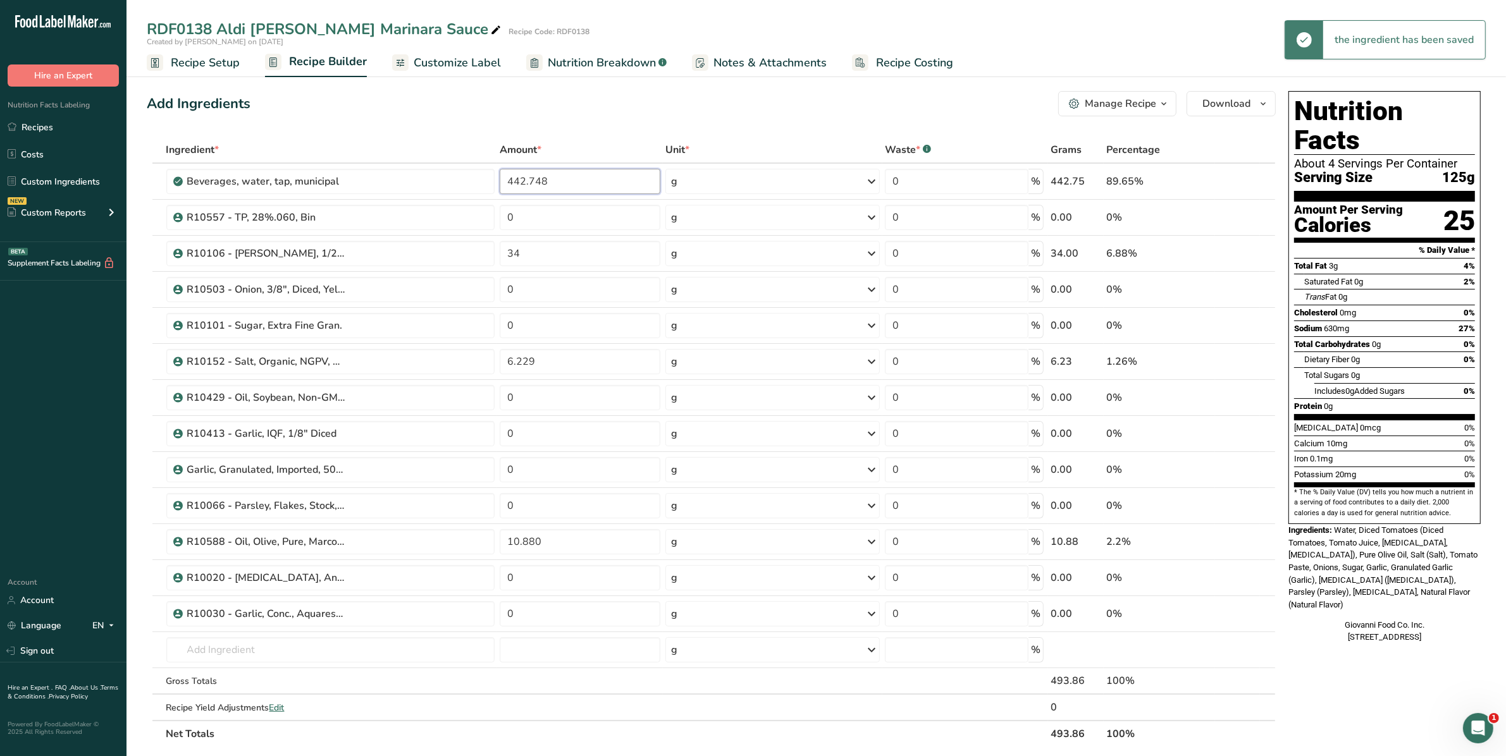
type input "442.748"
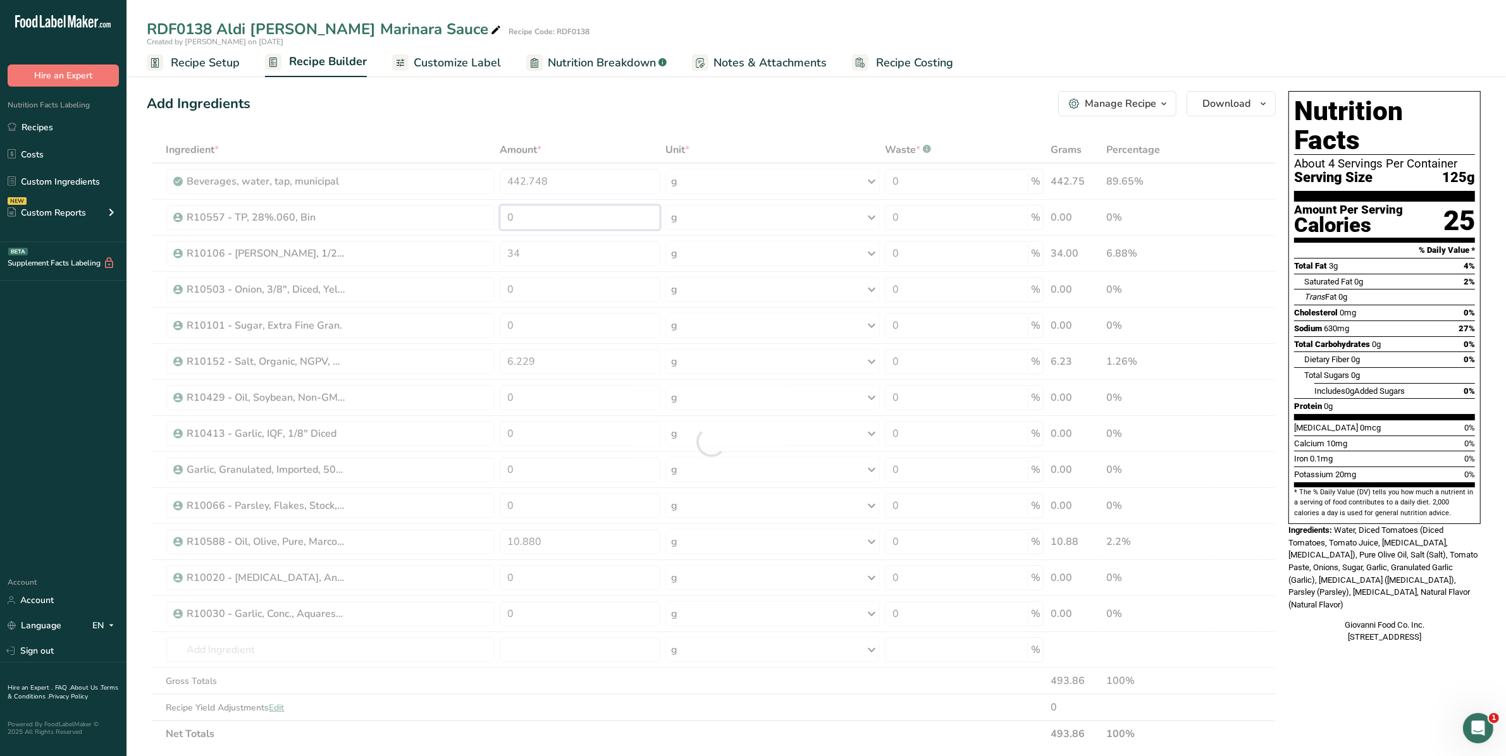
drag, startPoint x: 539, startPoint y: 226, endPoint x: 435, endPoint y: 203, distance: 106.2
click at [435, 203] on div "Ingredient * Amount * Unit * Waste * .a-a{fill:#347362;}.b-a{fill:#fff;} Grams …" at bounding box center [711, 442] width 1129 height 611
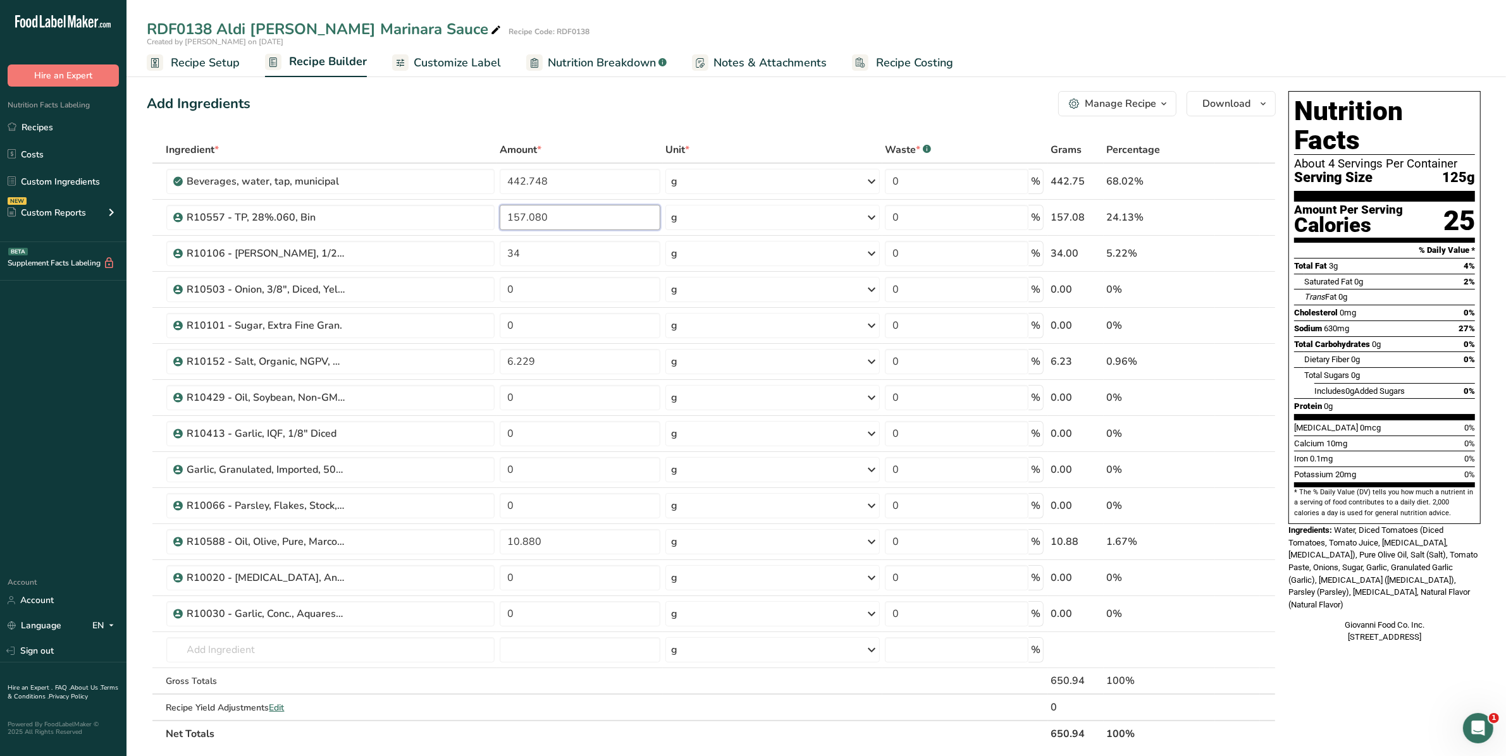
type input "157.080"
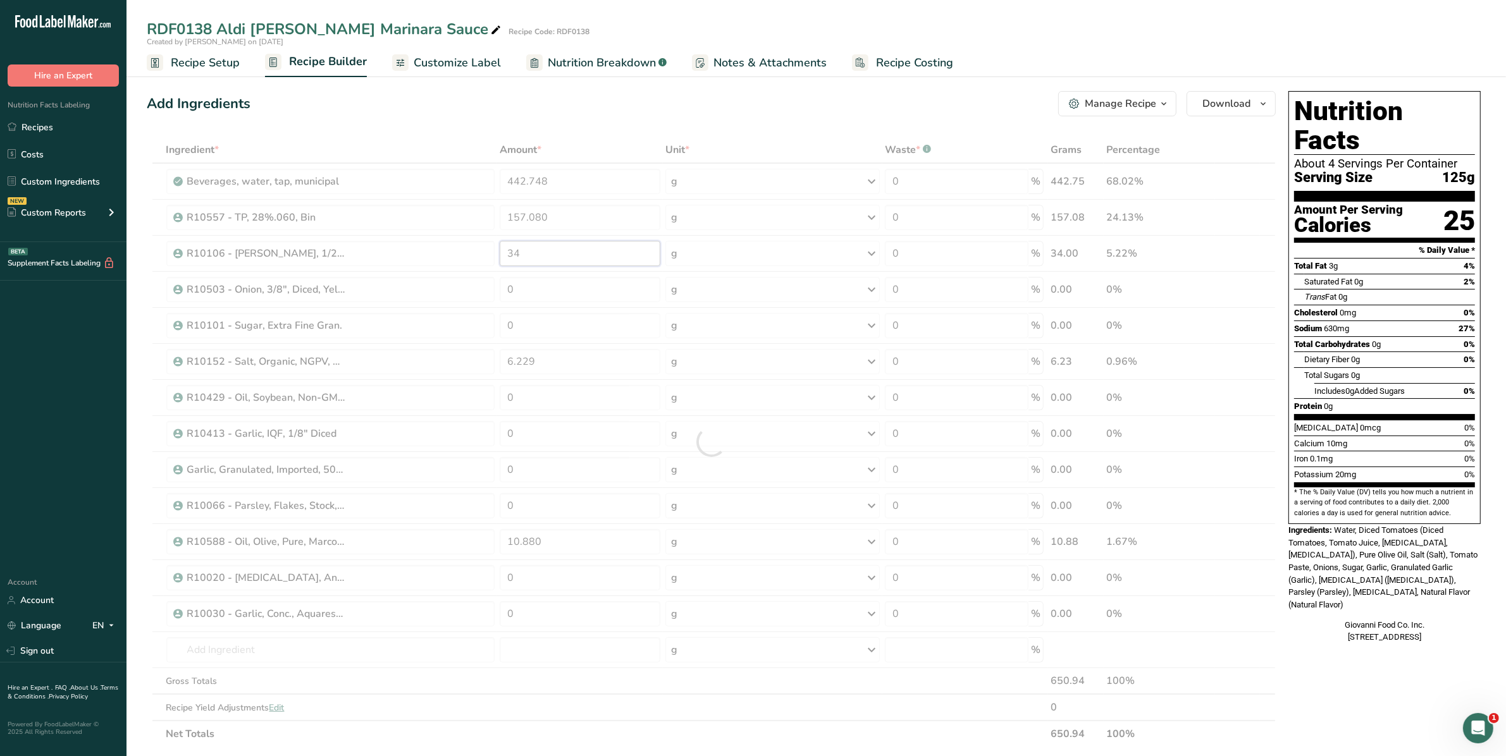
drag, startPoint x: 541, startPoint y: 264, endPoint x: 443, endPoint y: 258, distance: 98.2
click at [443, 258] on div "Ingredient * Amount * Unit * Waste * .a-a{fill:#347362;}.b-a{fill:#fff;} Grams …" at bounding box center [711, 442] width 1129 height 611
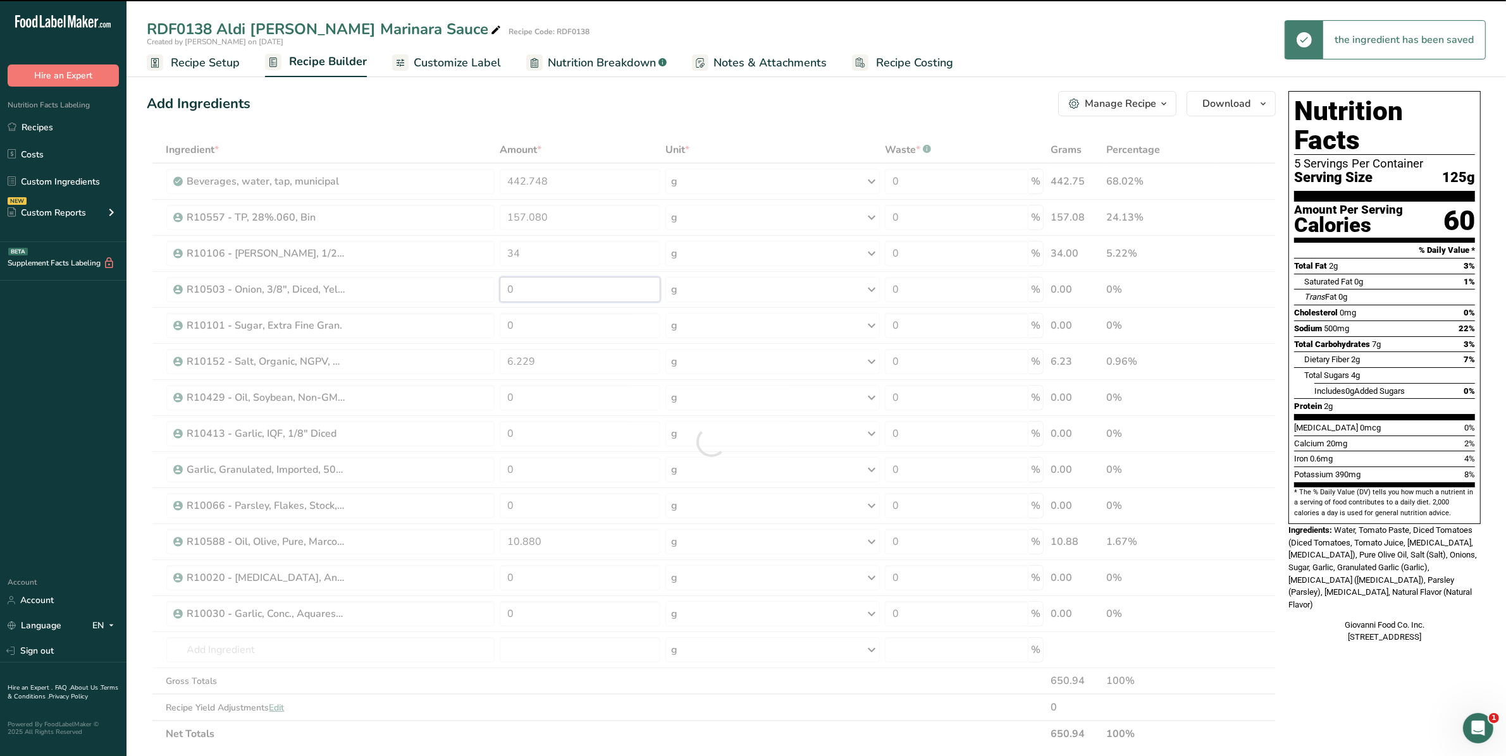
drag, startPoint x: 543, startPoint y: 283, endPoint x: 507, endPoint y: 283, distance: 35.4
click at [507, 283] on div "Ingredient * Amount * Unit * Waste * .a-a{fill:#347362;}.b-a{fill:#fff;} Grams …" at bounding box center [711, 442] width 1129 height 611
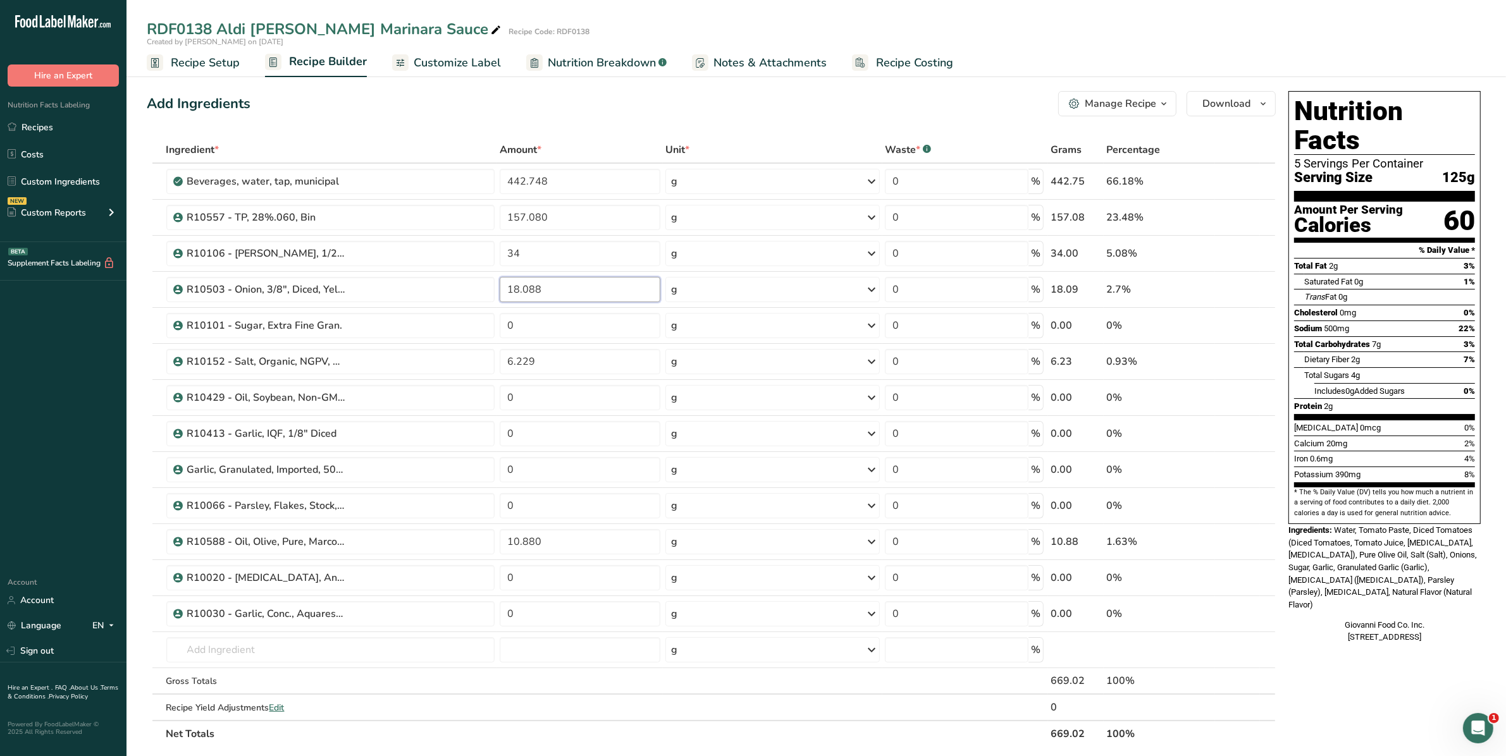
type input "18.088"
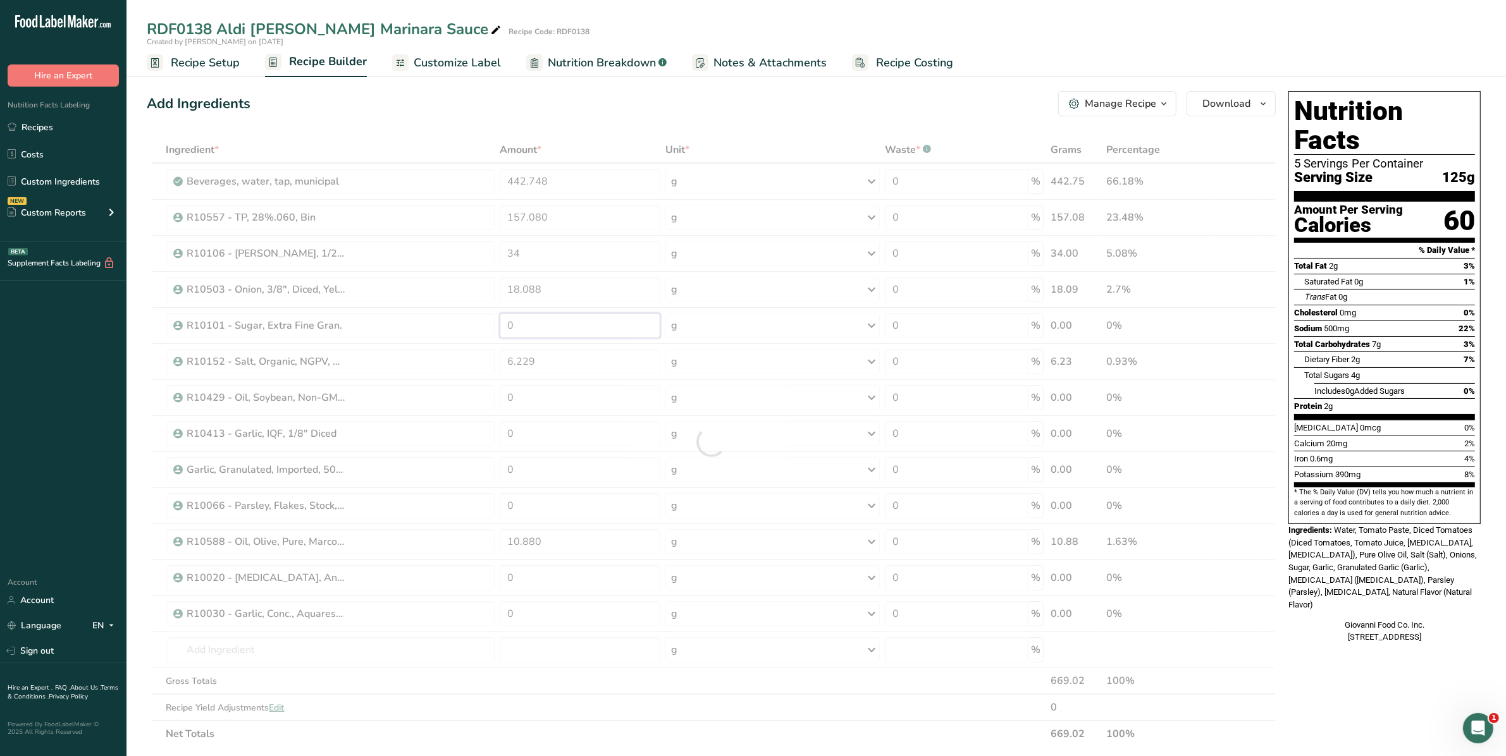
drag, startPoint x: 533, startPoint y: 321, endPoint x: 487, endPoint y: 323, distance: 46.2
click at [487, 323] on div "Ingredient * Amount * Unit * Waste * .a-a{fill:#347362;}.b-a{fill:#fff;} Grams …" at bounding box center [711, 442] width 1129 height 611
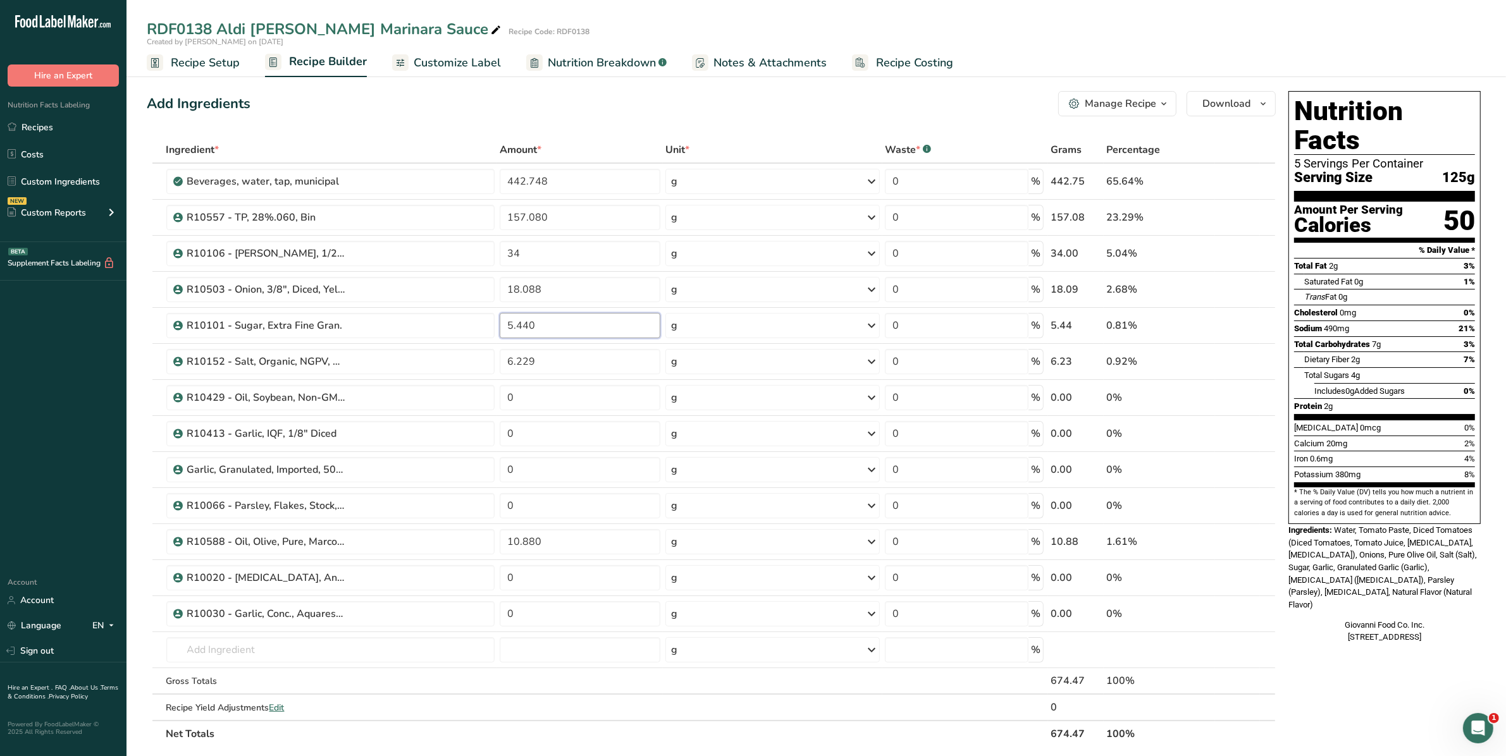
type input "5.440"
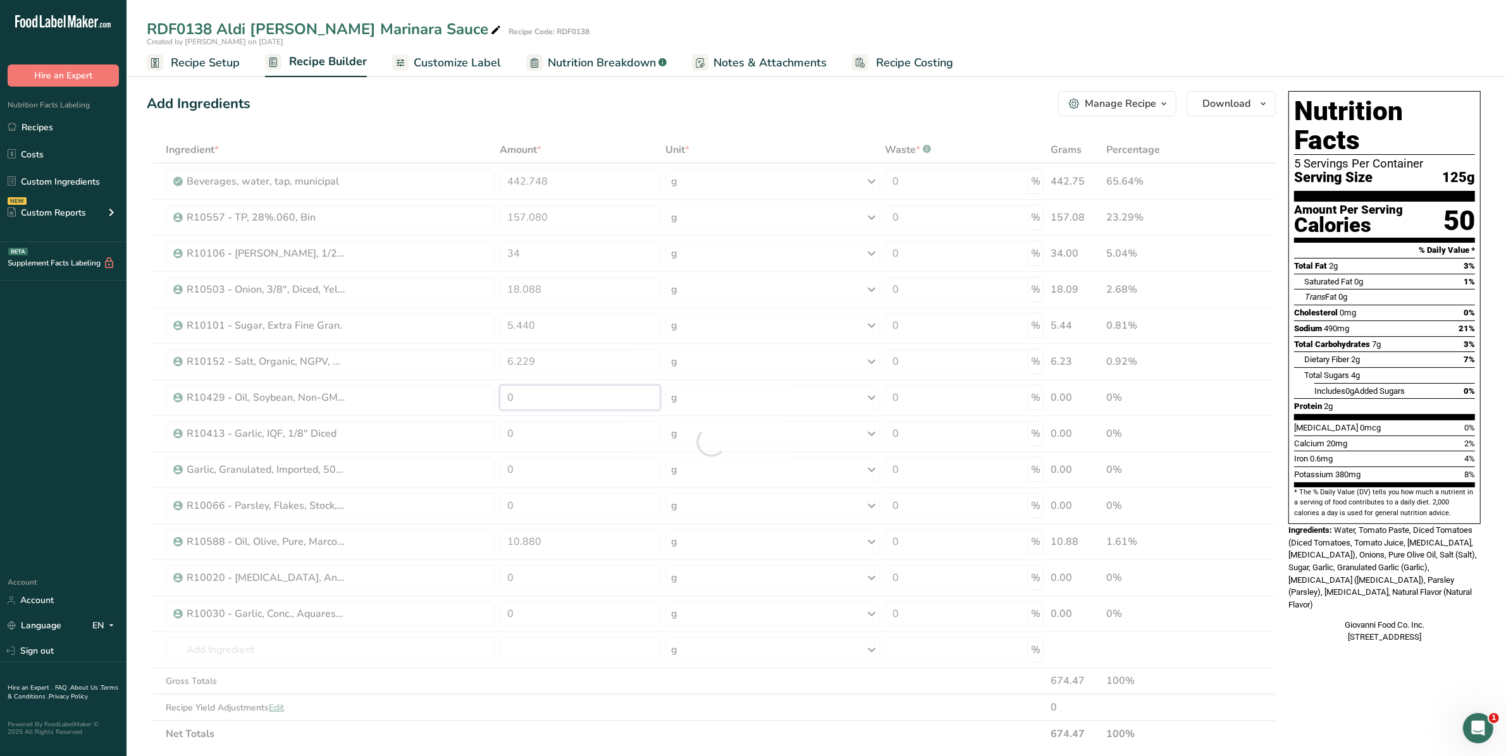
drag, startPoint x: 541, startPoint y: 394, endPoint x: 505, endPoint y: 394, distance: 36.0
click at [505, 394] on div "Ingredient * Amount * Unit * Waste * .a-a{fill:#347362;}.b-a{fill:#fff;} Grams …" at bounding box center [711, 442] width 1129 height 611
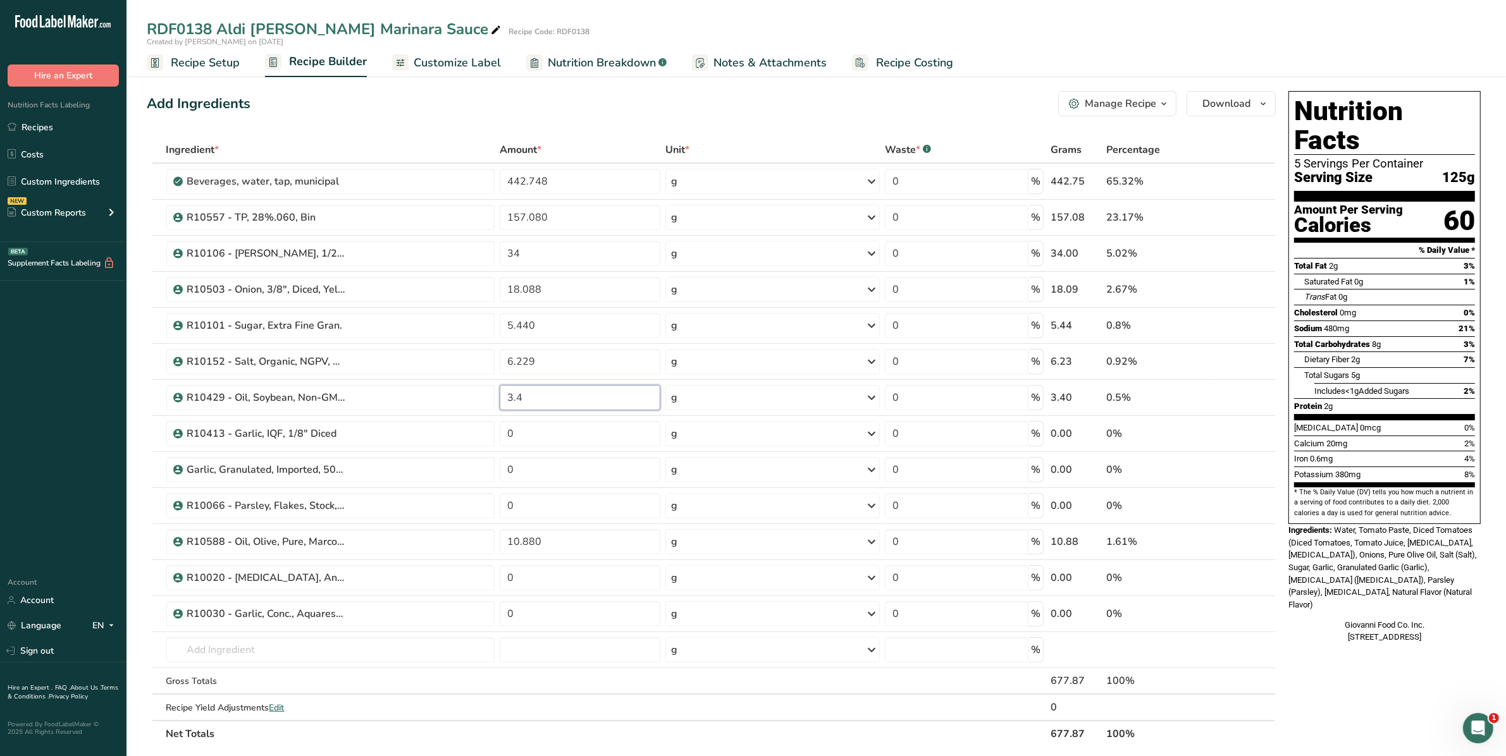
type input "3.4"
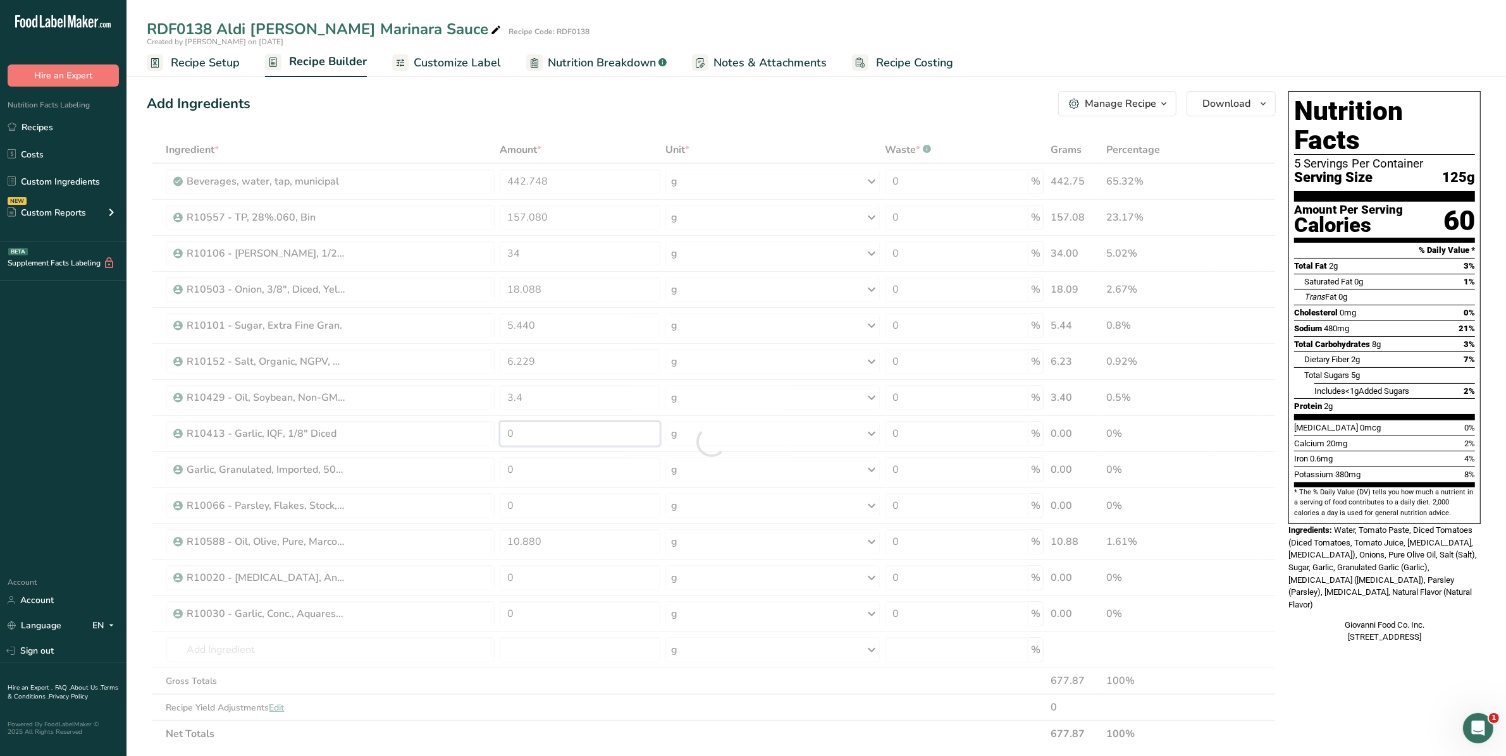
drag, startPoint x: 536, startPoint y: 427, endPoint x: 465, endPoint y: 434, distance: 70.5
click at [465, 434] on div "Ingredient * Amount * Unit * Waste * .a-a{fill:#347362;}.b-a{fill:#fff;} Grams …" at bounding box center [711, 442] width 1129 height 611
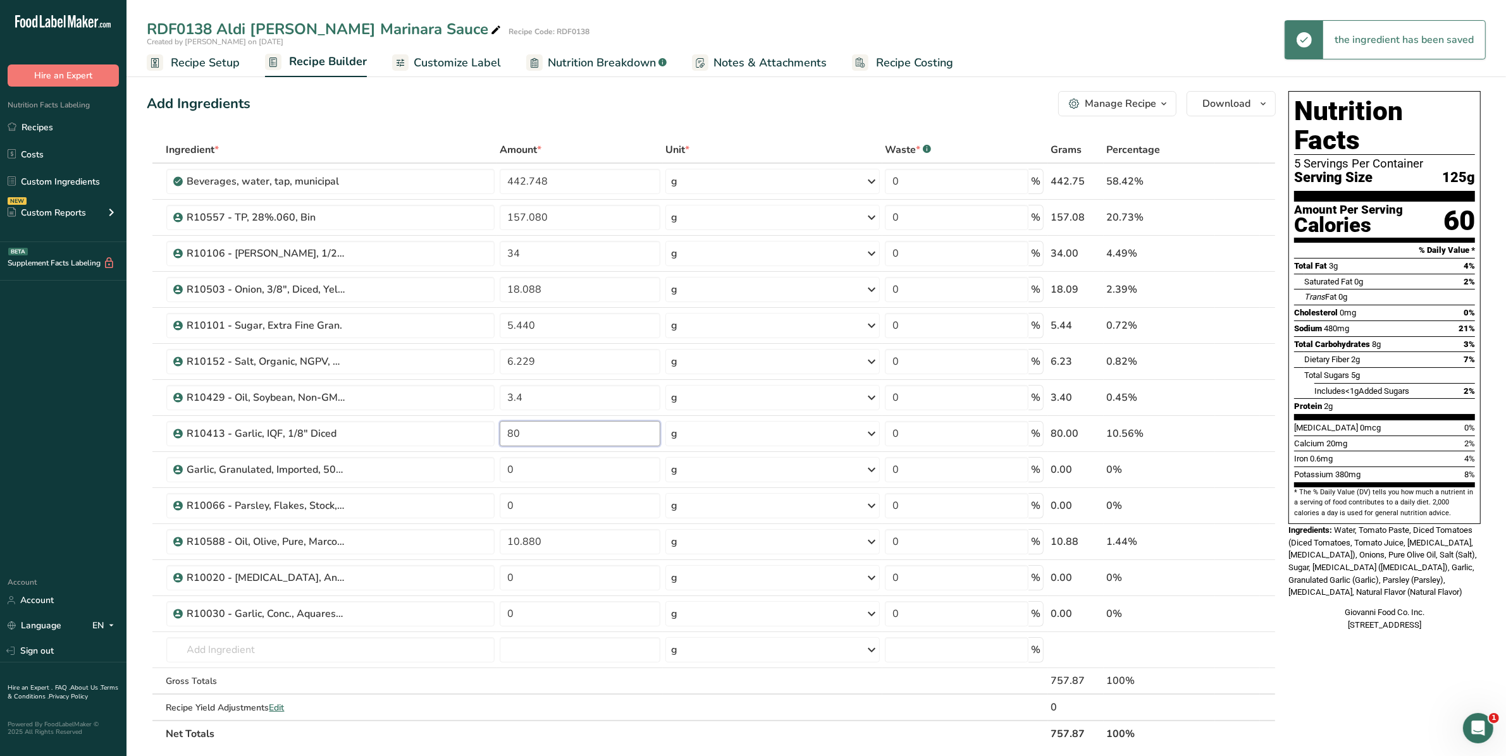
drag, startPoint x: 536, startPoint y: 438, endPoint x: 397, endPoint y: 429, distance: 140.0
click at [397, 429] on tr "R10413 - Garlic, IQF, 1/8" Diced 80 g Weight Units g kg mg See more Volume Unit…" at bounding box center [711, 434] width 1128 height 36
type input "0.680"
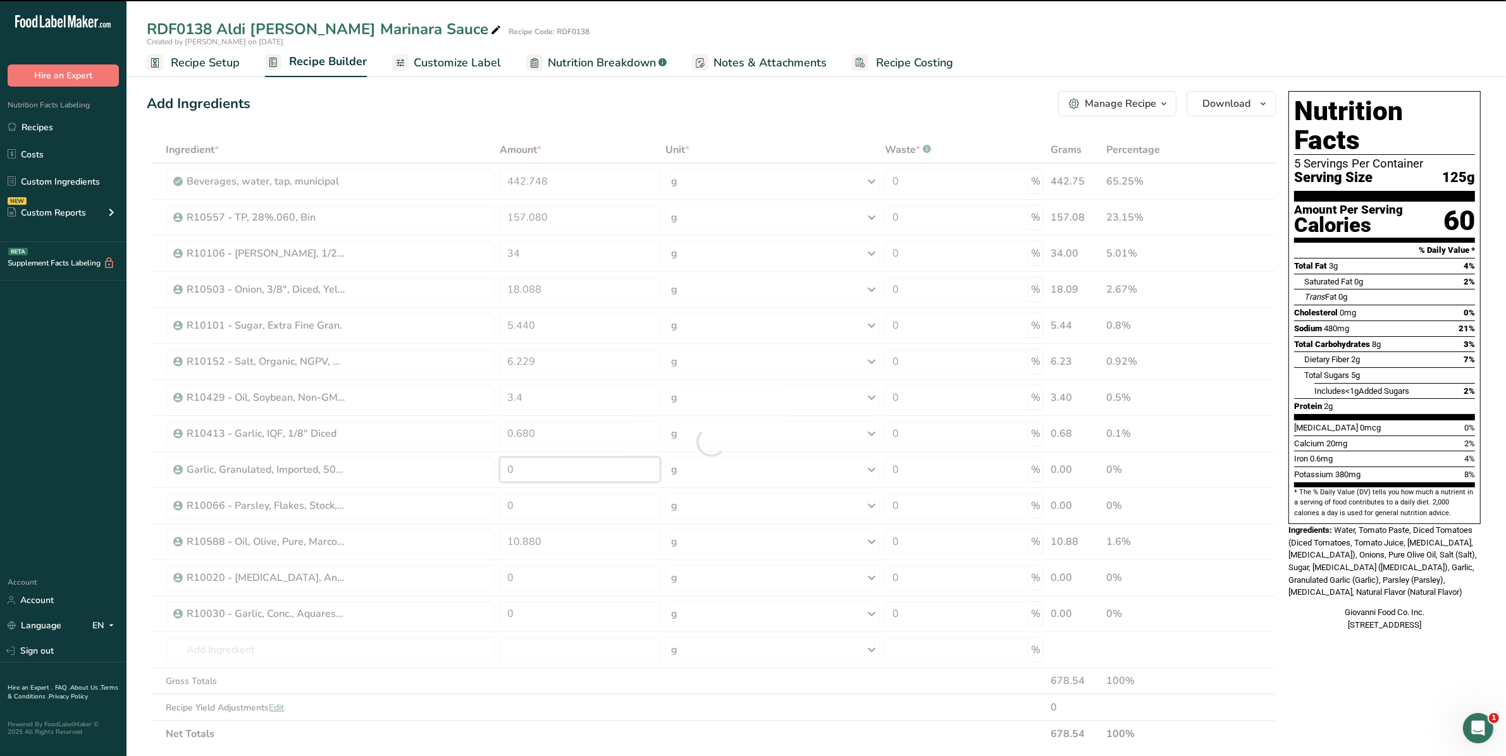
drag, startPoint x: 536, startPoint y: 475, endPoint x: 459, endPoint y: 476, distance: 77.2
click at [459, 476] on div "Ingredient * Amount * Unit * Waste * .a-a{fill:#347362;}.b-a{fill:#fff;} Grams …" at bounding box center [711, 442] width 1129 height 611
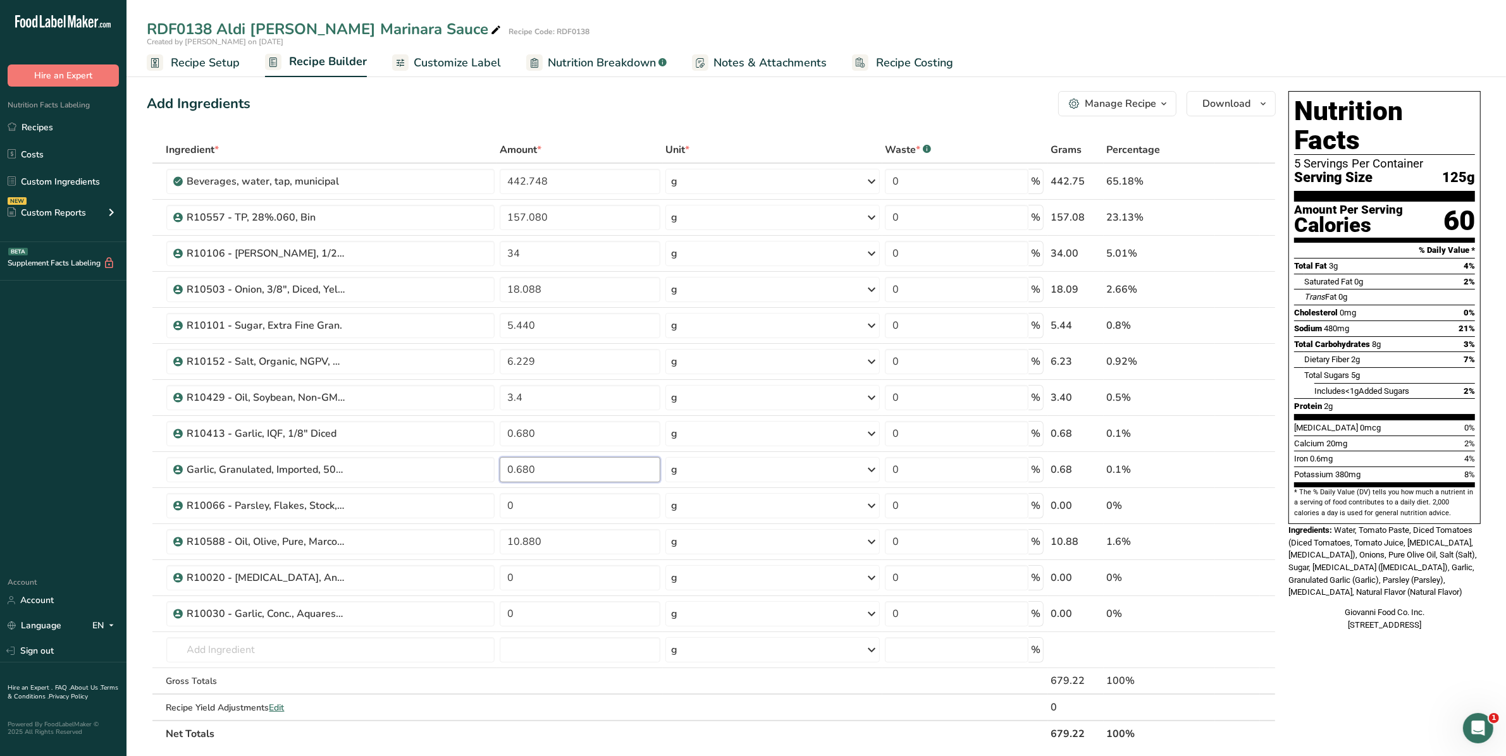
type input "0.680"
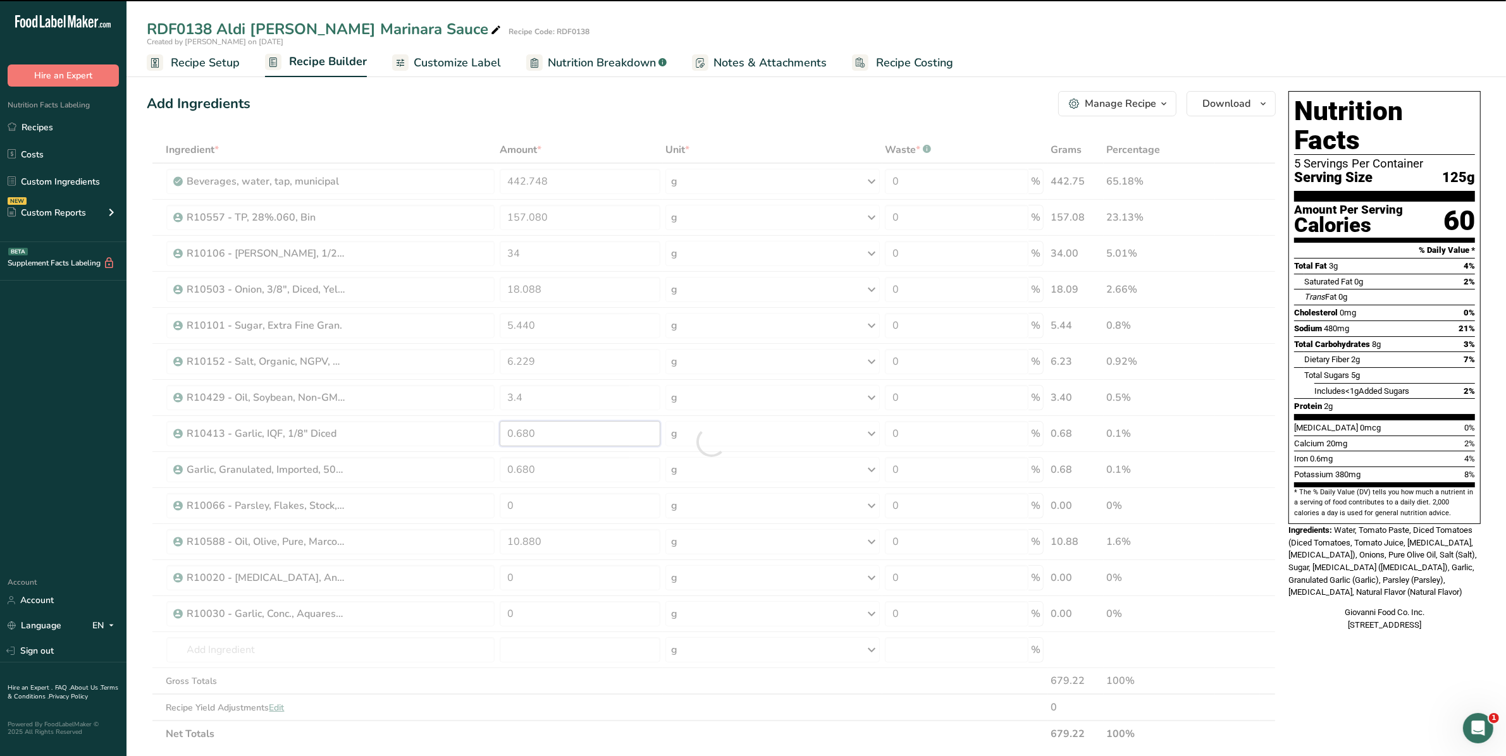
drag, startPoint x: 542, startPoint y: 438, endPoint x: 501, endPoint y: 424, distance: 43.4
click at [501, 424] on div "Ingredient * Amount * Unit * Waste * .a-a{fill:#347362;}.b-a{fill:#fff;} Grams …" at bounding box center [711, 442] width 1129 height 611
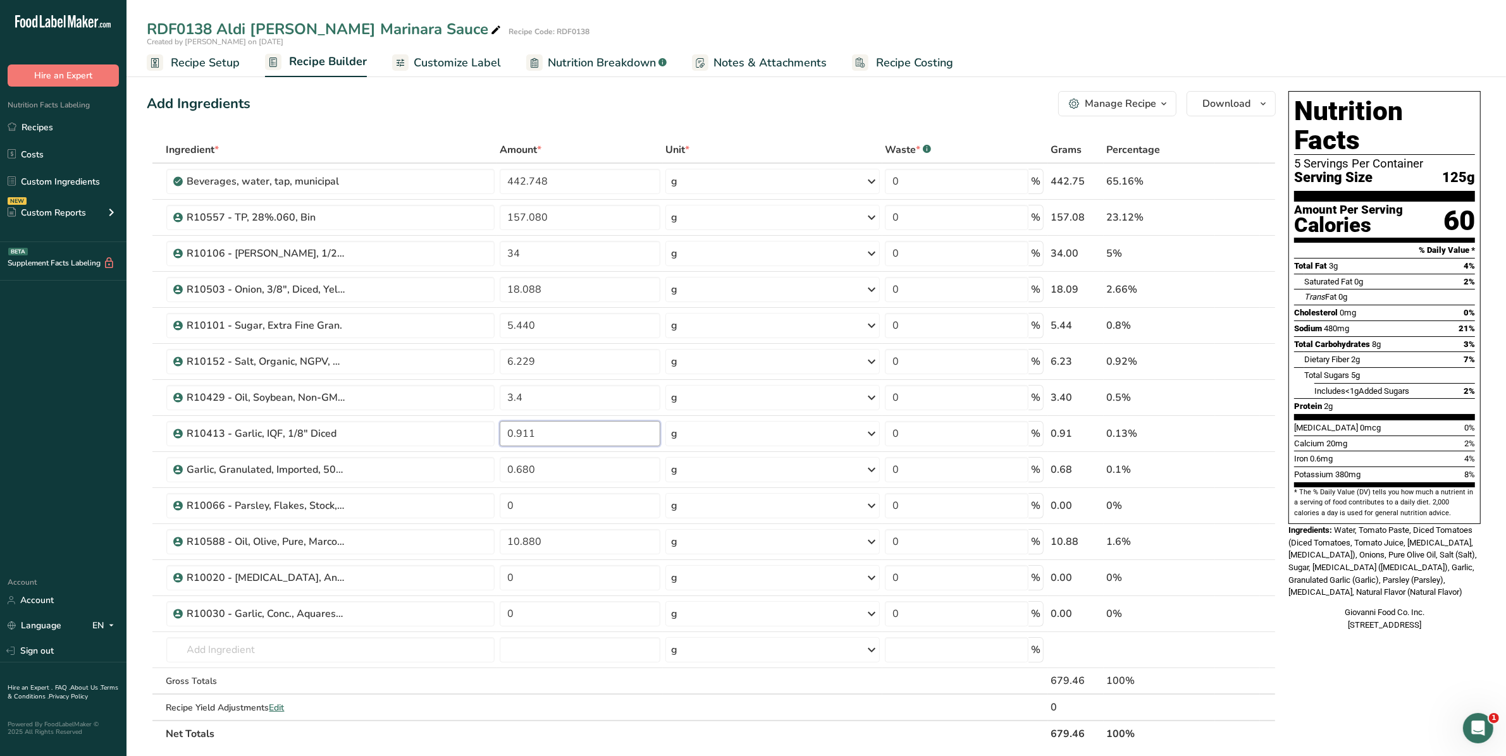
type input "0.911"
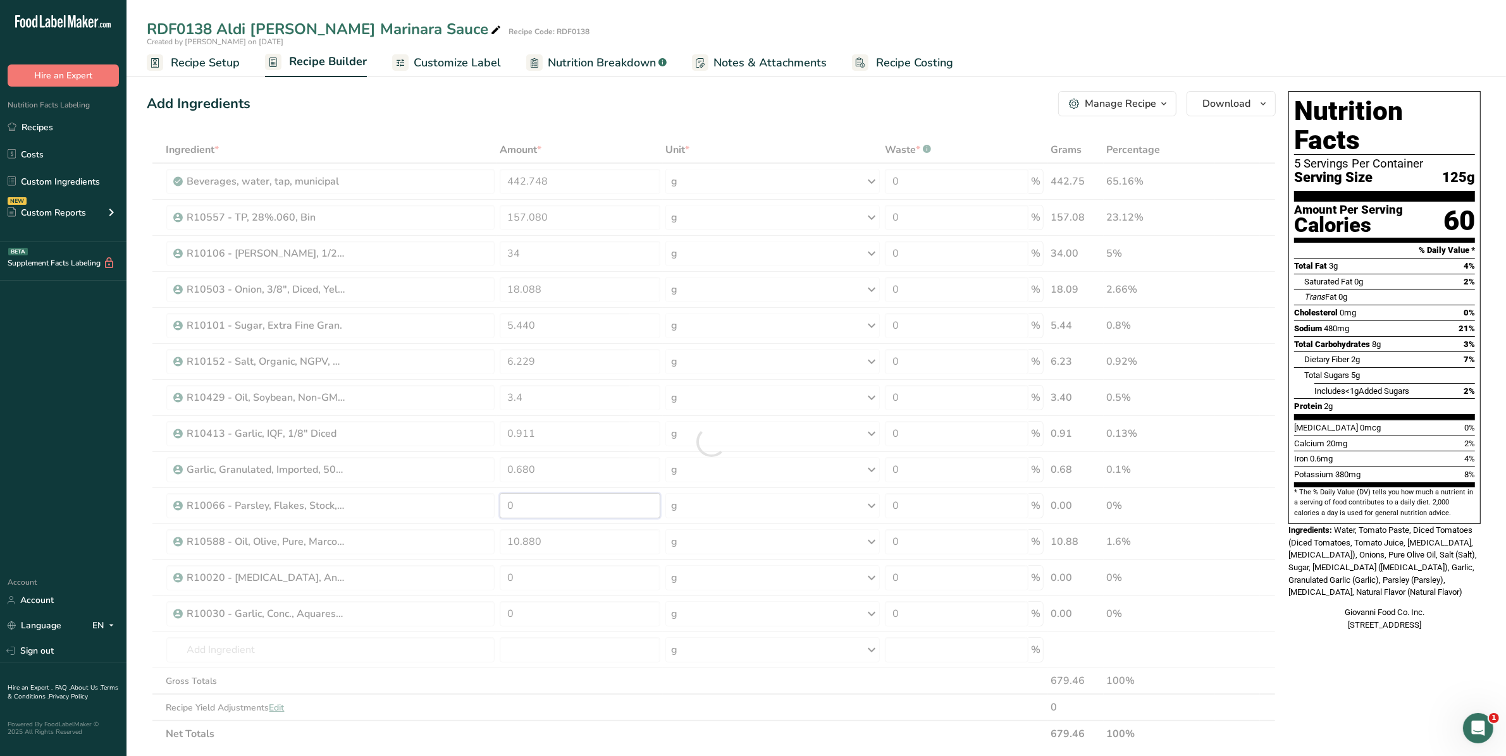
click at [485, 500] on div "Ingredient * Amount * Unit * Waste * .a-a{fill:#347362;}.b-a{fill:#fff;} Grams …" at bounding box center [711, 442] width 1129 height 611
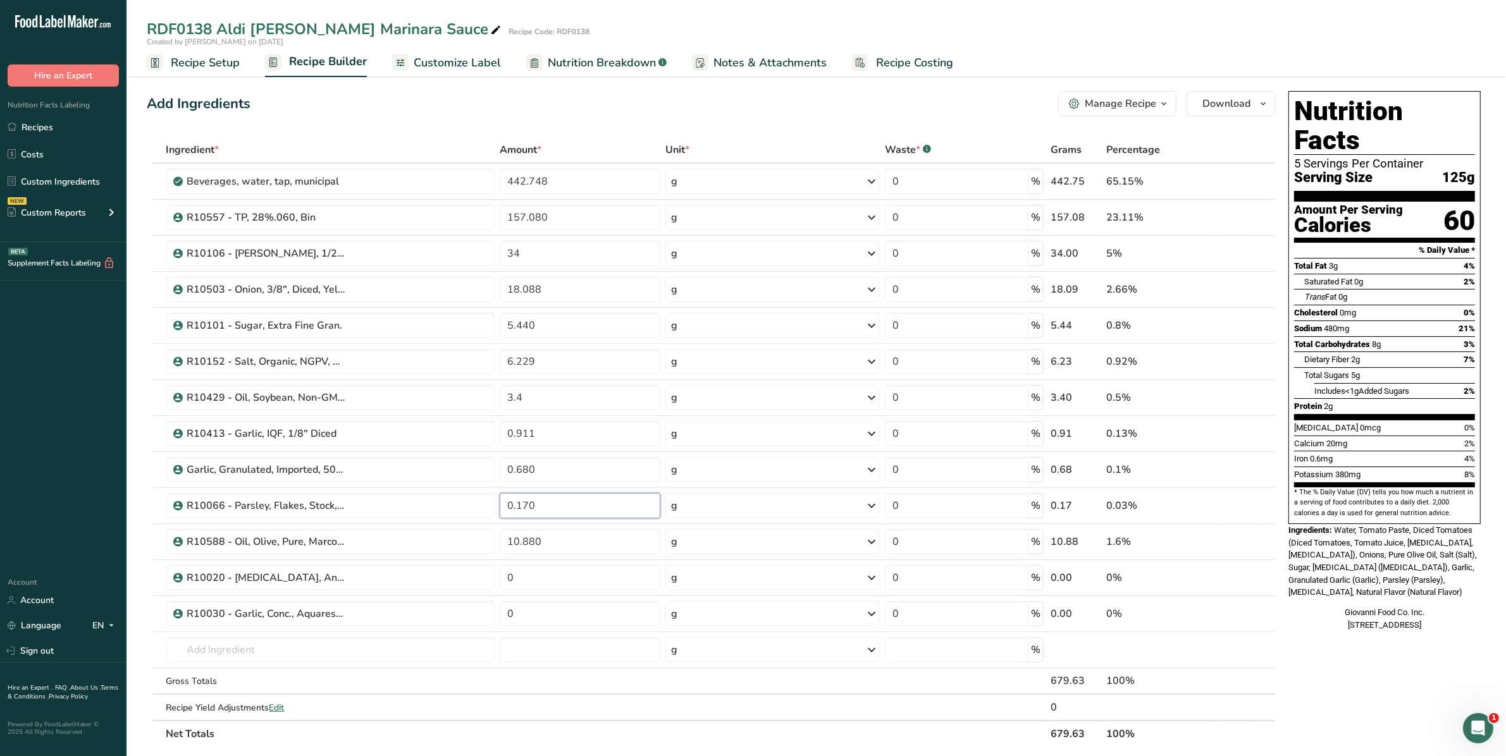
type input "0.170"
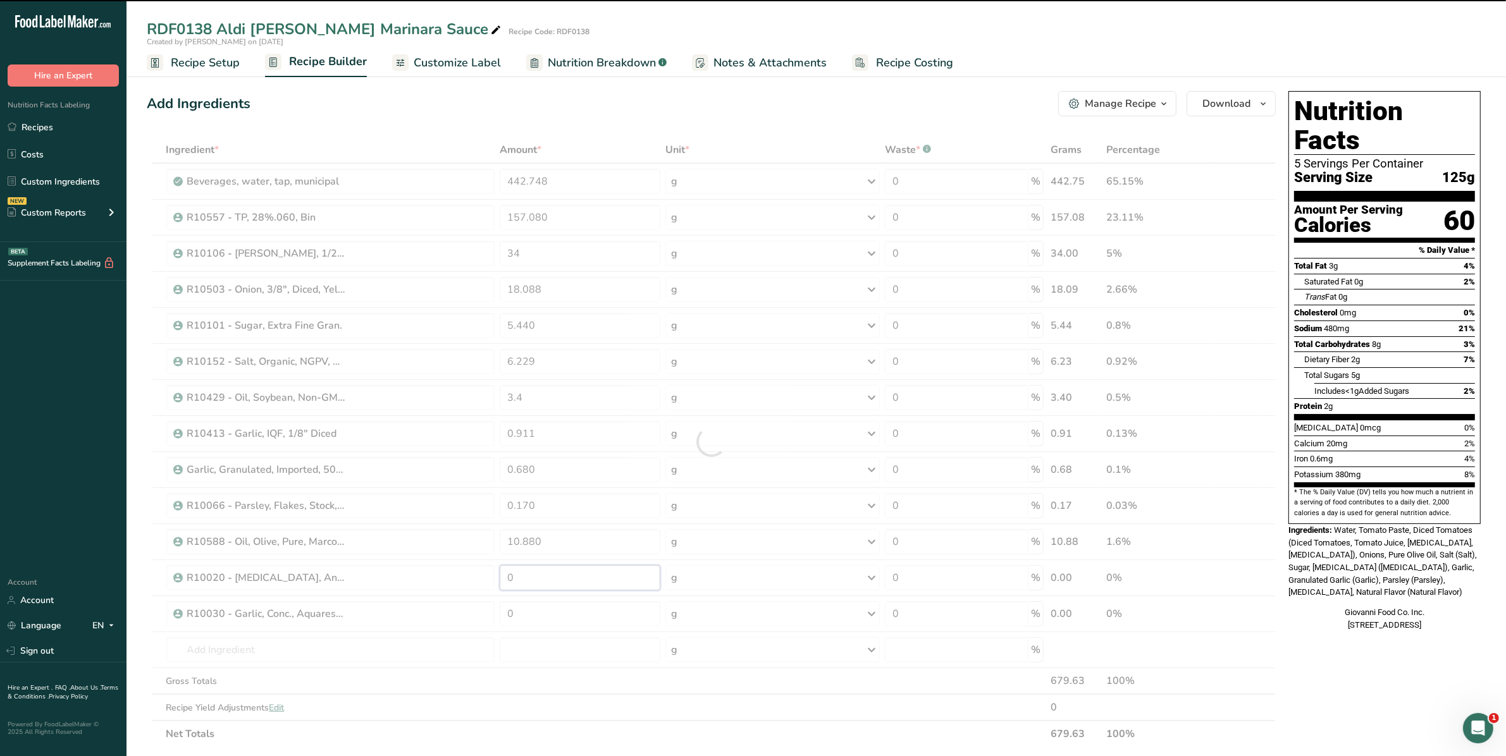
drag, startPoint x: 547, startPoint y: 574, endPoint x: 383, endPoint y: 576, distance: 164.4
click at [383, 576] on div "Ingredient * Amount * Unit * Waste * .a-a{fill:#347362;}.b-a{fill:#fff;} Grams …" at bounding box center [711, 442] width 1129 height 611
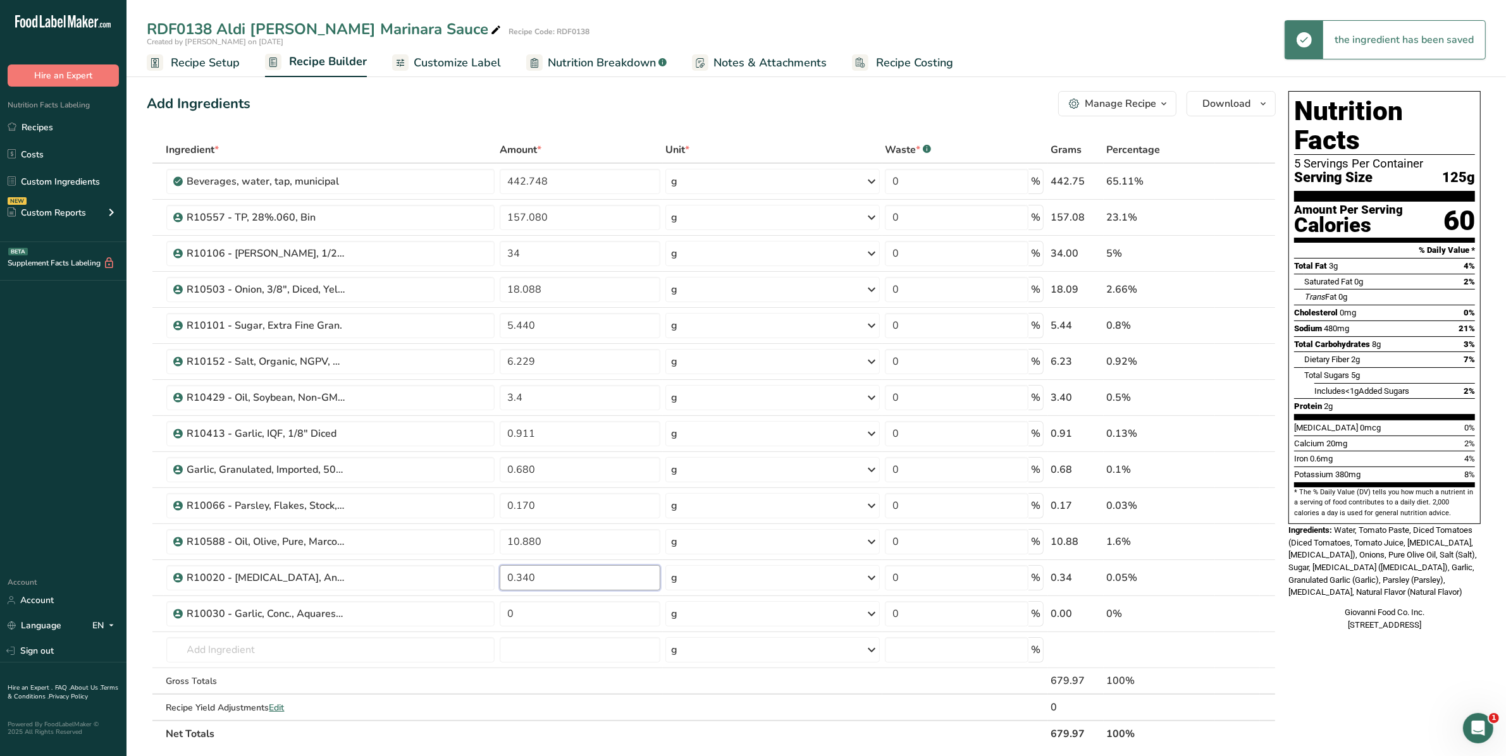
type input "0.340"
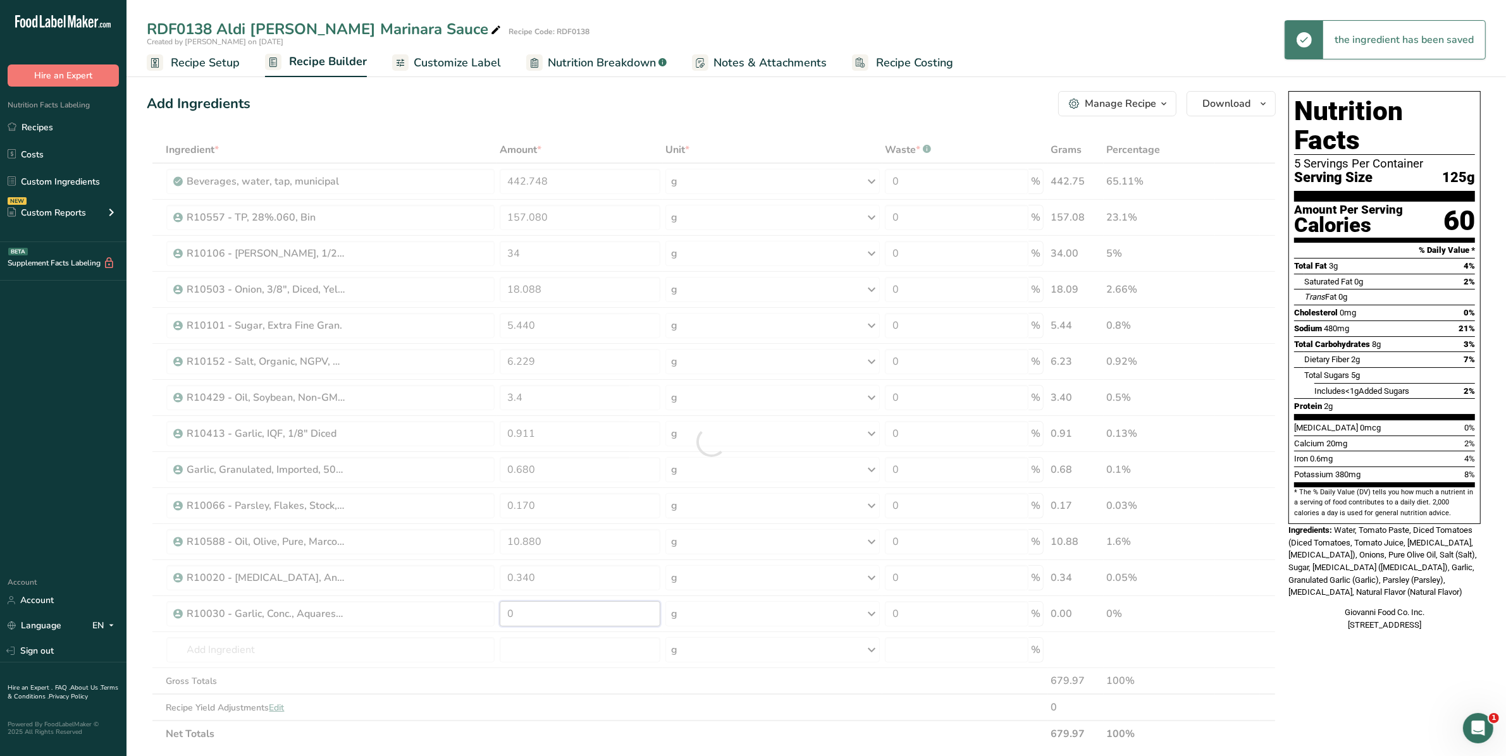
drag, startPoint x: 523, startPoint y: 614, endPoint x: 424, endPoint y: 612, distance: 99.3
click at [424, 612] on div "Ingredient * Amount * Unit * Waste * .a-a{fill:#347362;}.b-a{fill:#fff;} Grams …" at bounding box center [711, 442] width 1129 height 611
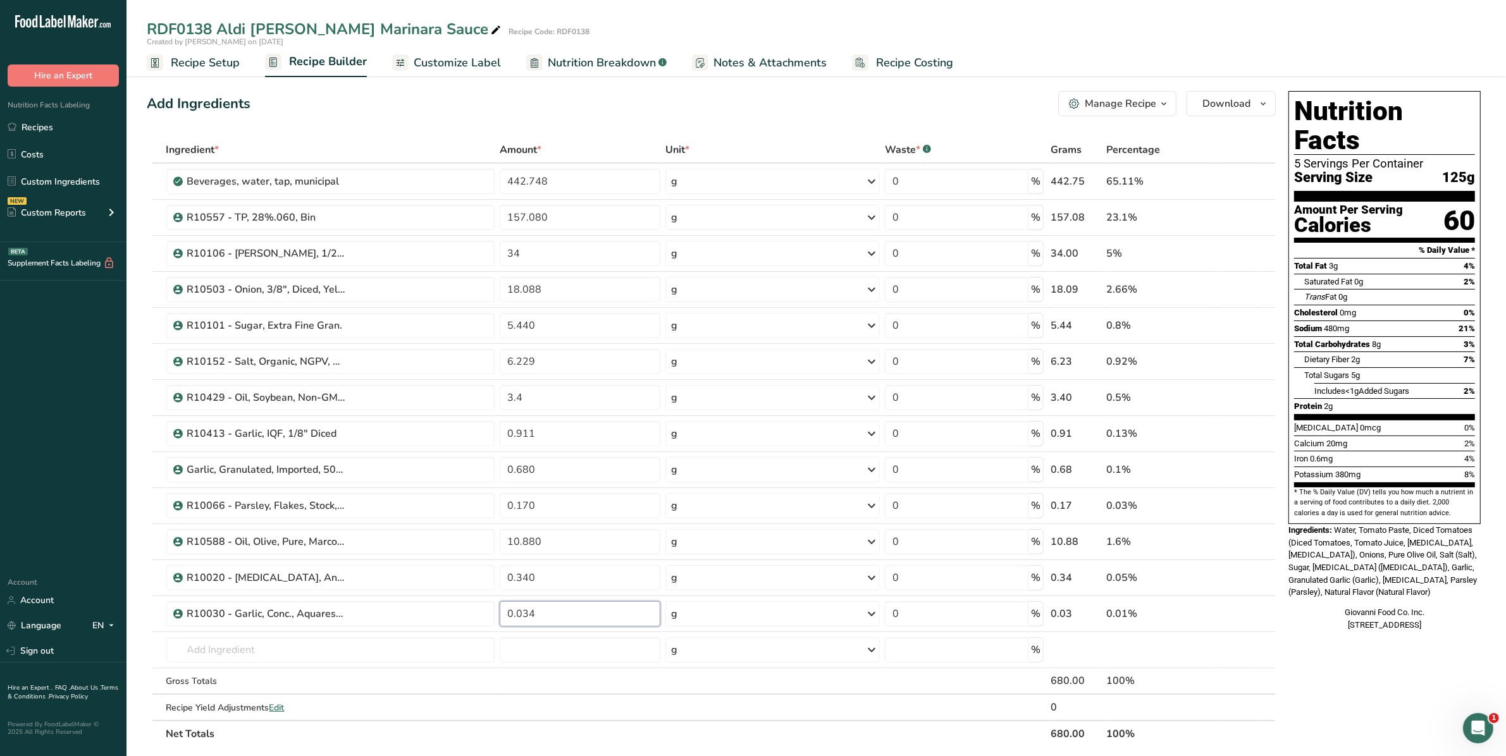
type input "0.034"
click at [560, 674] on div "Ingredient * Amount * Unit * Waste * .a-a{fill:#347362;}.b-a{fill:#fff;} Grams …" at bounding box center [711, 442] width 1129 height 611
drag, startPoint x: 563, startPoint y: 400, endPoint x: 479, endPoint y: 394, distance: 84.3
click at [479, 393] on tr "R10429 - Oil, Soybean, Non-GMO 3.4 g Weight Units g kg mg See more Volume Units…" at bounding box center [711, 398] width 1128 height 36
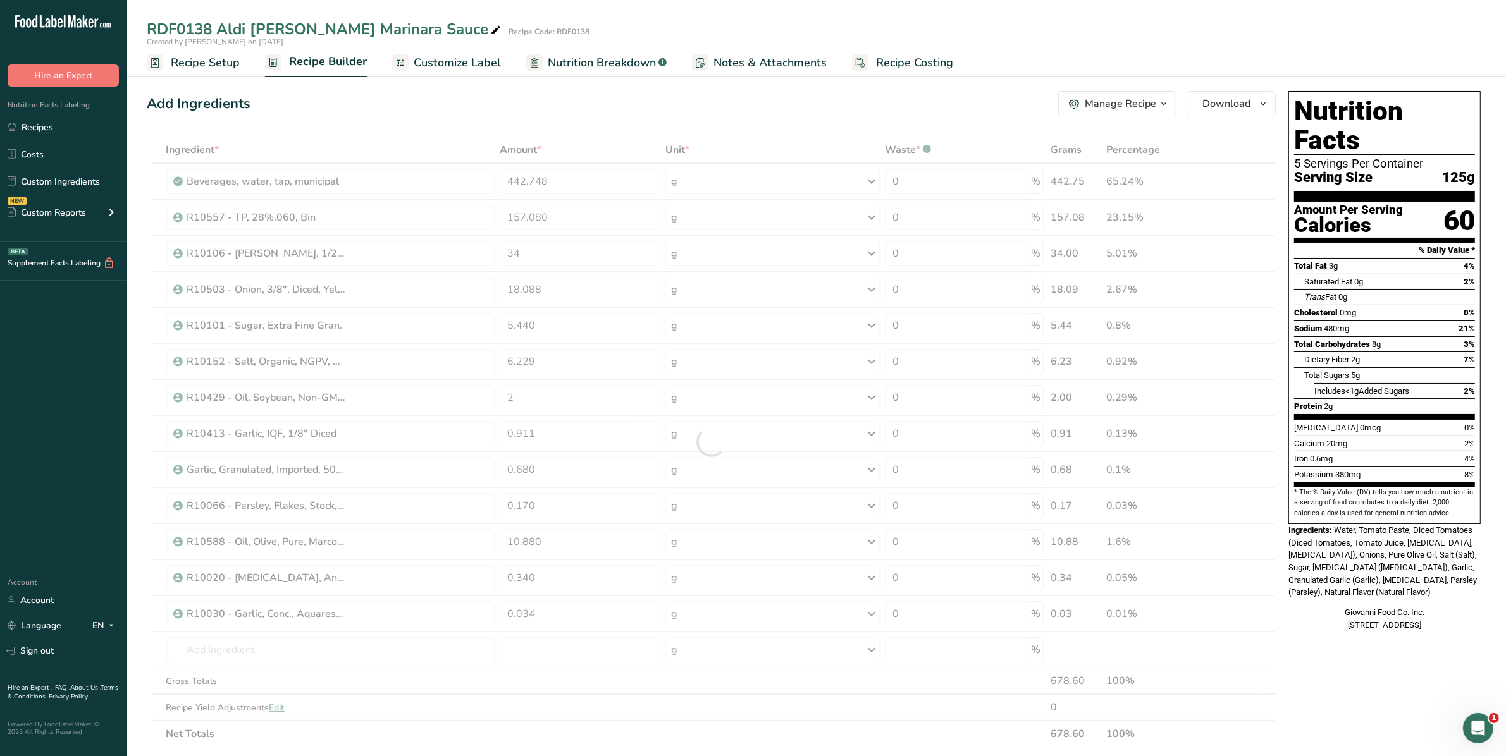
click at [567, 705] on div "Ingredient * Amount * Unit * Waste * .a-a{fill:#347362;}.b-a{fill:#fff;} Grams …" at bounding box center [711, 442] width 1129 height 611
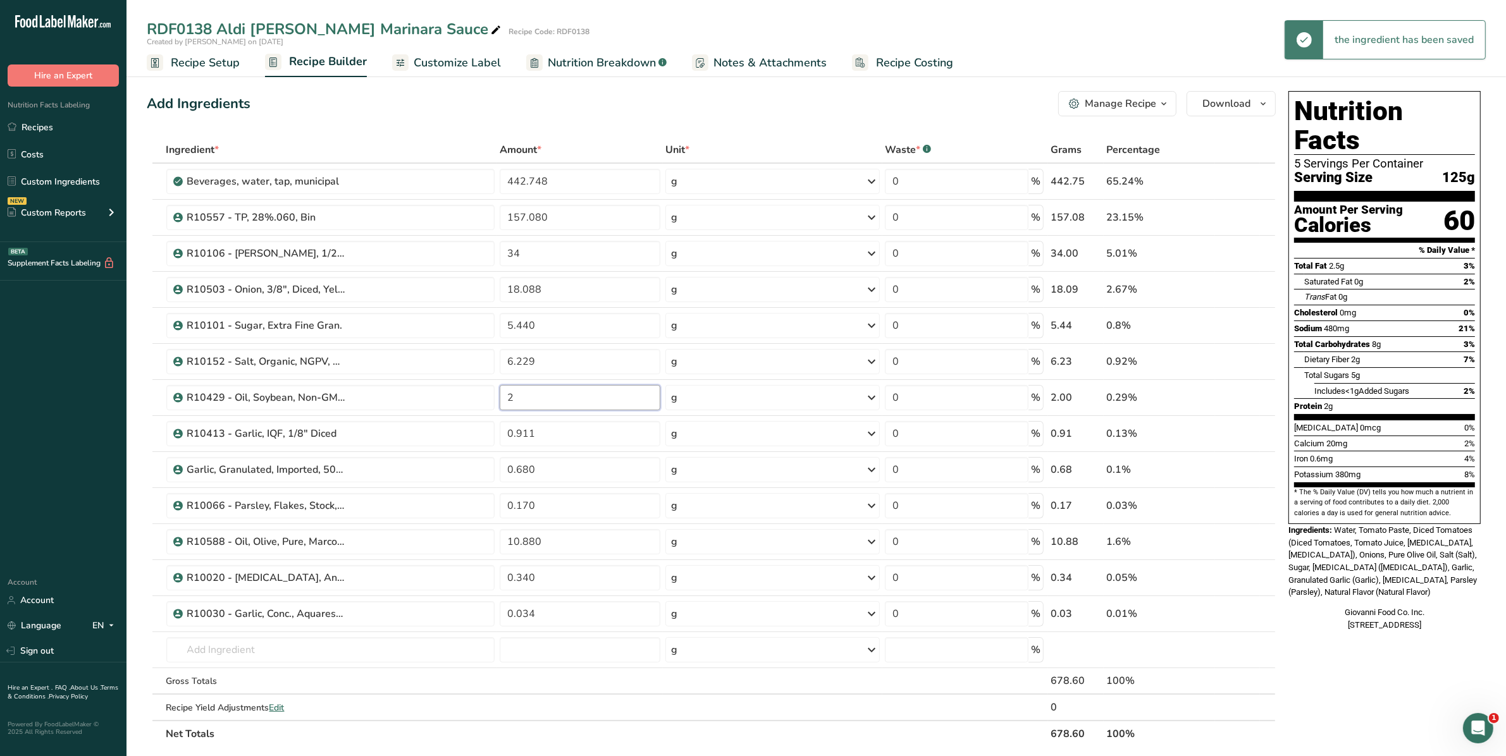
drag, startPoint x: 533, startPoint y: 390, endPoint x: 503, endPoint y: 397, distance: 30.7
click at [503, 397] on input "2" at bounding box center [580, 397] width 161 height 25
type input "1"
click at [592, 684] on div "Ingredient * Amount * Unit * Waste * .a-a{fill:#347362;}.b-a{fill:#fff;} Grams …" at bounding box center [711, 442] width 1129 height 611
drag, startPoint x: 555, startPoint y: 542, endPoint x: 484, endPoint y: 548, distance: 71.1
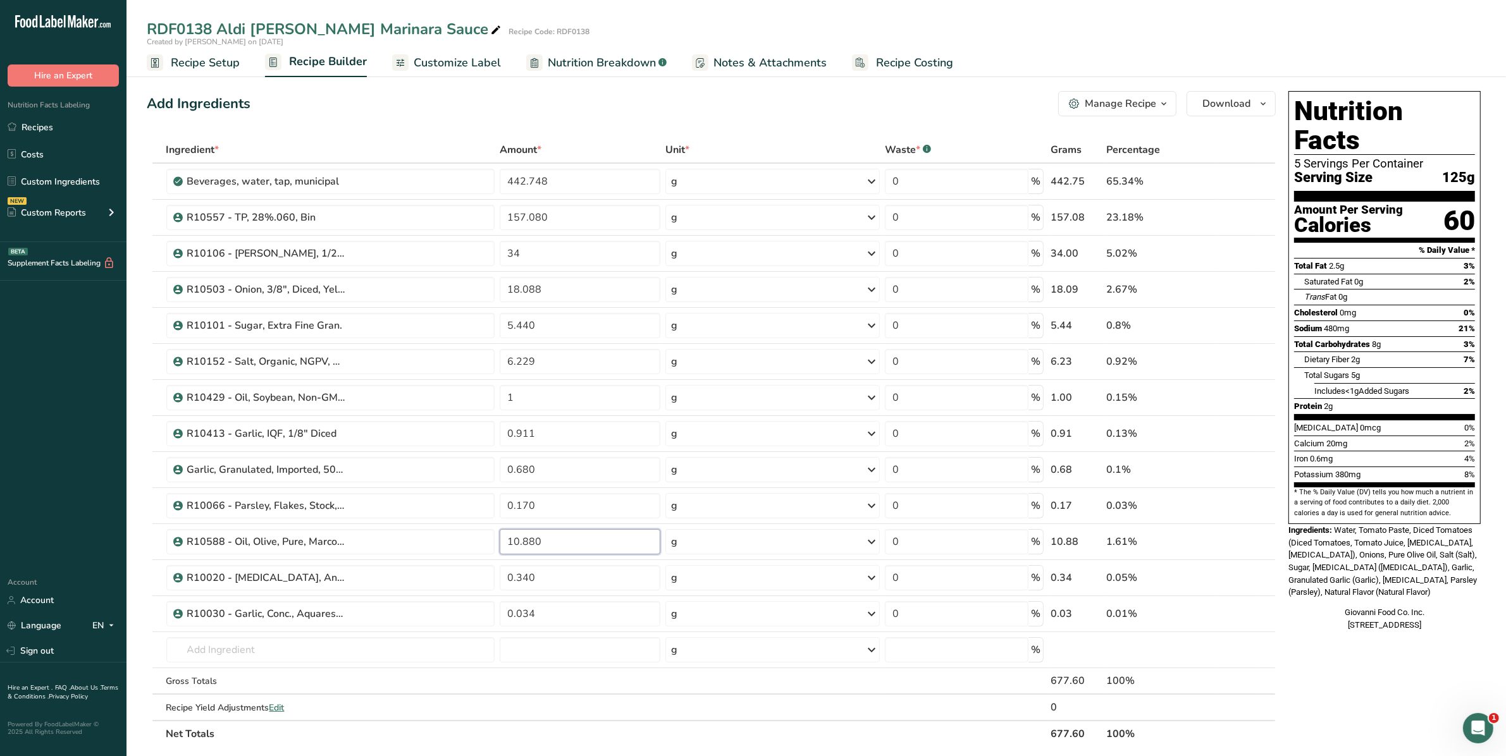
click at [484, 548] on tr "R10588 - Oil, Olive, Pure, Marconi 10.880 g Weight Units g kg mg See more Volum…" at bounding box center [711, 542] width 1128 height 36
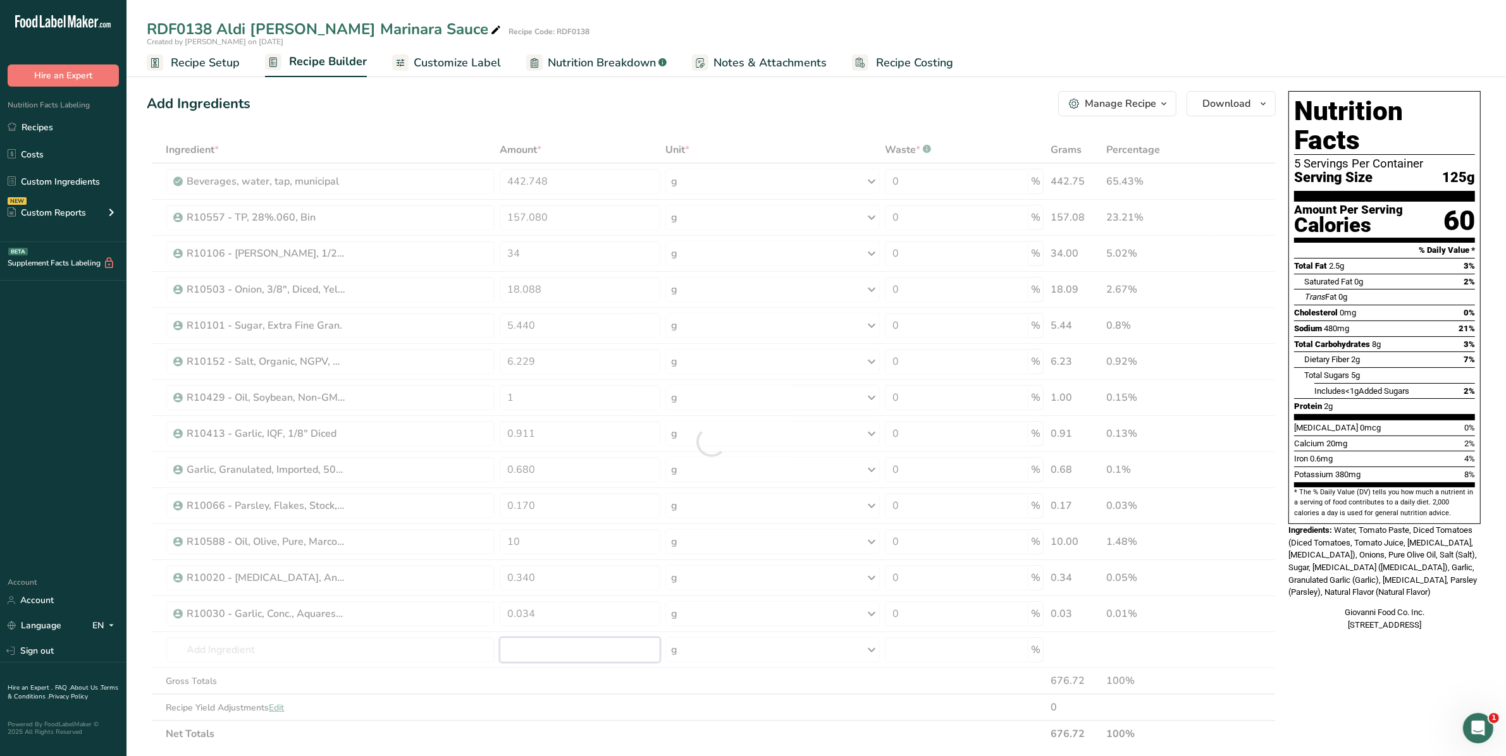
click at [520, 650] on div "Ingredient * Amount * Unit * Waste * .a-a{fill:#347362;}.b-a{fill:#fff;} Grams …" at bounding box center [711, 442] width 1129 height 611
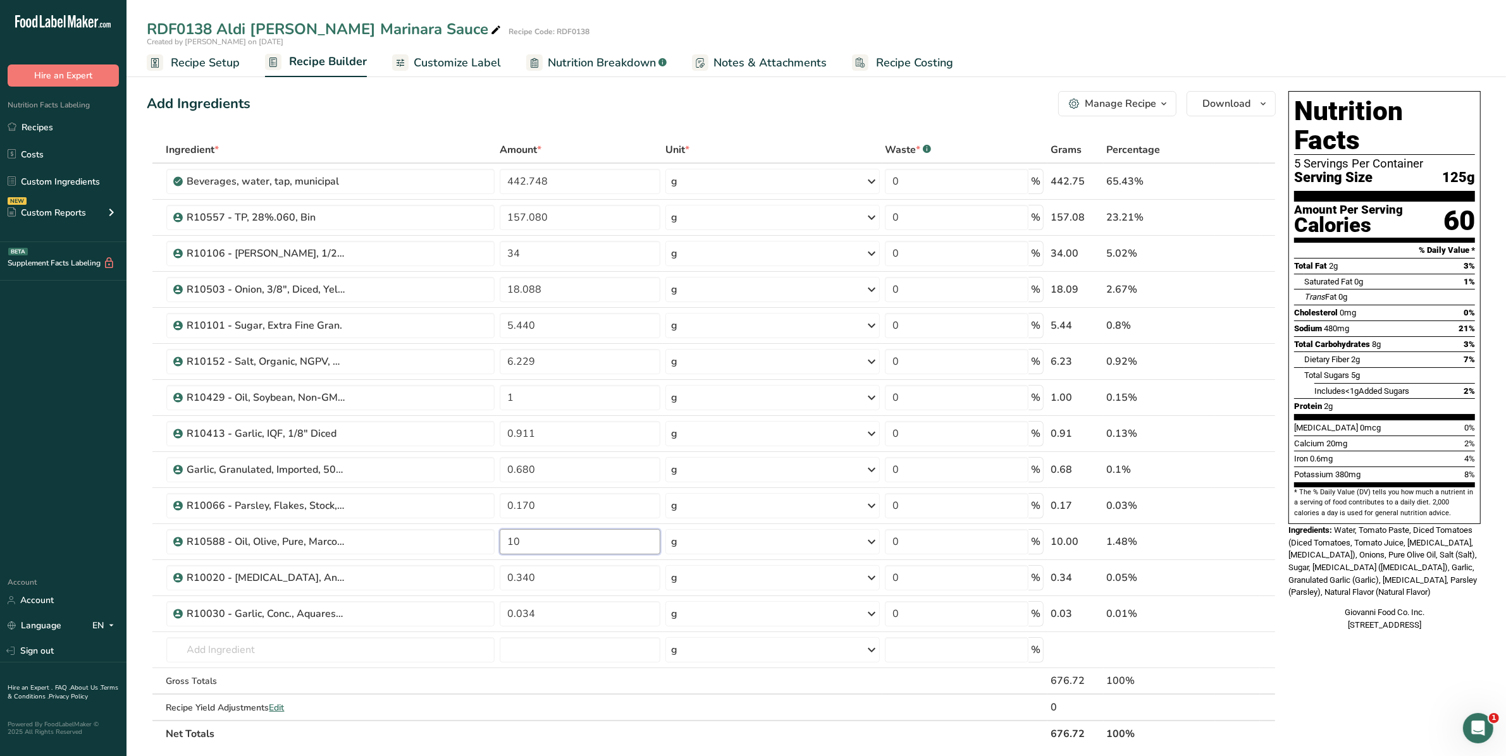
click at [539, 545] on input "10" at bounding box center [580, 541] width 161 height 25
type input "10.003"
click at [656, 327] on div "Ingredient * Amount * Unit * Waste * .a-a{fill:#347362;}.b-a{fill:#fff;} Grams …" at bounding box center [711, 442] width 1129 height 611
drag, startPoint x: 550, startPoint y: 323, endPoint x: 501, endPoint y: 328, distance: 49.6
click at [500, 328] on input "5.440" at bounding box center [580, 325] width 161 height 25
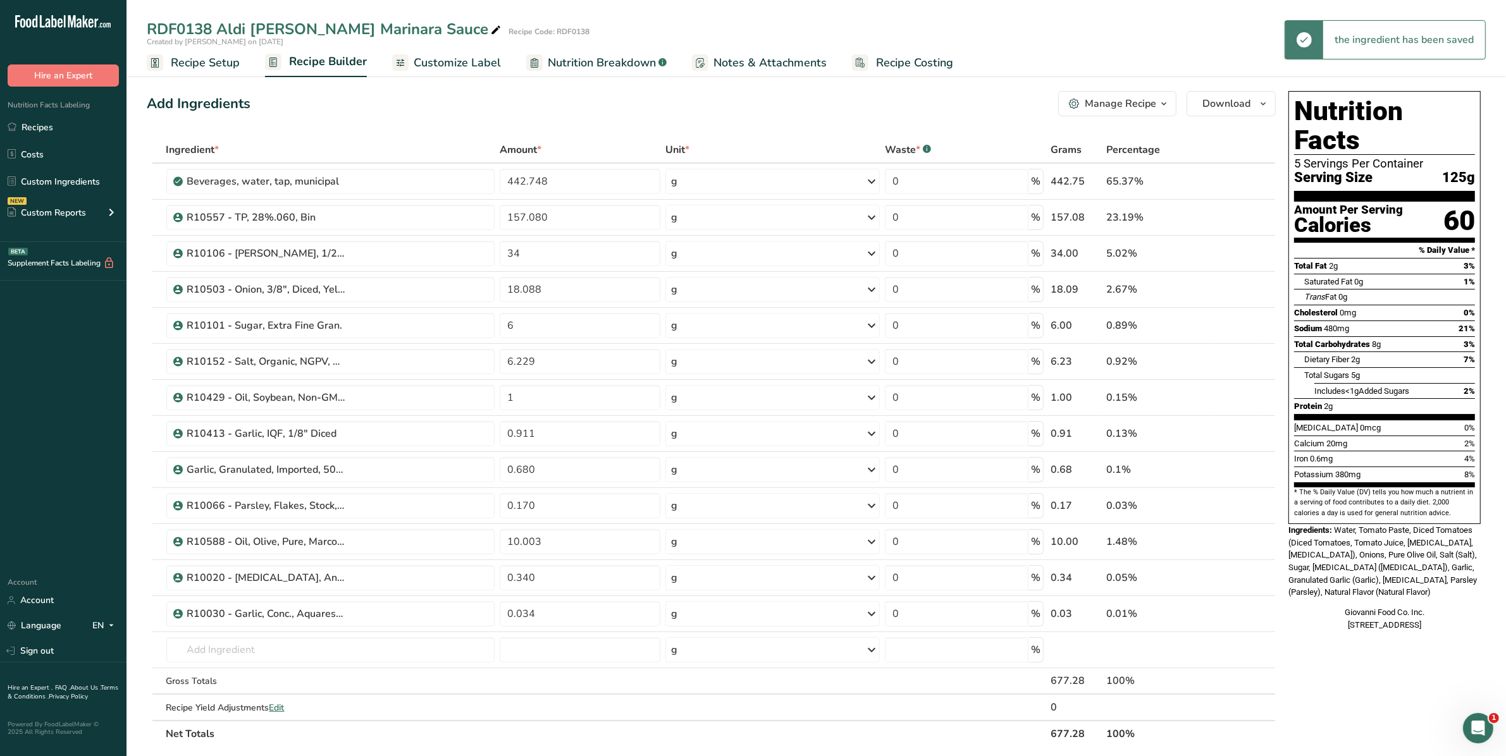
click at [595, 697] on div "Ingredient * Amount * Unit * Waste * .a-a{fill:#347362;}.b-a{fill:#fff;} Grams …" at bounding box center [711, 442] width 1129 height 611
click at [527, 323] on input "6" at bounding box center [580, 325] width 161 height 25
type input "6.018"
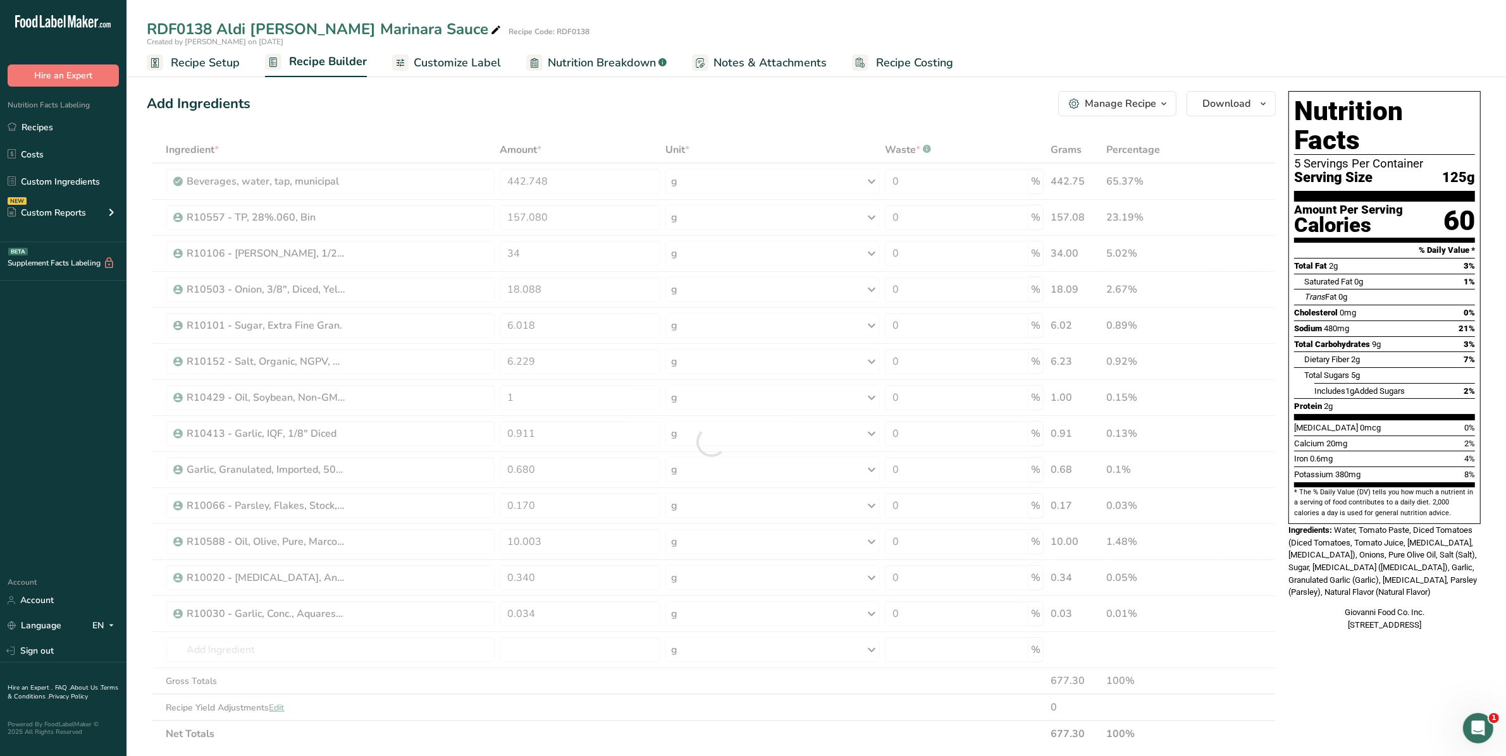
click at [598, 665] on div "Ingredient * Amount * Unit * Waste * .a-a{fill:#347362;}.b-a{fill:#fff;} Grams …" at bounding box center [711, 442] width 1129 height 611
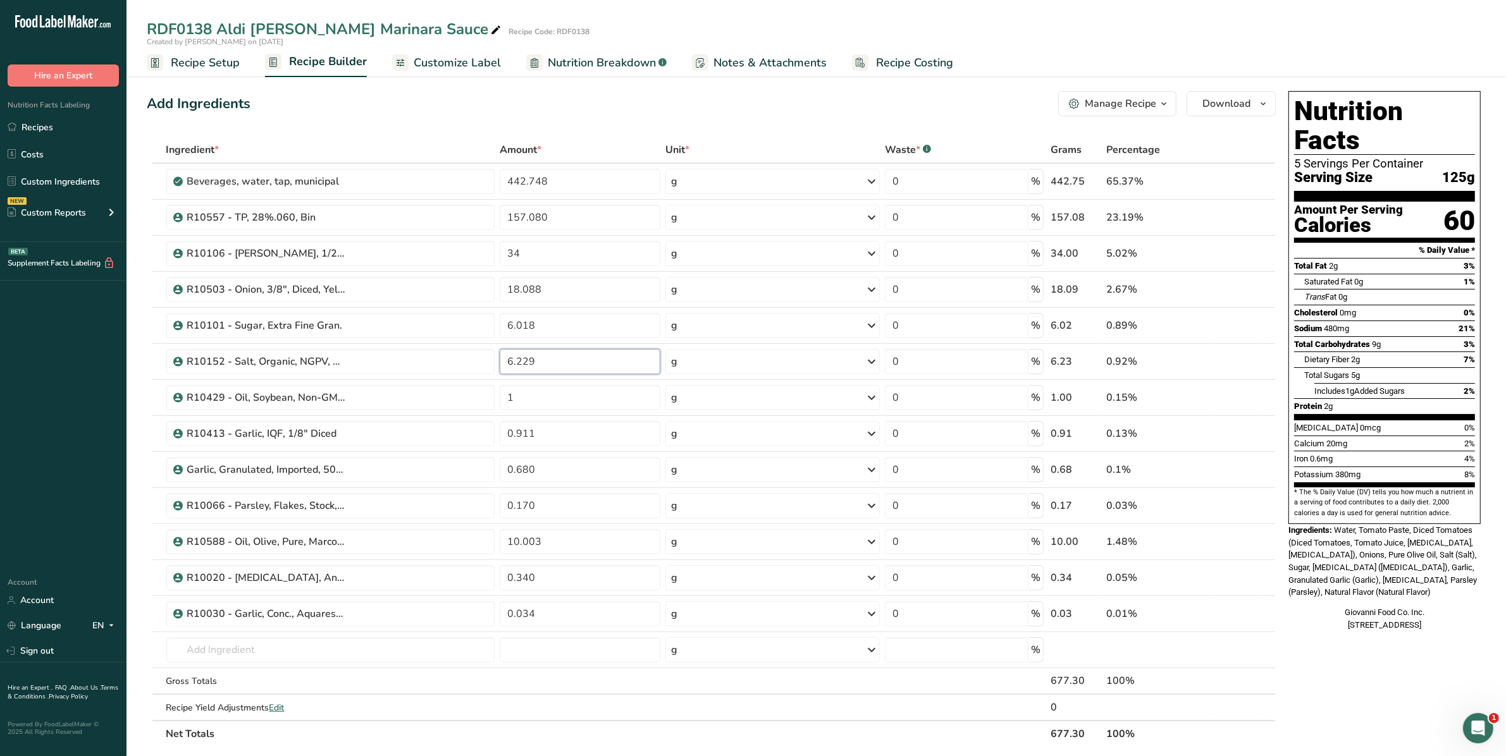
drag, startPoint x: 538, startPoint y: 365, endPoint x: 506, endPoint y: 370, distance: 32.0
click at [506, 370] on input "6.229" at bounding box center [580, 361] width 161 height 25
click at [606, 687] on div "Ingredient * Amount * Unit * Waste * .a-a{fill:#347362;}.b-a{fill:#fff;} Grams …" at bounding box center [711, 442] width 1129 height 611
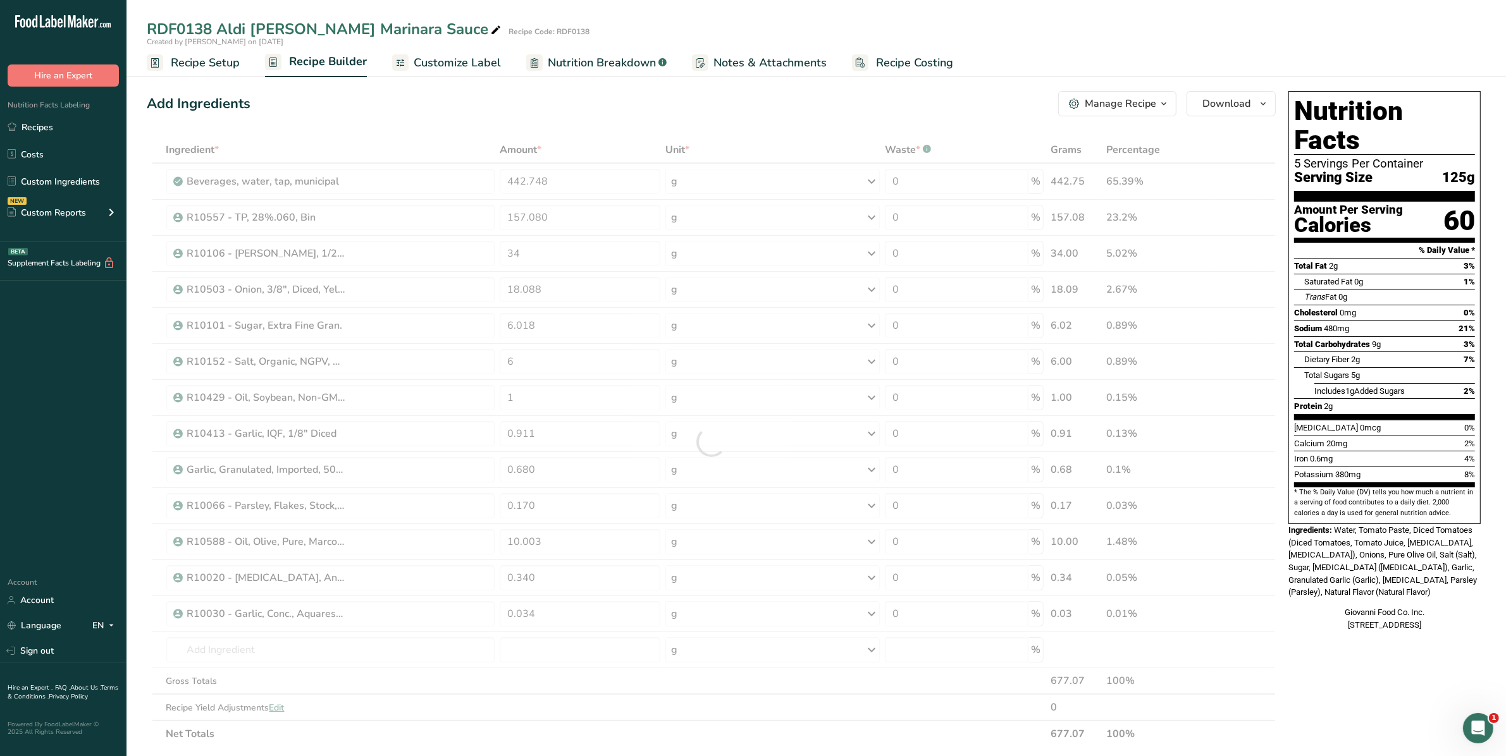
click at [607, 687] on div at bounding box center [711, 442] width 1129 height 611
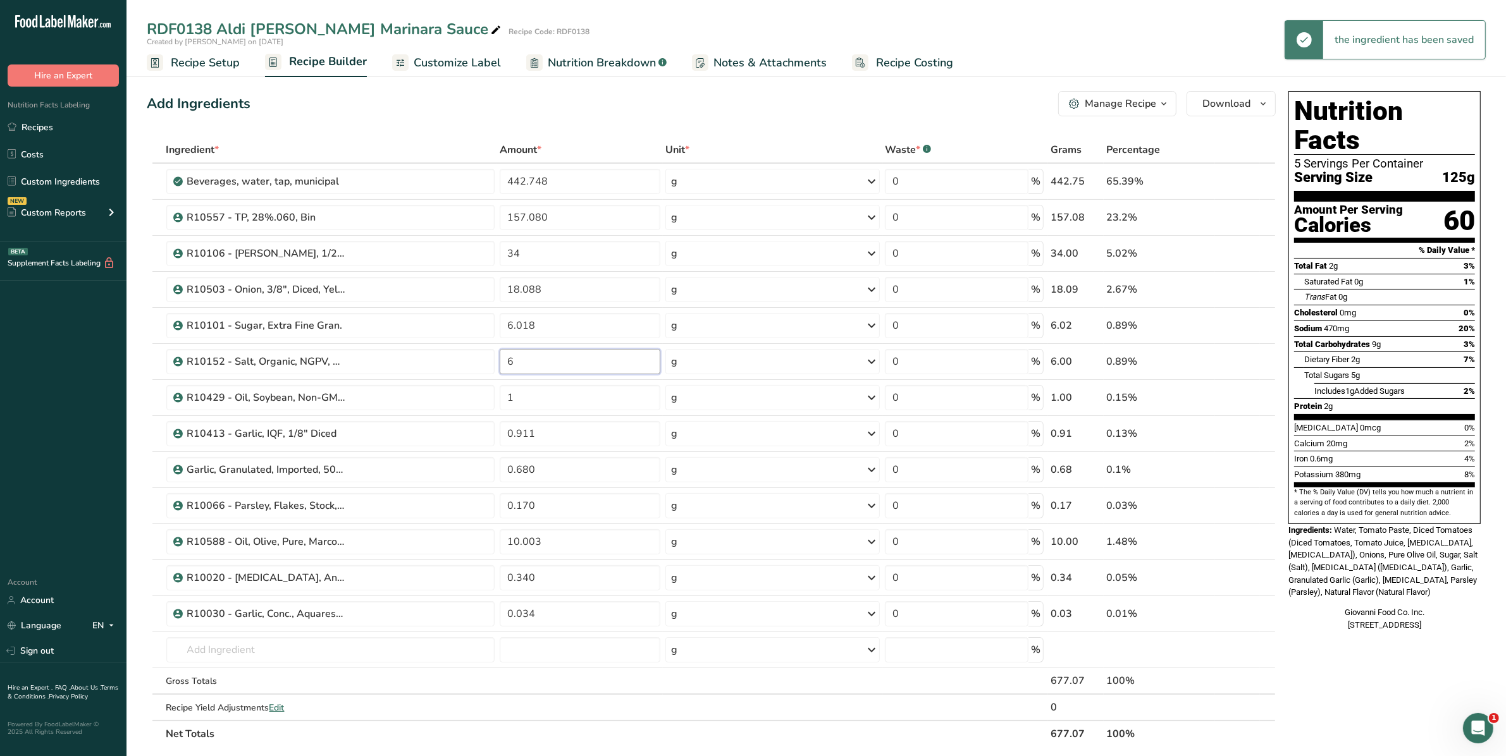
drag, startPoint x: 526, startPoint y: 361, endPoint x: 482, endPoint y: 364, distance: 43.7
click at [482, 364] on tr "R10152 - Salt, Organic, NGPV, [GEOGRAPHIC_DATA] Salt 6 g Weight Units g kg mg S…" at bounding box center [711, 362] width 1128 height 36
type input "5.8"
click at [567, 705] on div "Ingredient * Amount * Unit * Waste * .a-a{fill:#347362;}.b-a{fill:#fff;} Grams …" at bounding box center [711, 442] width 1129 height 611
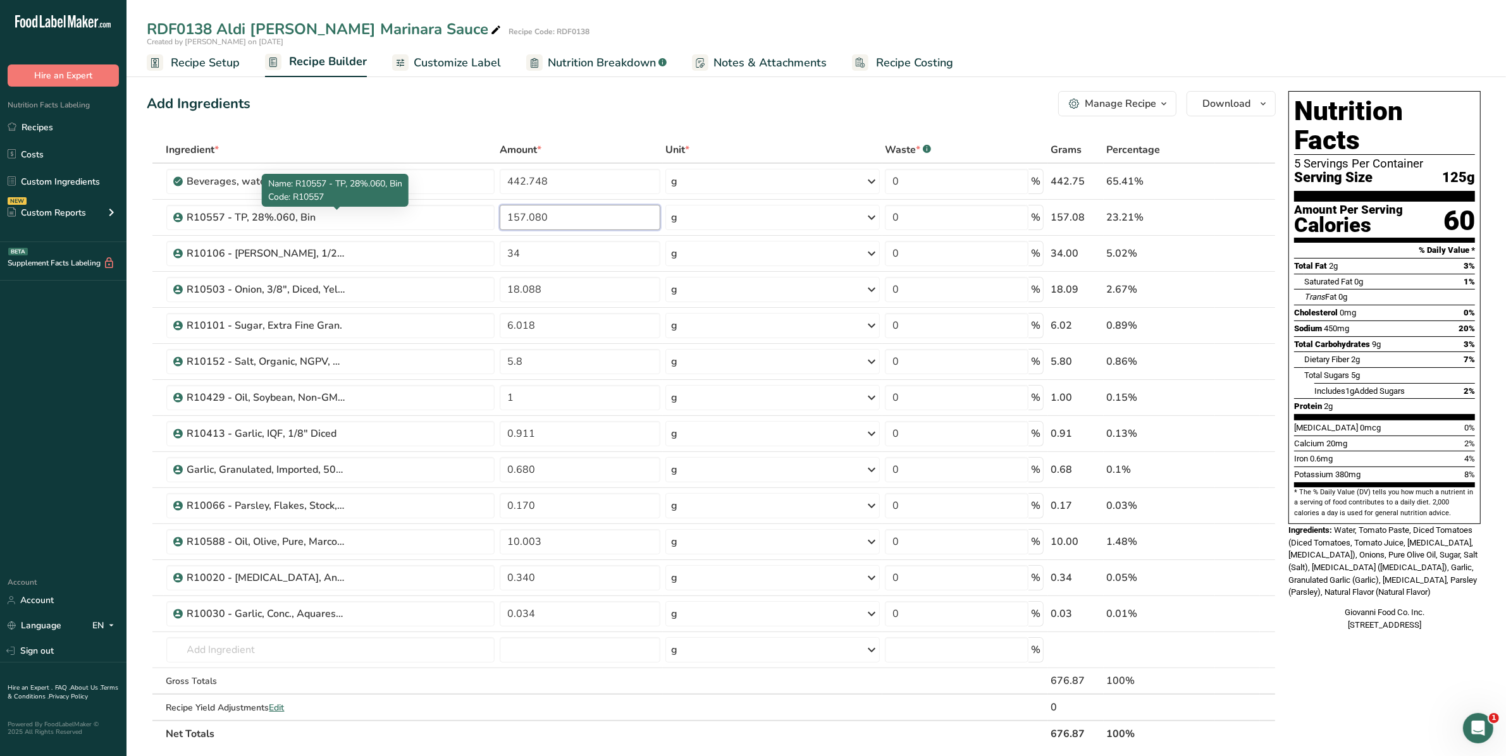
drag, startPoint x: 586, startPoint y: 220, endPoint x: 324, endPoint y: 209, distance: 262.0
click at [324, 209] on tr "R10557 - TP, 28%.060, Bin 157.080 g Weight Units g kg mg See more Volume Units …" at bounding box center [711, 218] width 1128 height 36
type input "160.208"
click at [653, 704] on div "Ingredient * Amount * Unit * Waste * .a-a{fill:#347362;}.b-a{fill:#fff;} Grams …" at bounding box center [711, 442] width 1129 height 611
